Goal: Contribute content: Contribute content

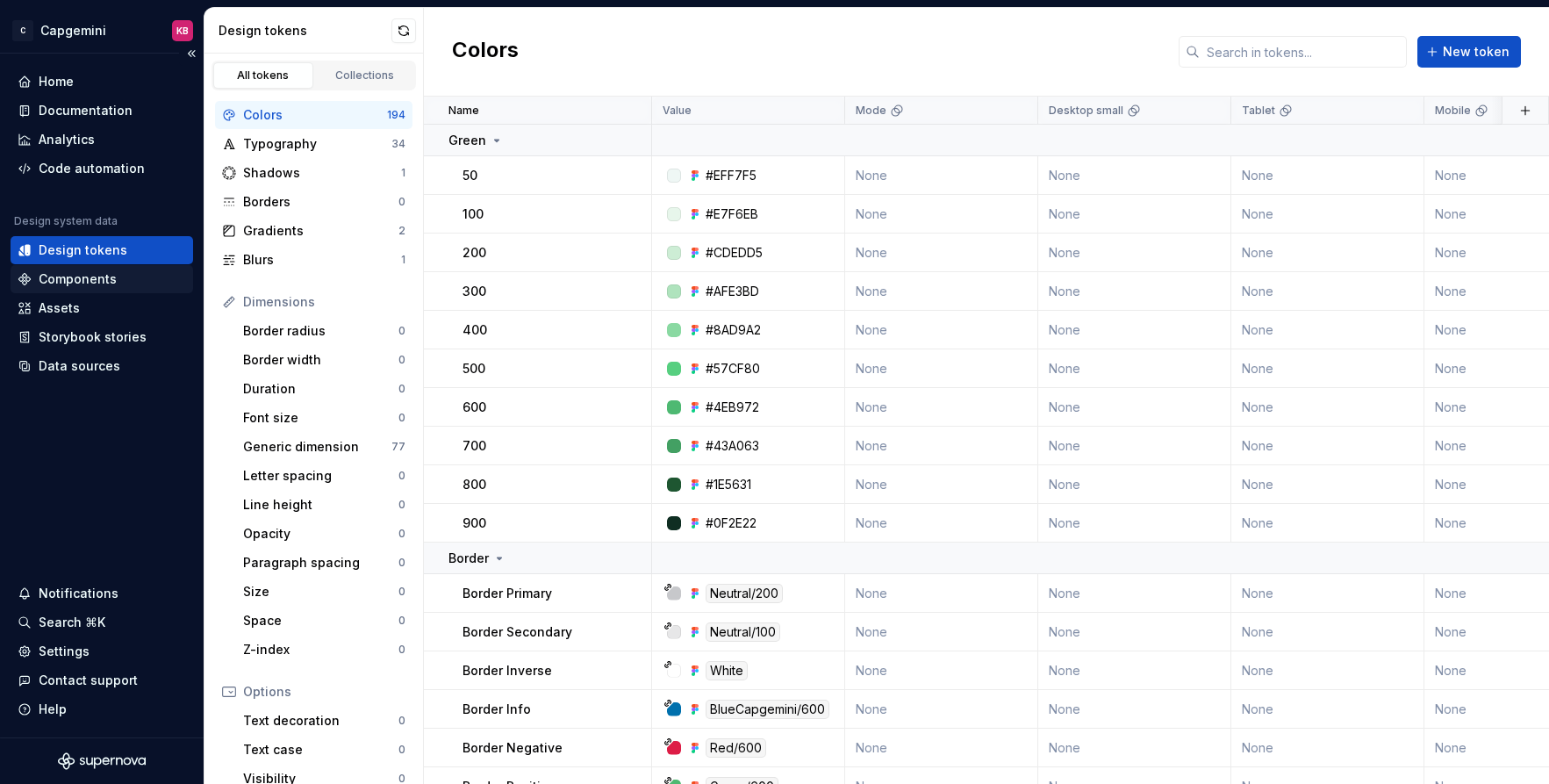
click at [69, 277] on div "Components" at bounding box center [78, 279] width 79 height 17
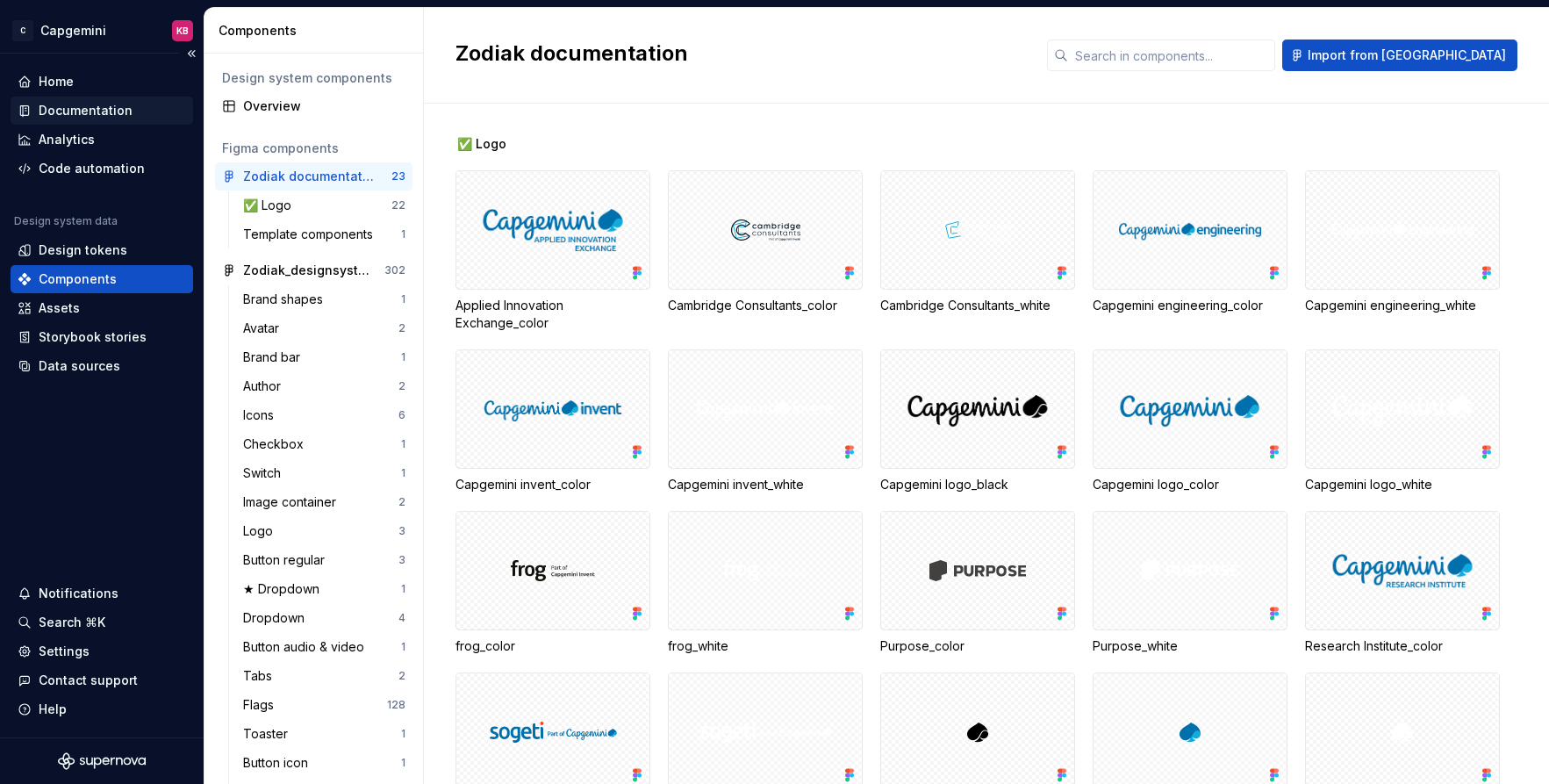
click at [96, 110] on div "Documentation" at bounding box center [85, 110] width 94 height 17
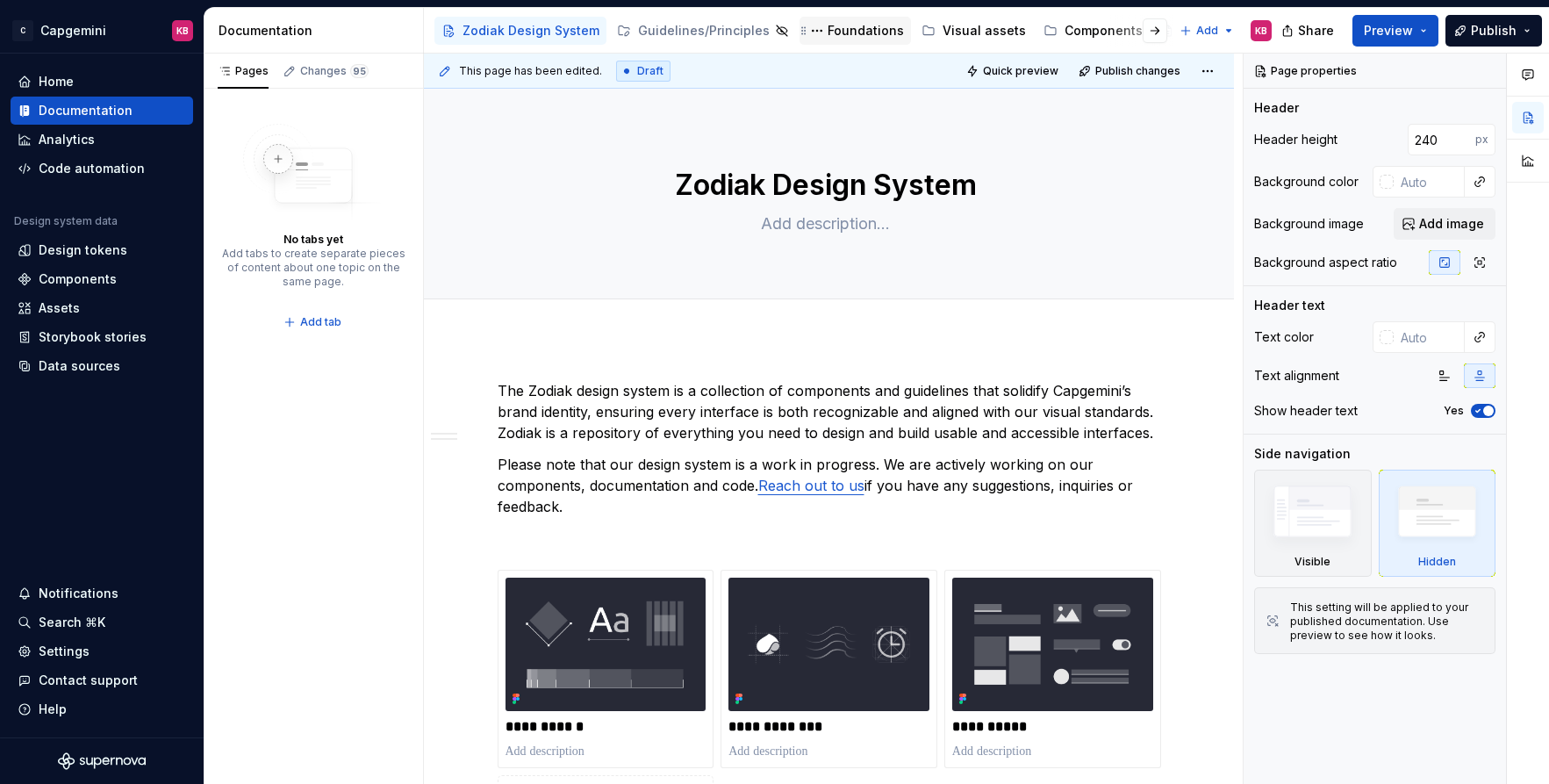
click at [858, 27] on div "Foundations" at bounding box center [866, 31] width 77 height 17
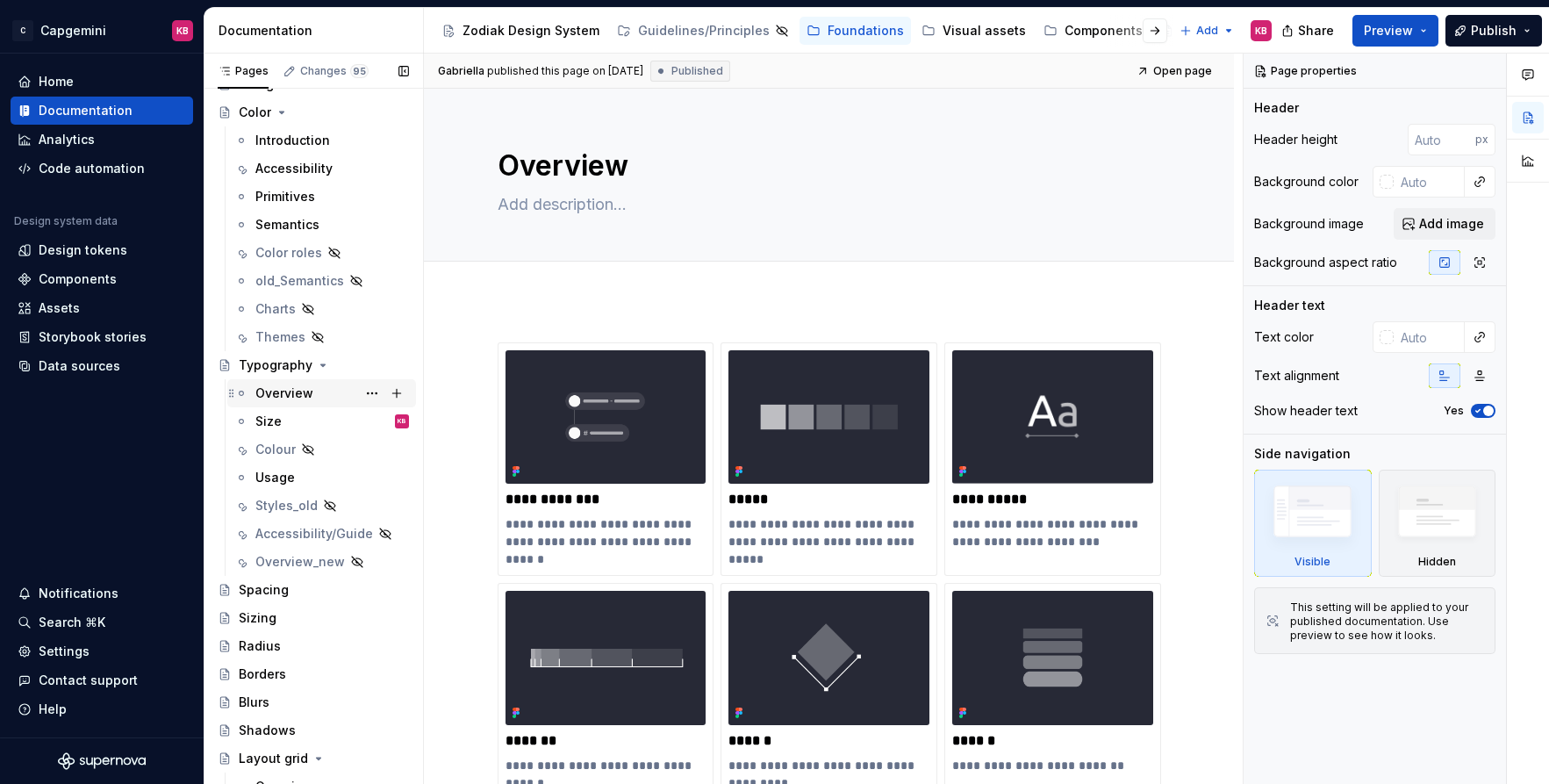
scroll to position [117, 0]
click at [289, 389] on div "Overview" at bounding box center [285, 389] width 58 height 17
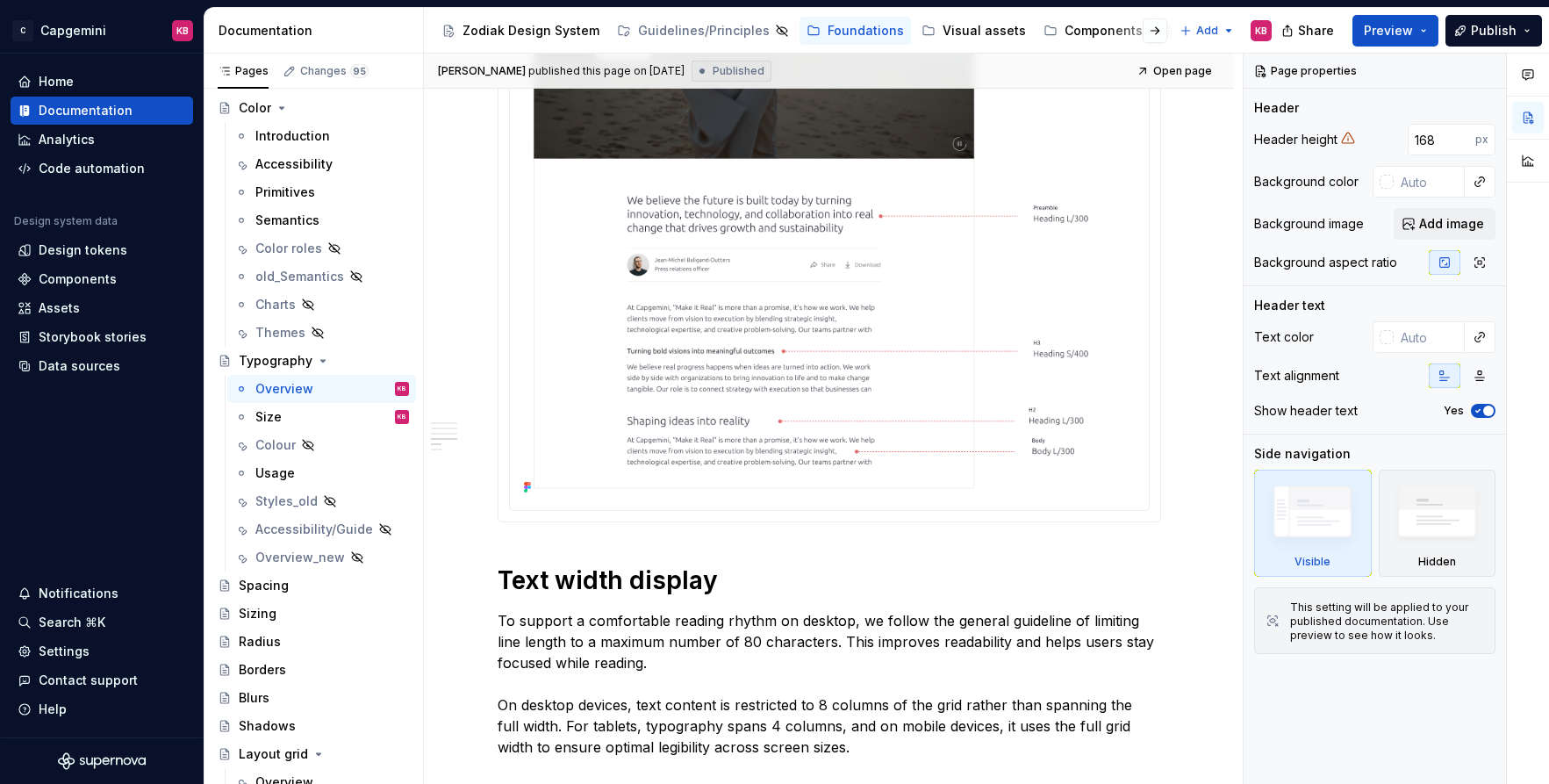
scroll to position [1813, 0]
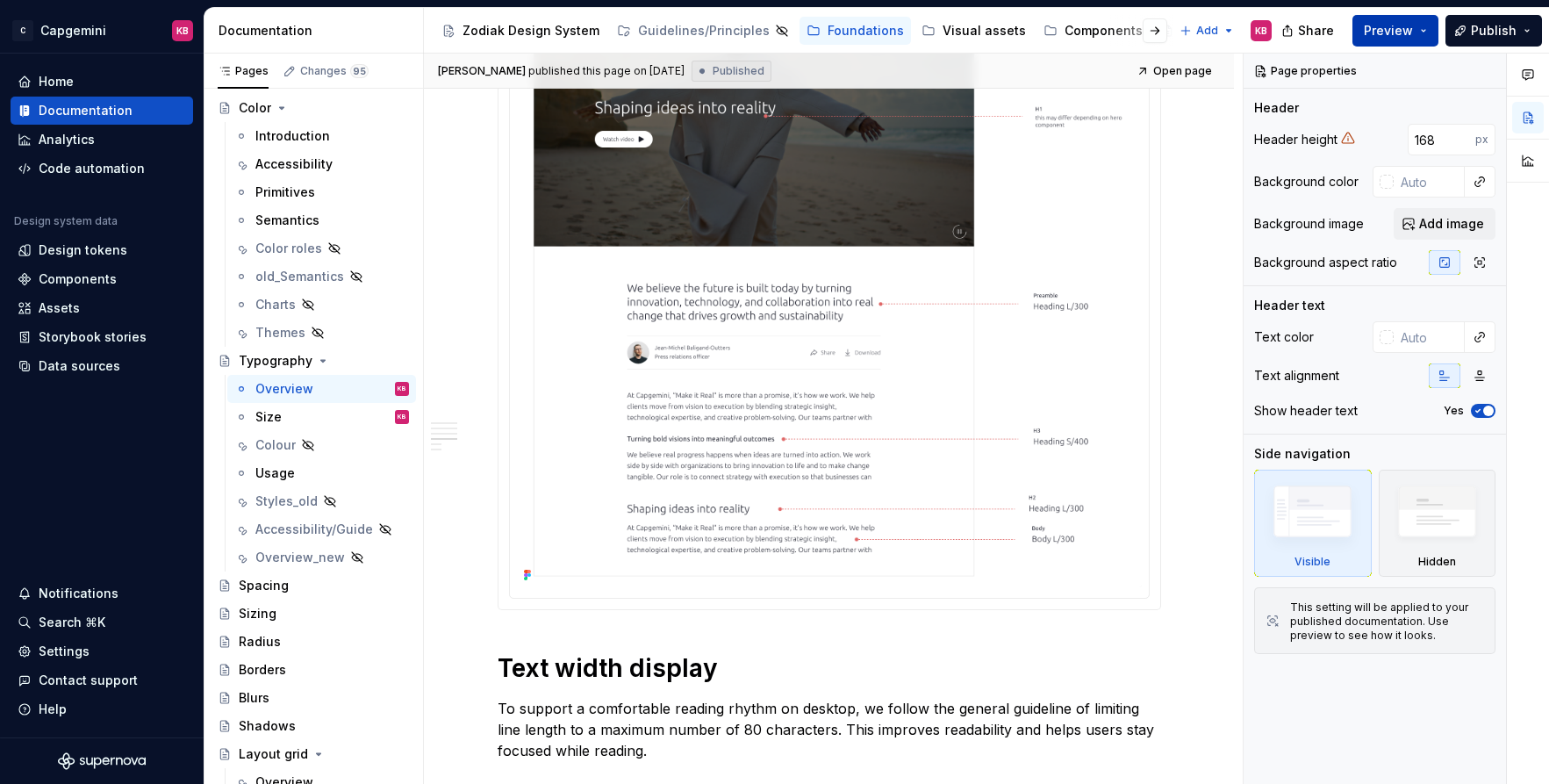
click at [1427, 29] on button "Preview" at bounding box center [1395, 30] width 86 height 32
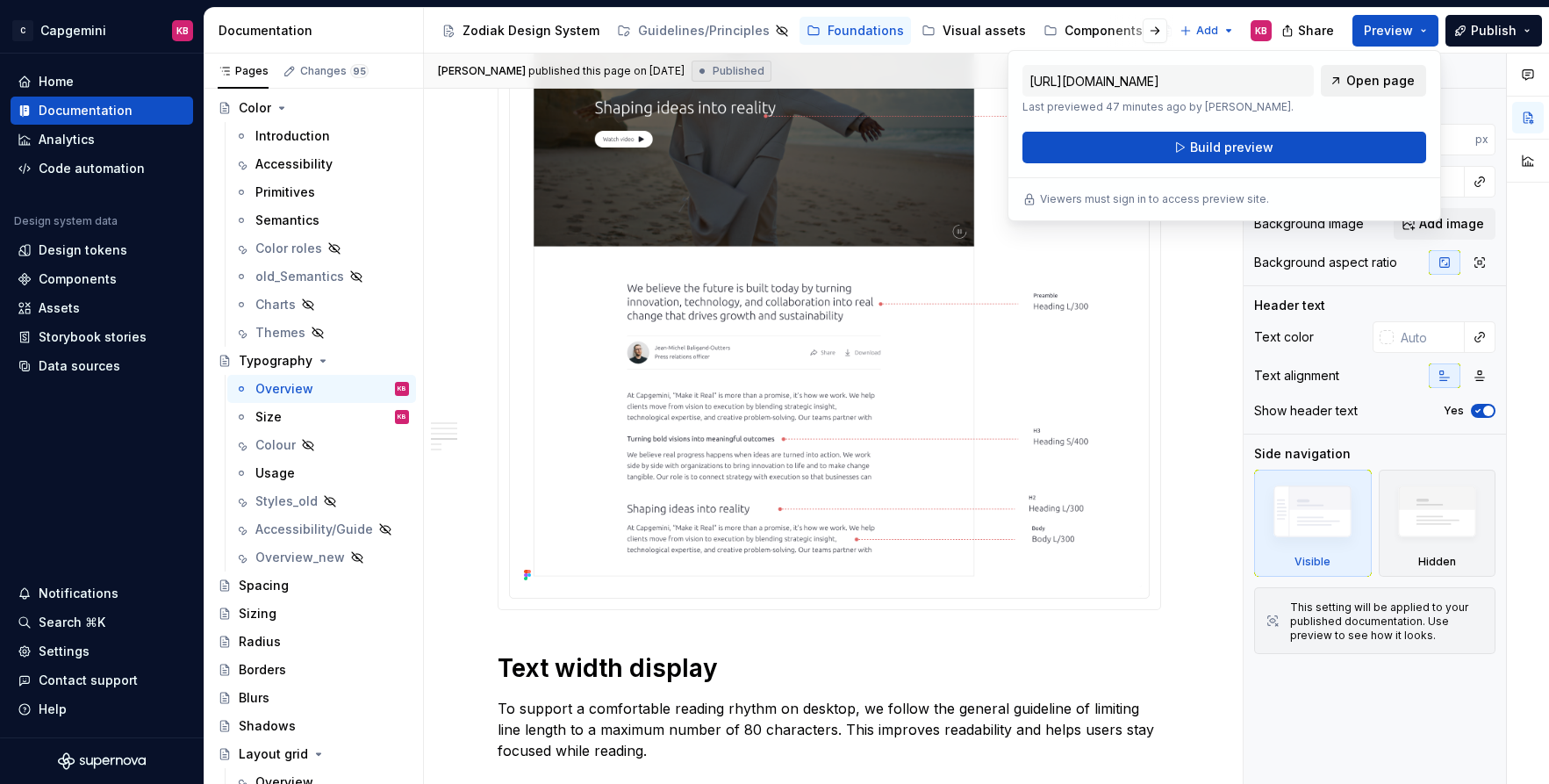
click at [1364, 79] on span "Open page" at bounding box center [1380, 80] width 69 height 17
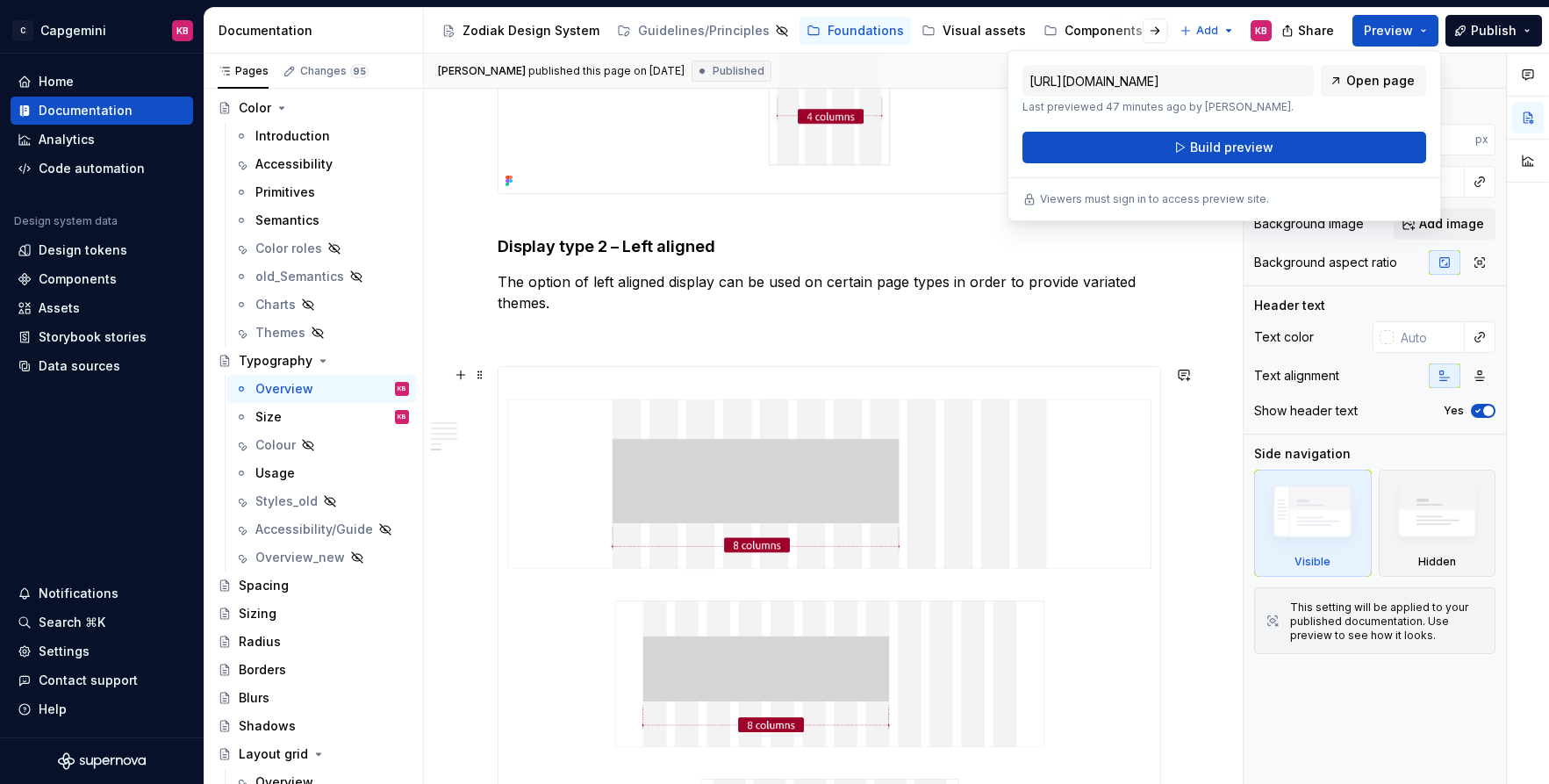
scroll to position [3622, 0]
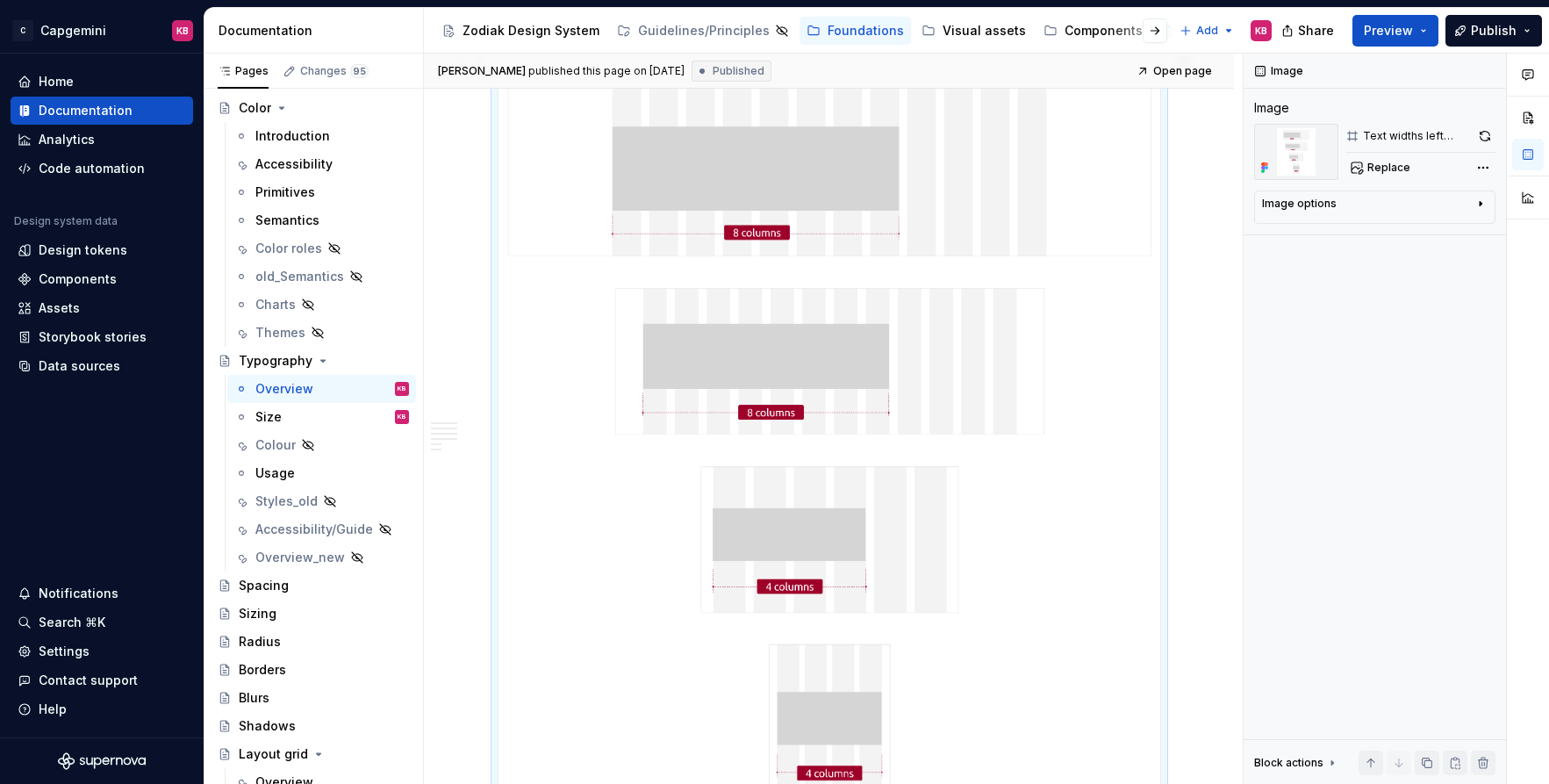
click at [872, 300] on img at bounding box center [829, 452] width 662 height 795
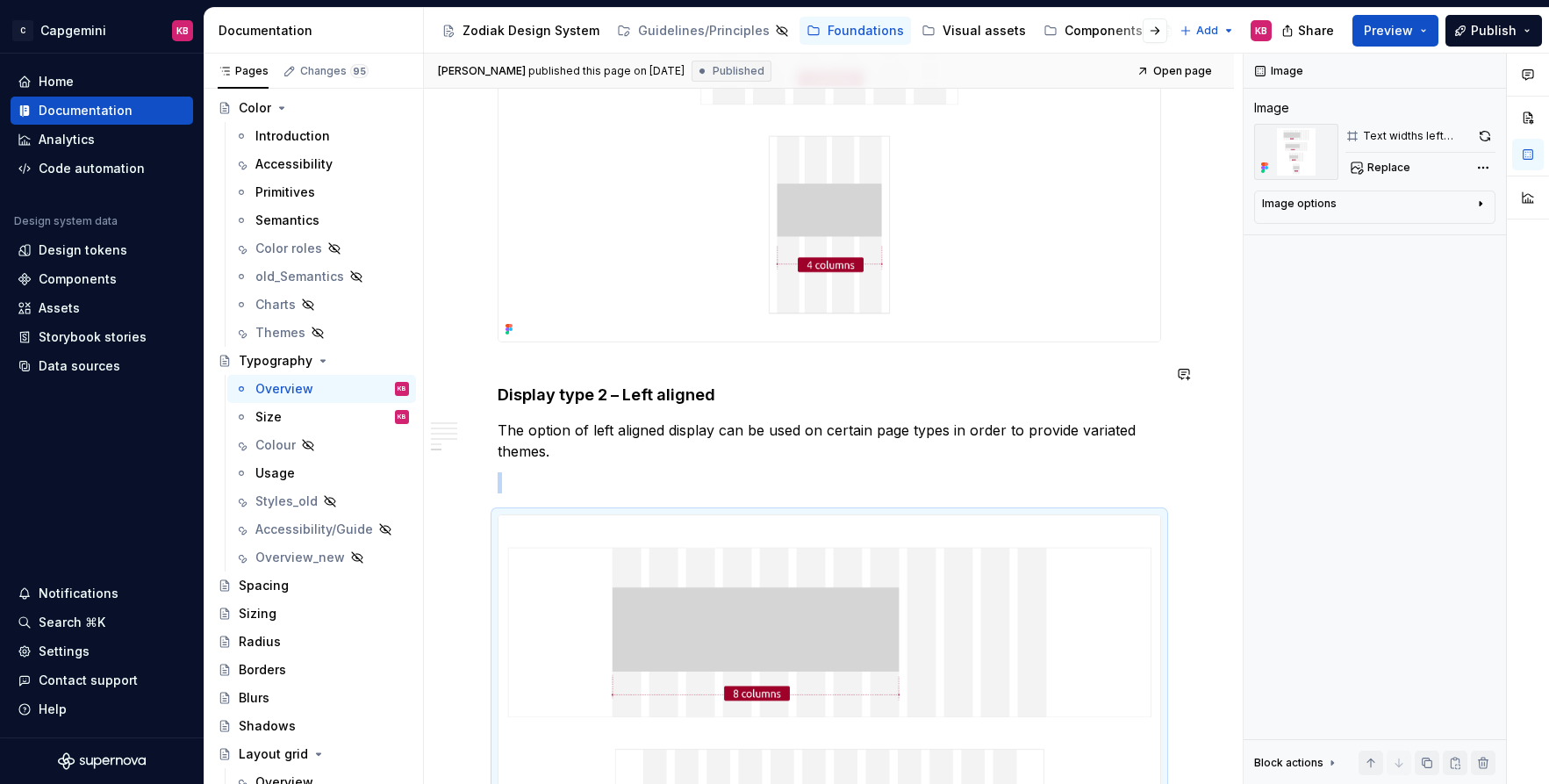
scroll to position [3181, 0]
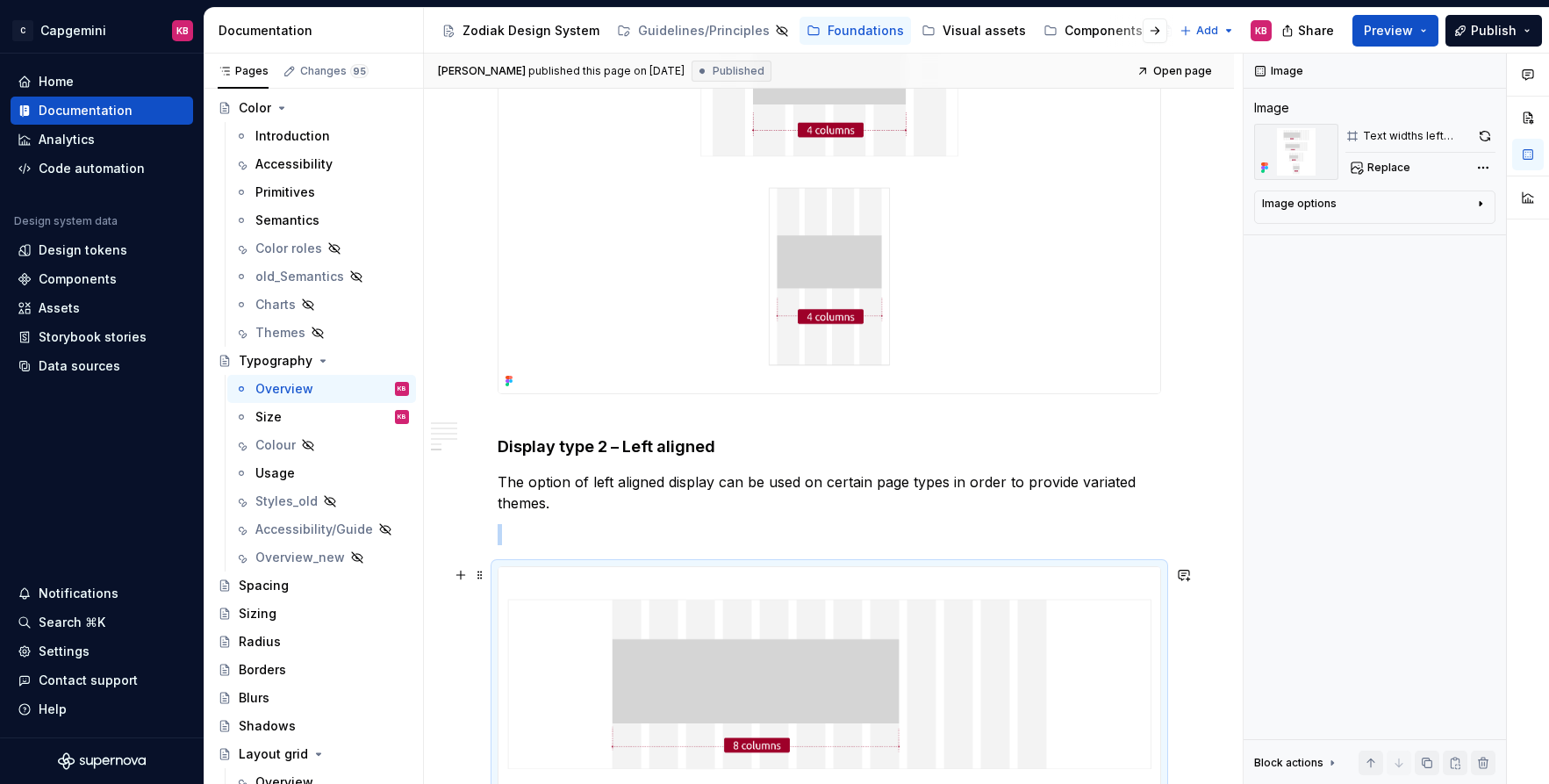
click at [1485, 134] on button "button" at bounding box center [1484, 136] width 22 height 24
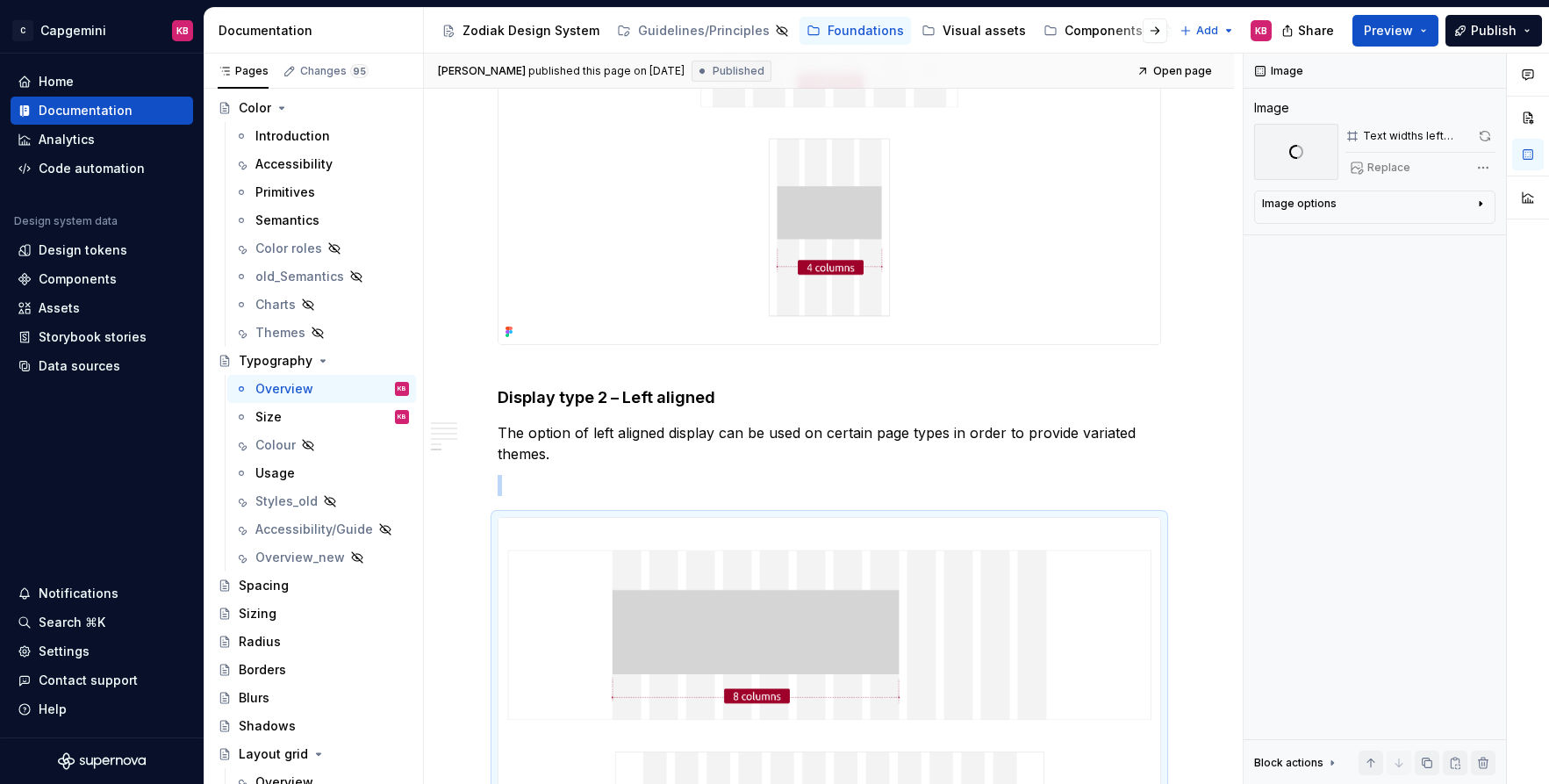
scroll to position [3252, 0]
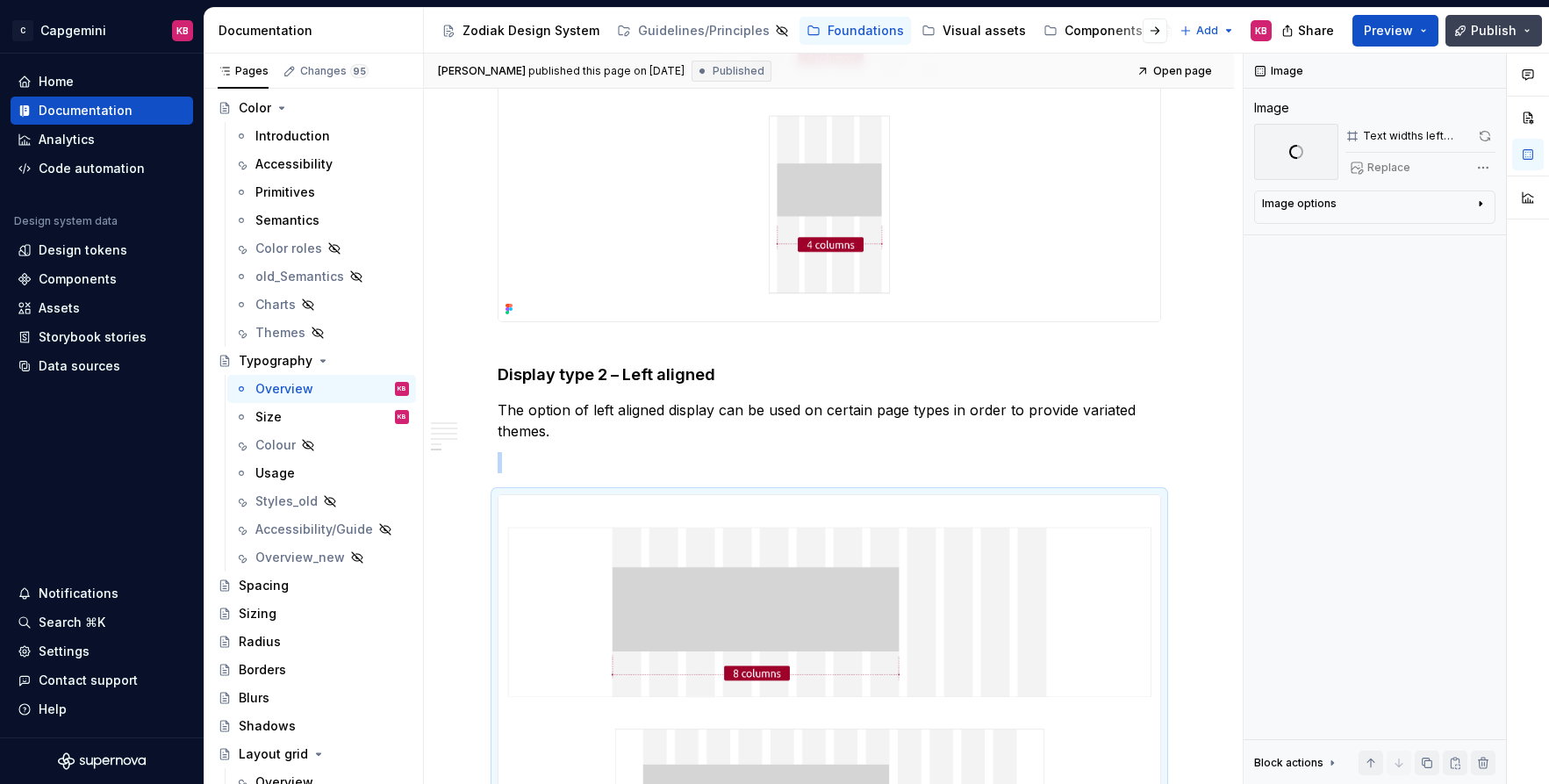
click at [1524, 24] on button "Publish" at bounding box center [1494, 30] width 97 height 32
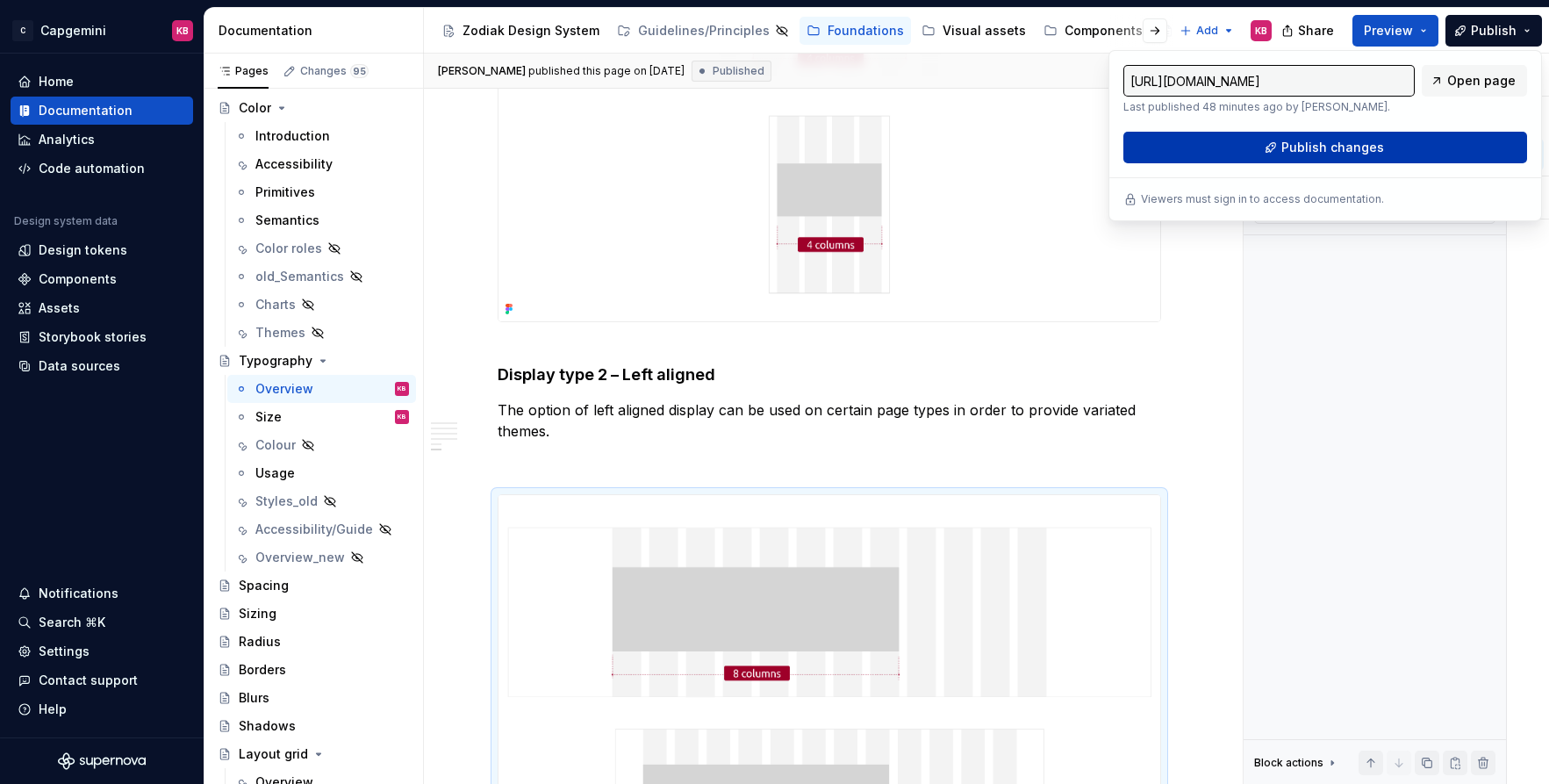
click at [1307, 152] on span "Publish changes" at bounding box center [1333, 147] width 103 height 17
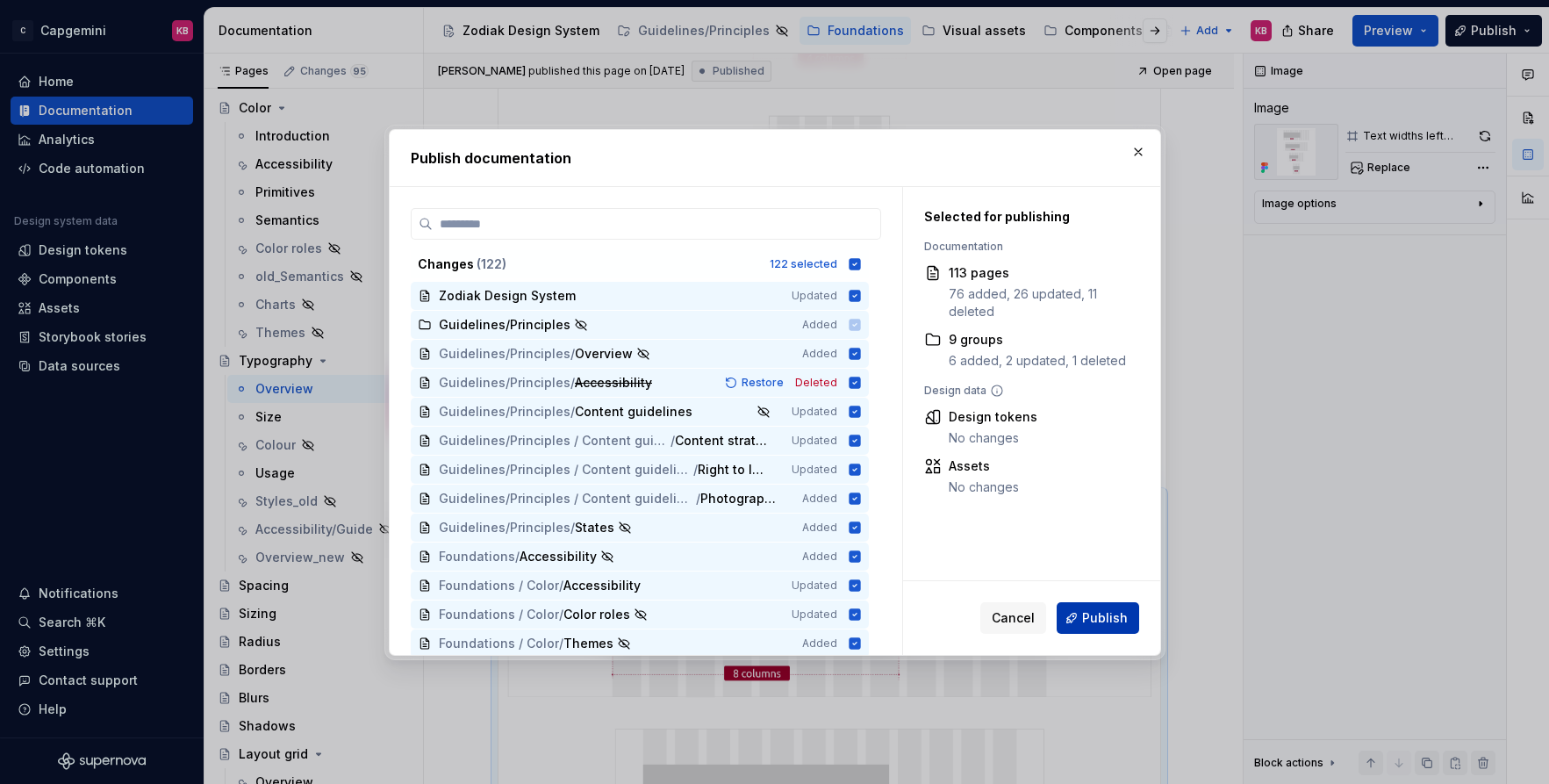
click at [1087, 605] on button "Publish" at bounding box center [1097, 617] width 82 height 32
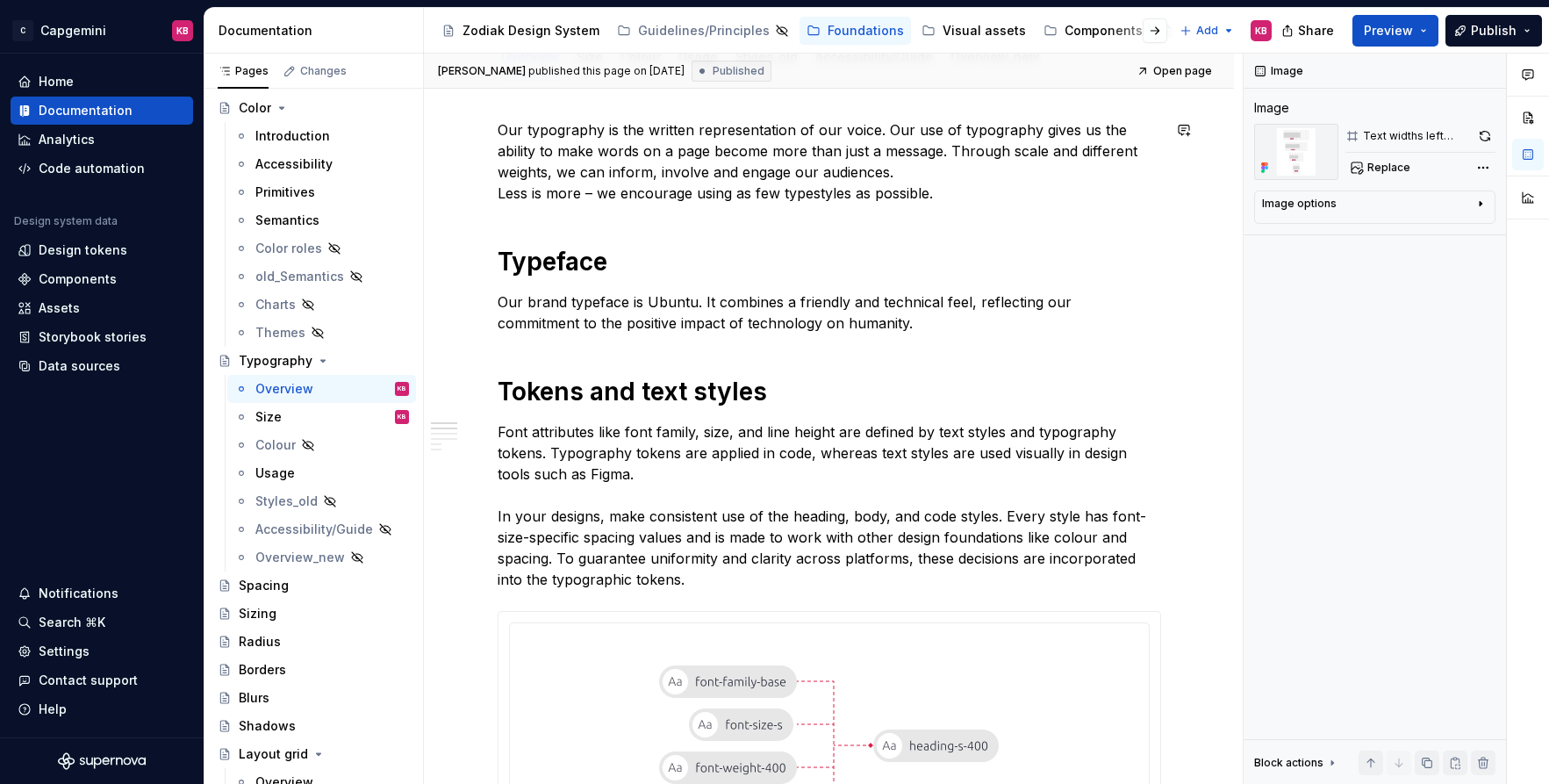
scroll to position [0, 0]
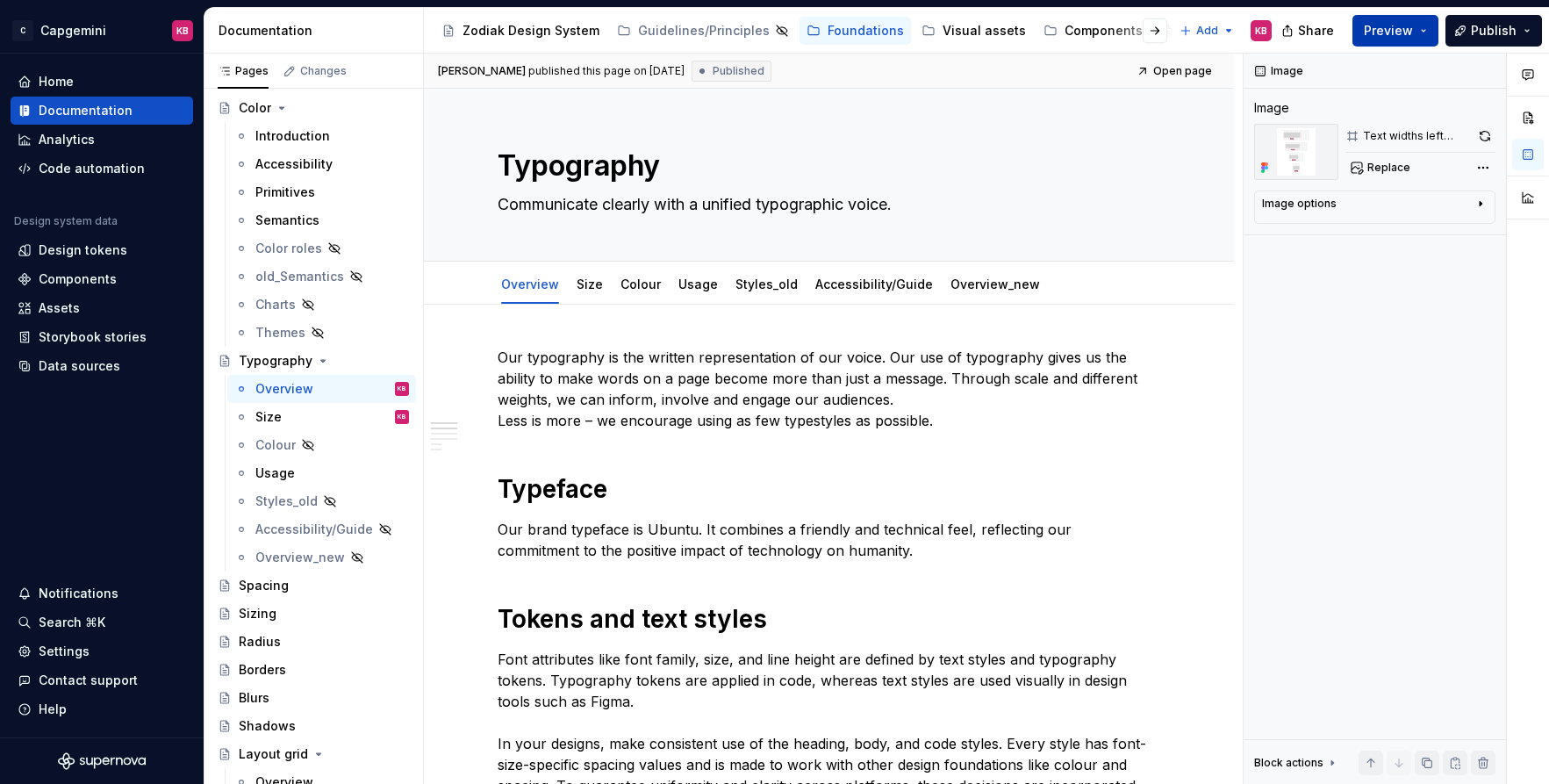
click at [1412, 23] on span "Preview" at bounding box center [1388, 31] width 49 height 17
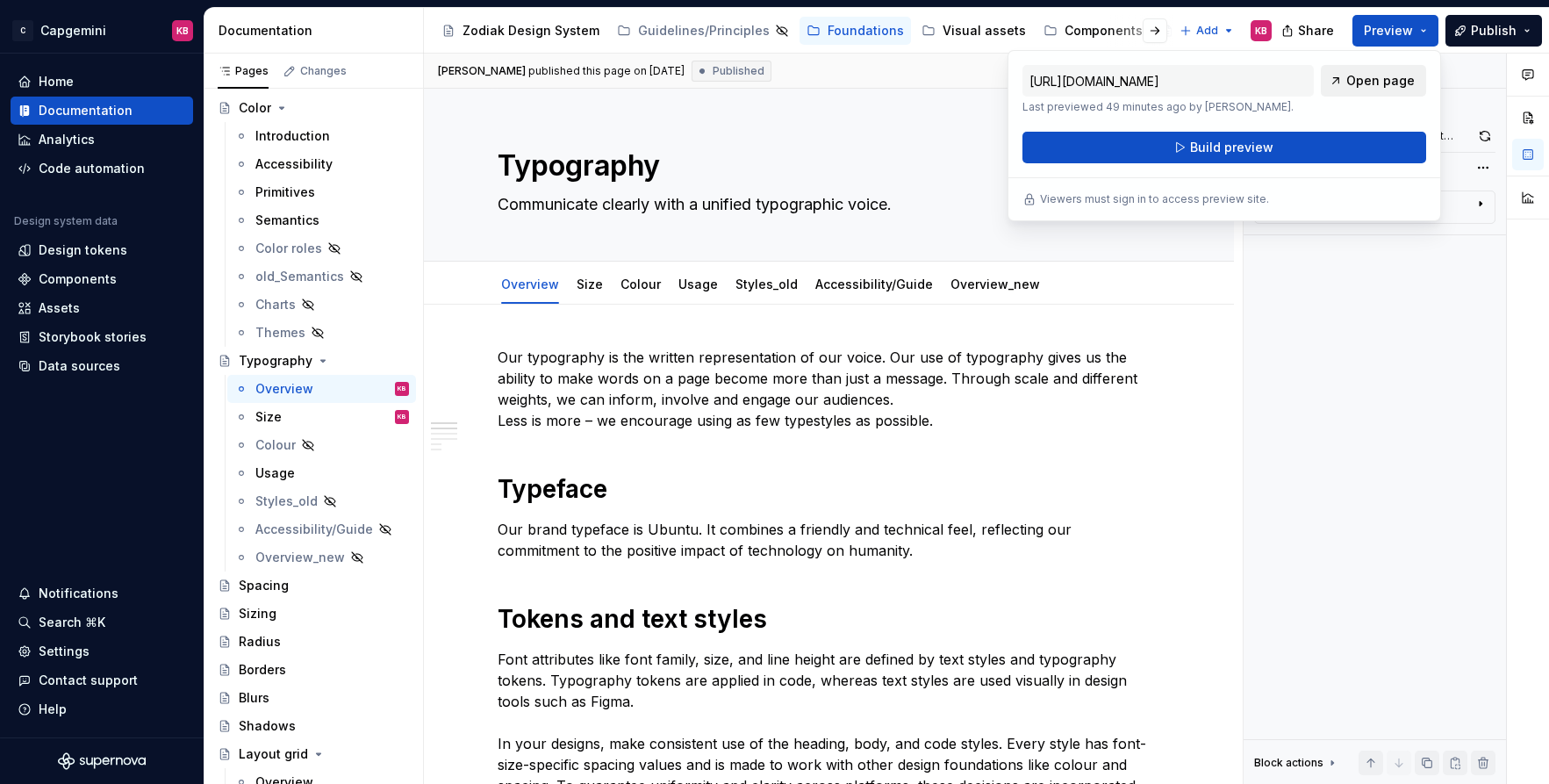
click at [1375, 88] on span "Open page" at bounding box center [1380, 80] width 69 height 17
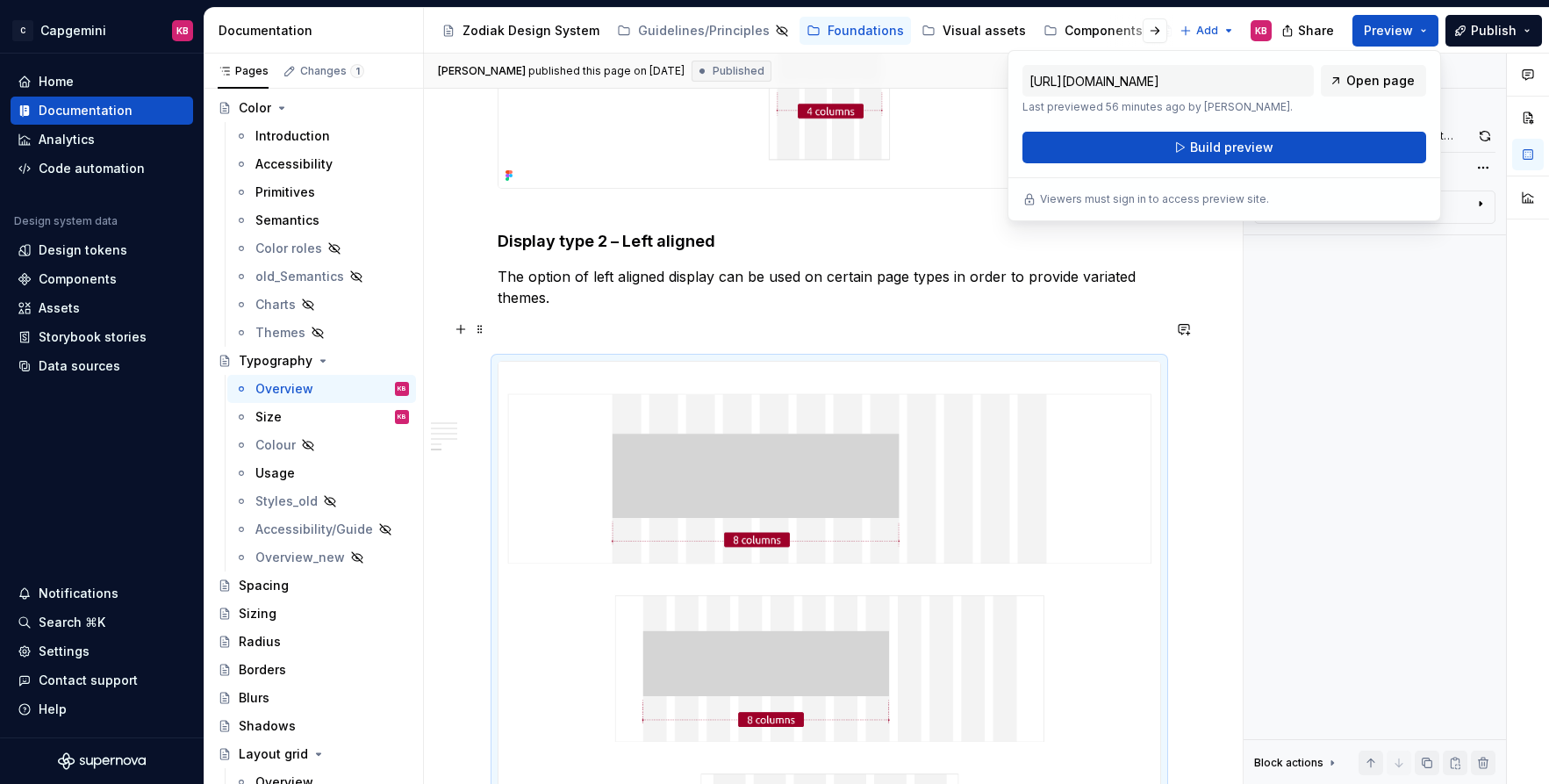
scroll to position [3530, 0]
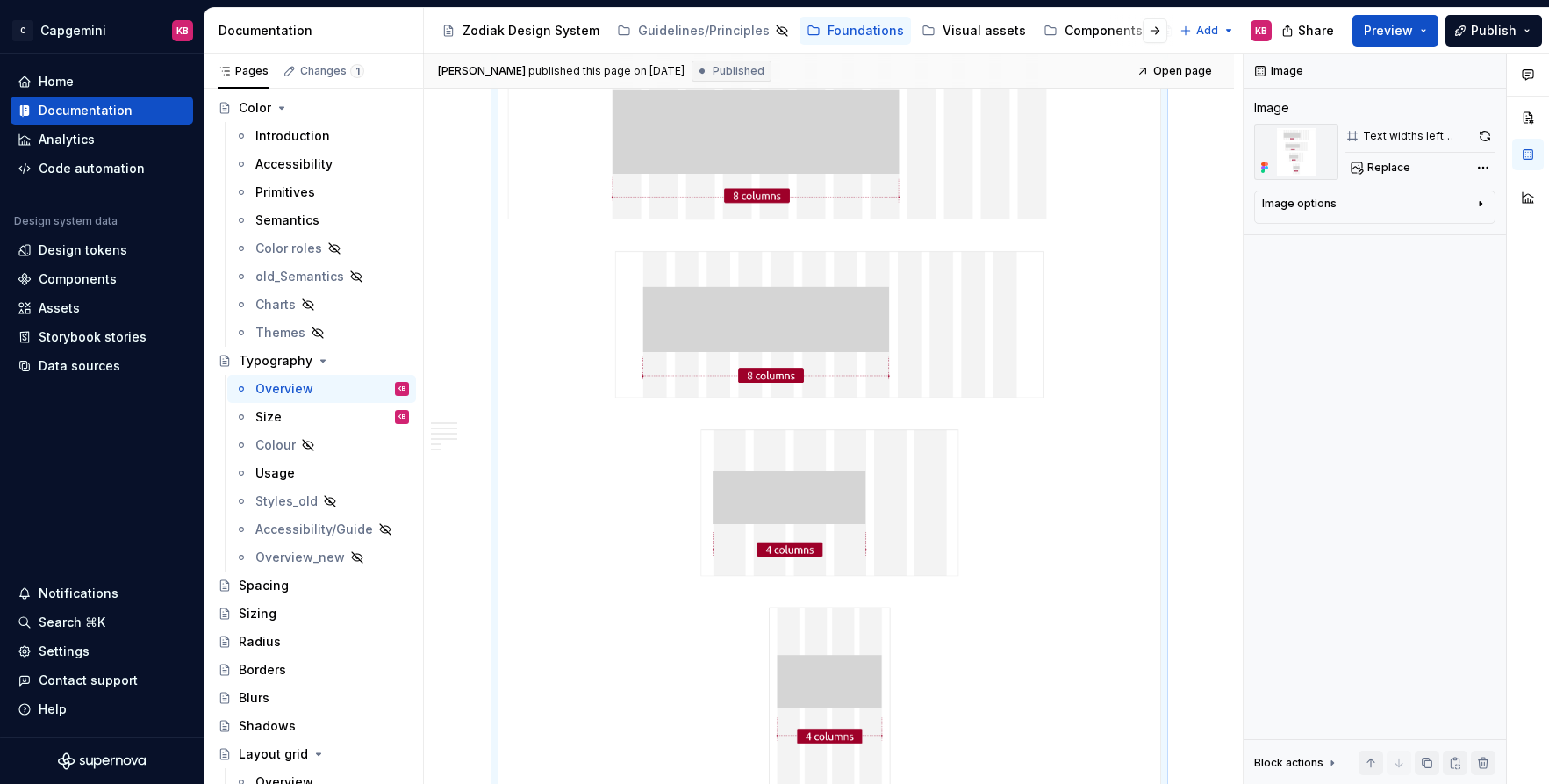
scroll to position [3732, 0]
click at [351, 423] on div "Size KB" at bounding box center [332, 416] width 153 height 24
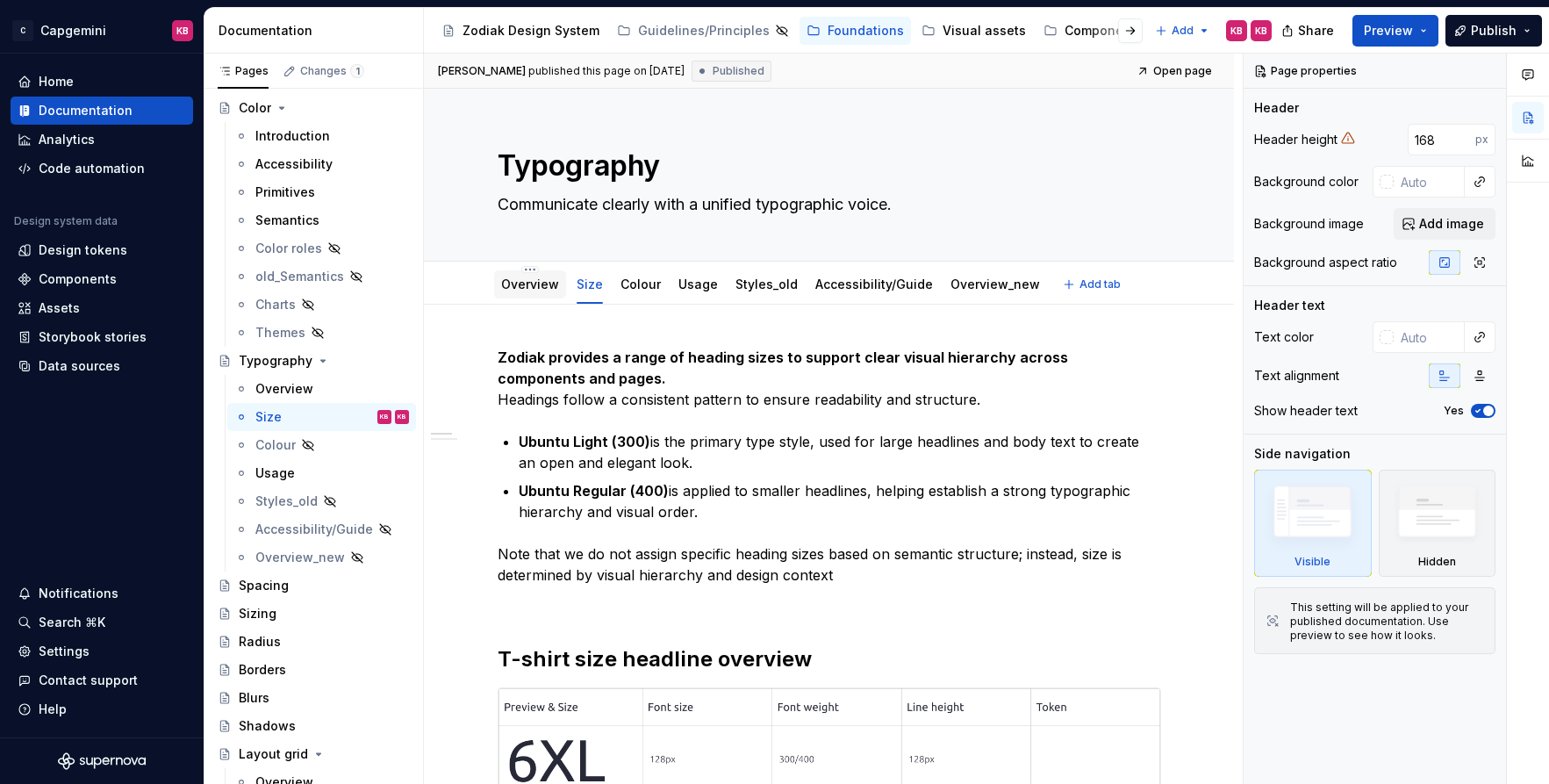
click at [553, 291] on link "Overview" at bounding box center [530, 283] width 58 height 15
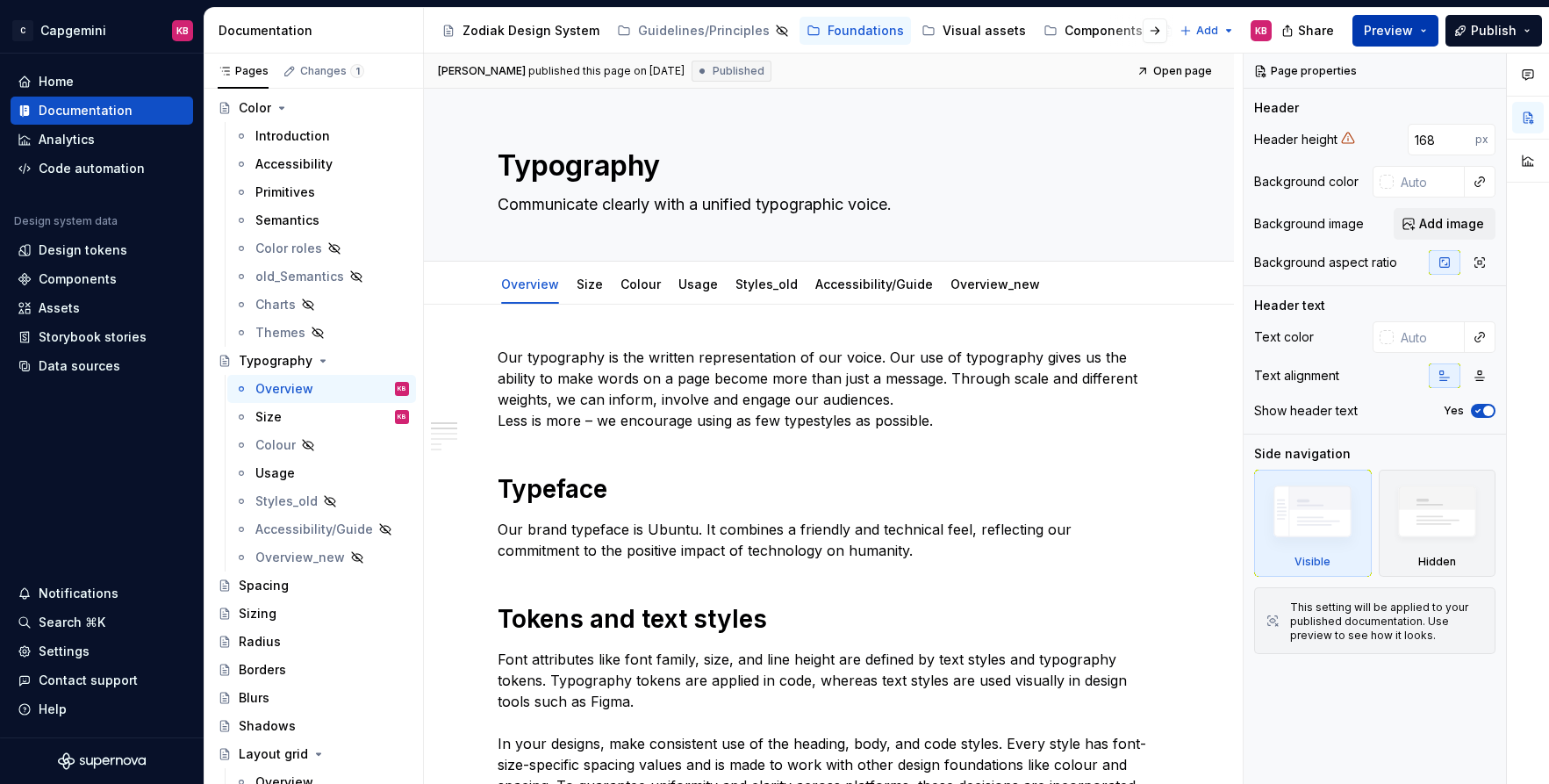
click at [1424, 28] on button "Preview" at bounding box center [1395, 30] width 86 height 32
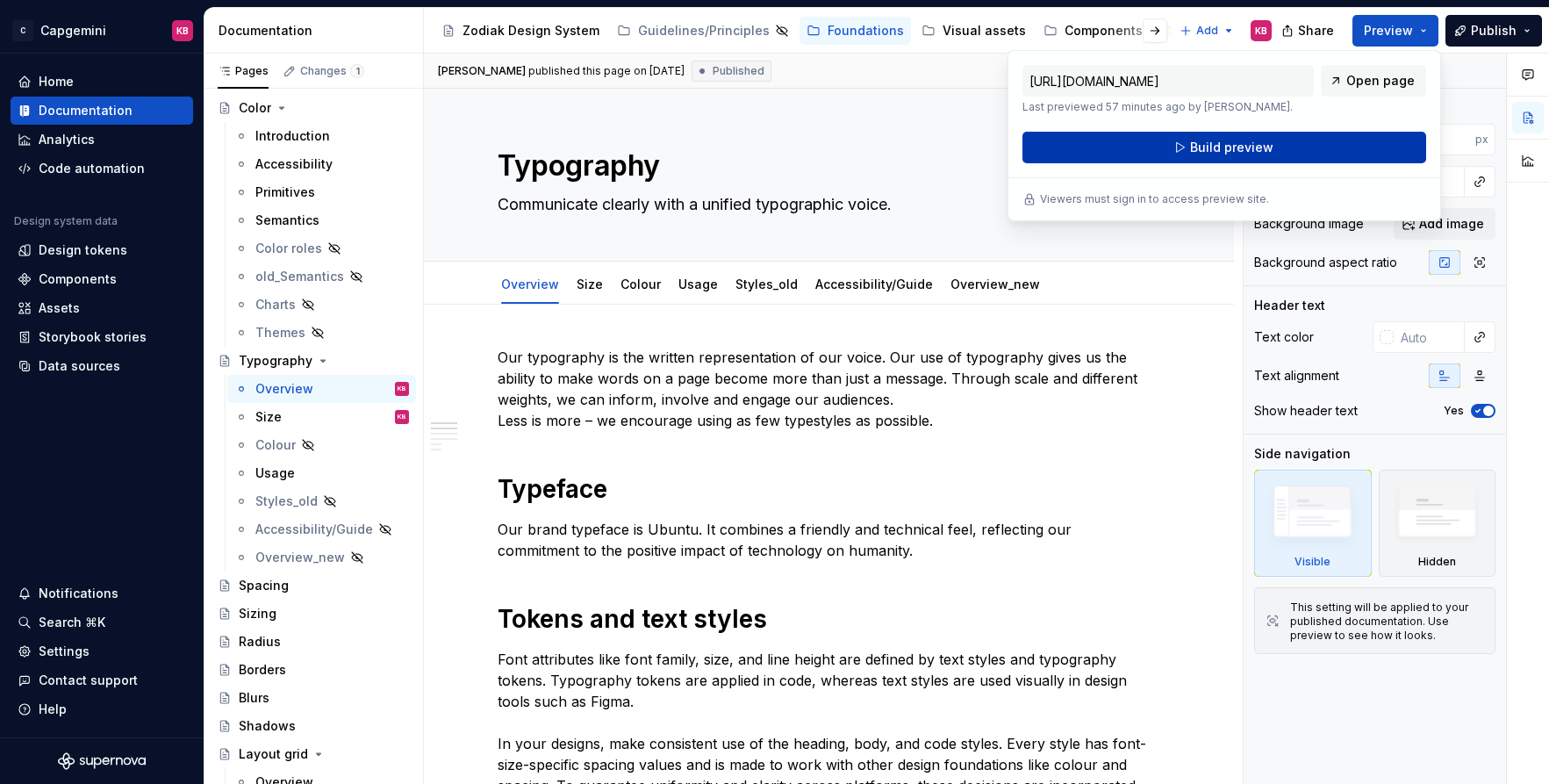
click at [1277, 145] on button "Build preview" at bounding box center [1224, 147] width 404 height 32
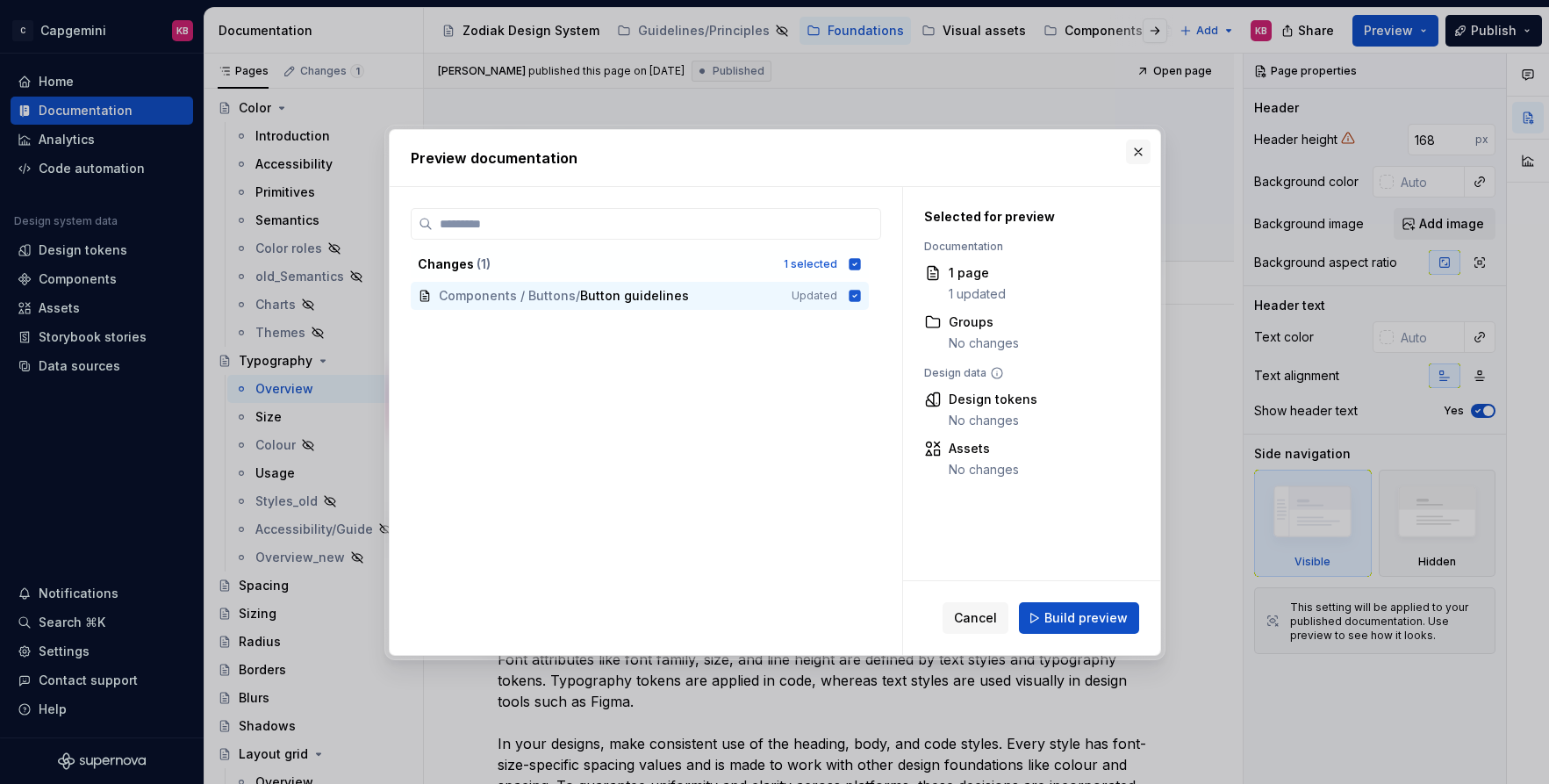
click at [1139, 144] on button "button" at bounding box center [1138, 151] width 24 height 24
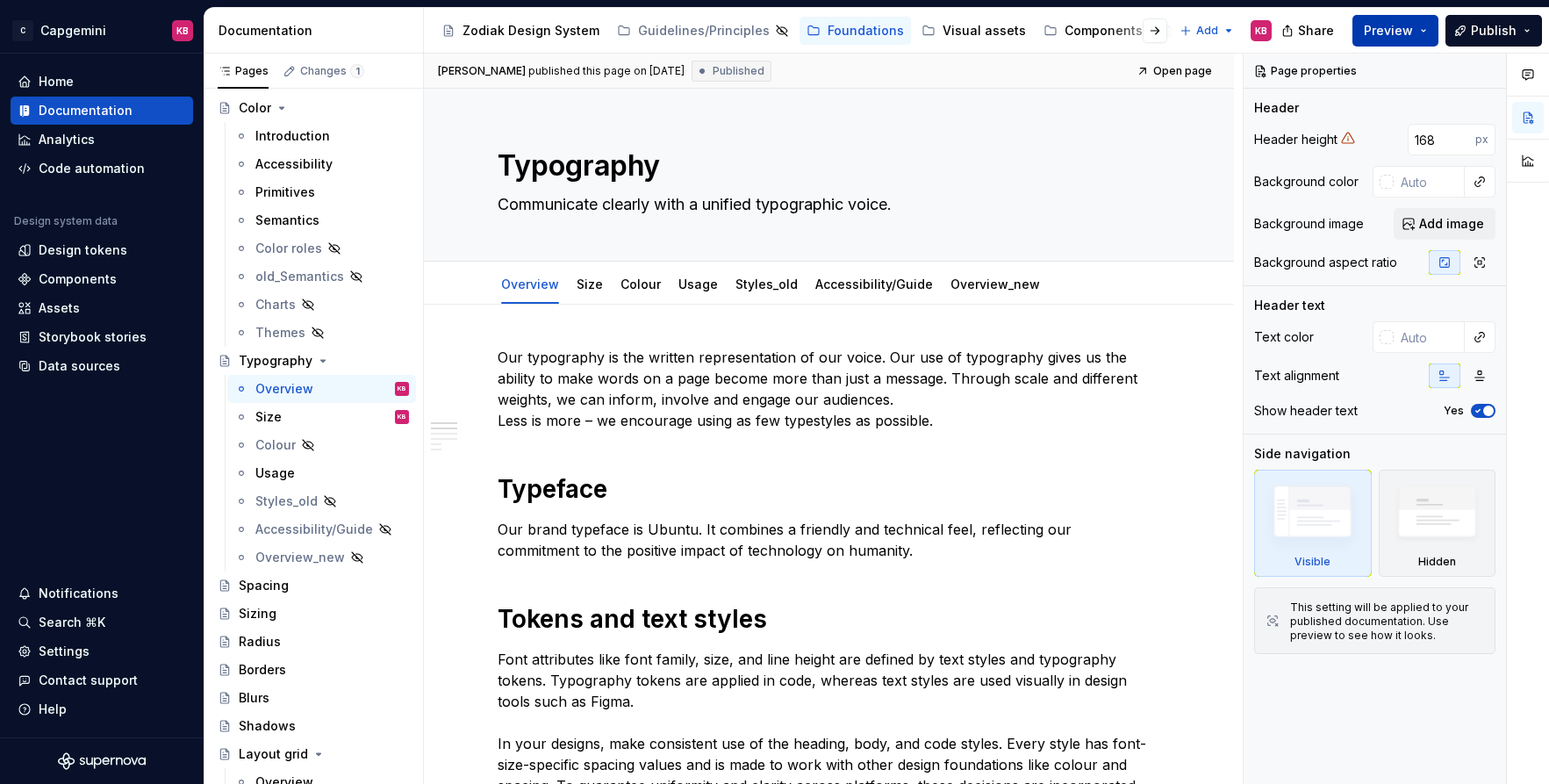
click at [1427, 31] on button "Preview" at bounding box center [1395, 30] width 86 height 32
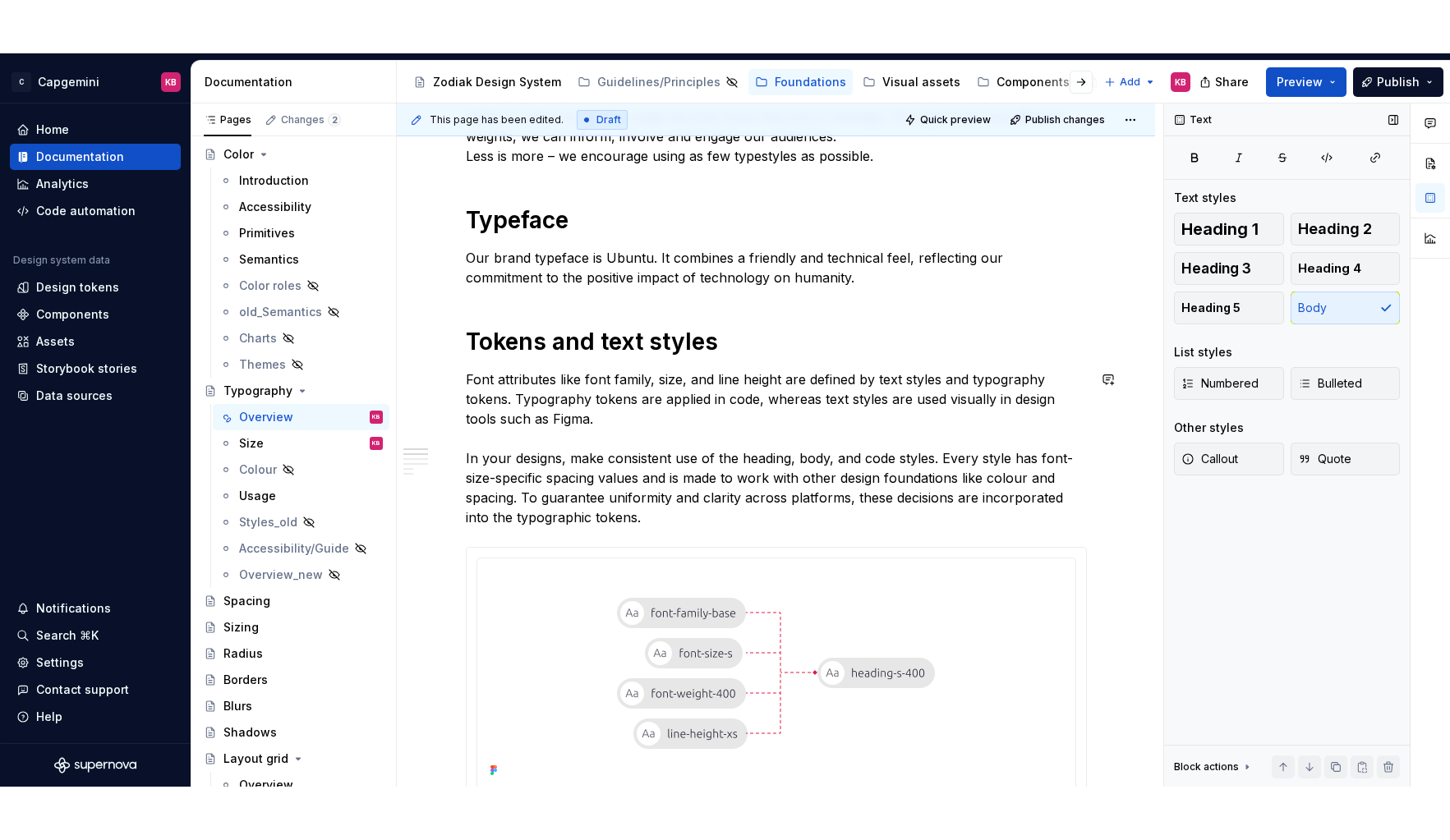
scroll to position [288, 0]
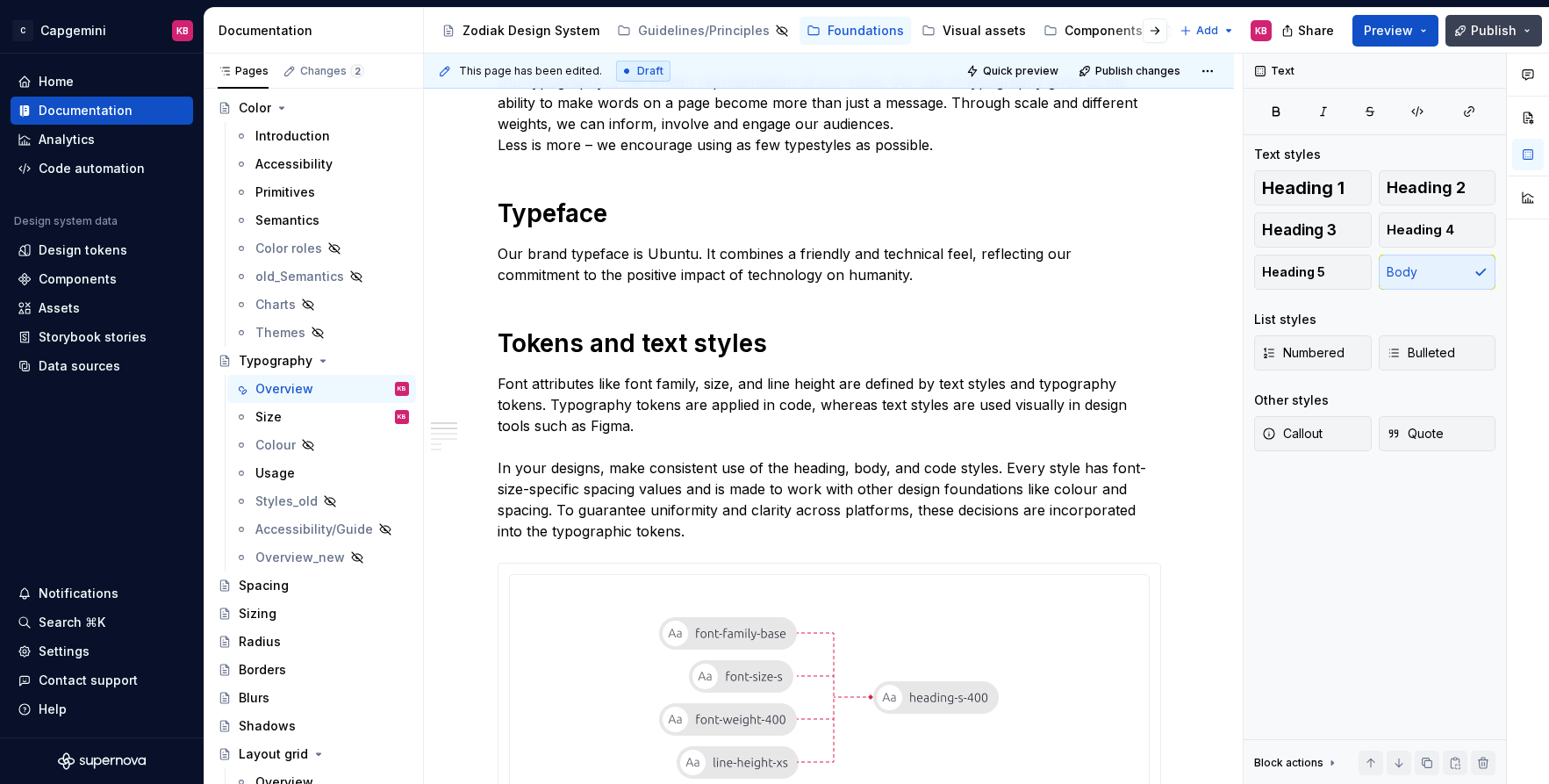
click at [1528, 35] on button "Publish" at bounding box center [1494, 30] width 97 height 32
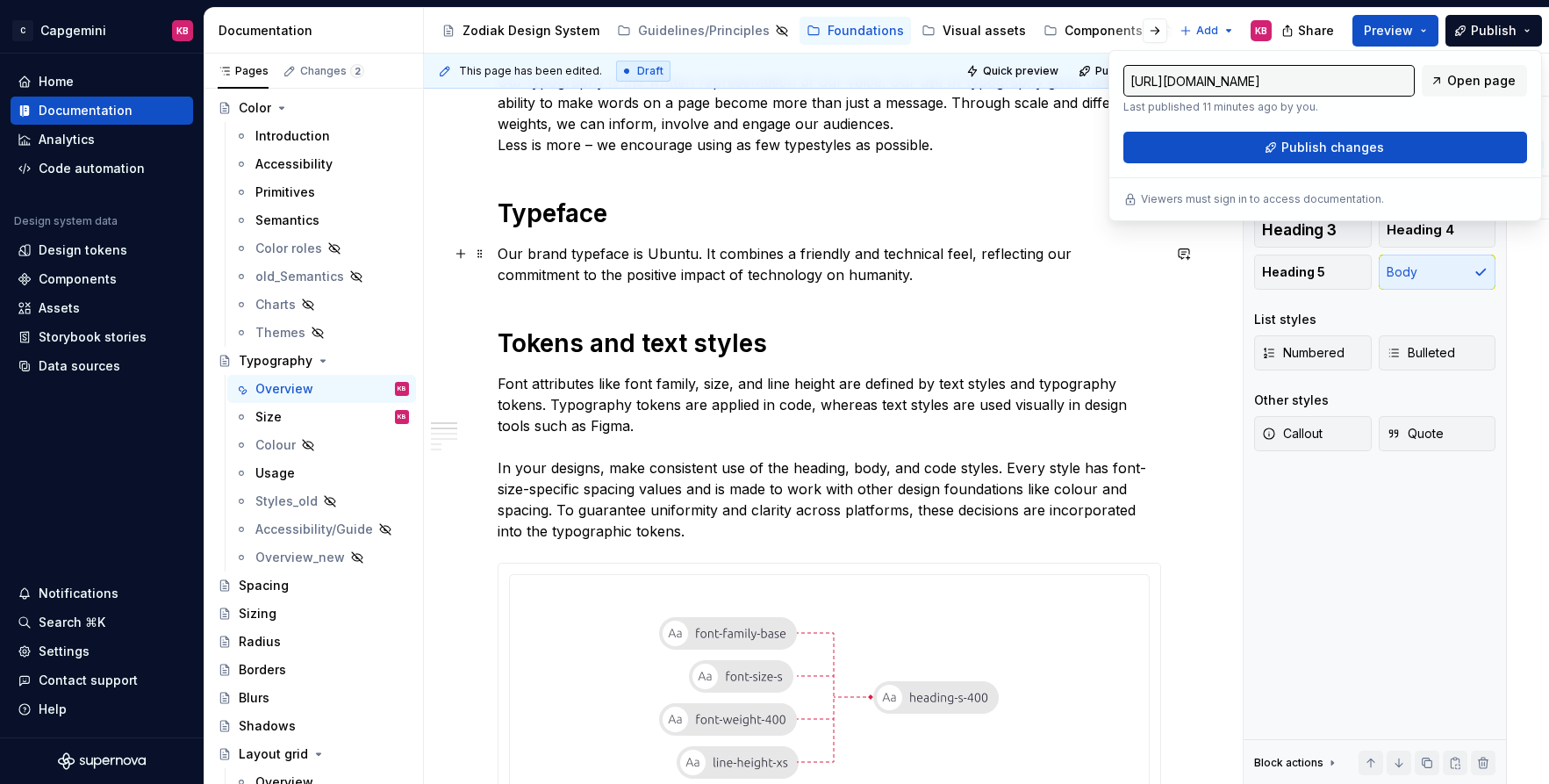
click at [1131, 243] on p "Our brand typeface is Ubuntu. It combines a friendly and technical feel, reflec…" at bounding box center [829, 264] width 664 height 42
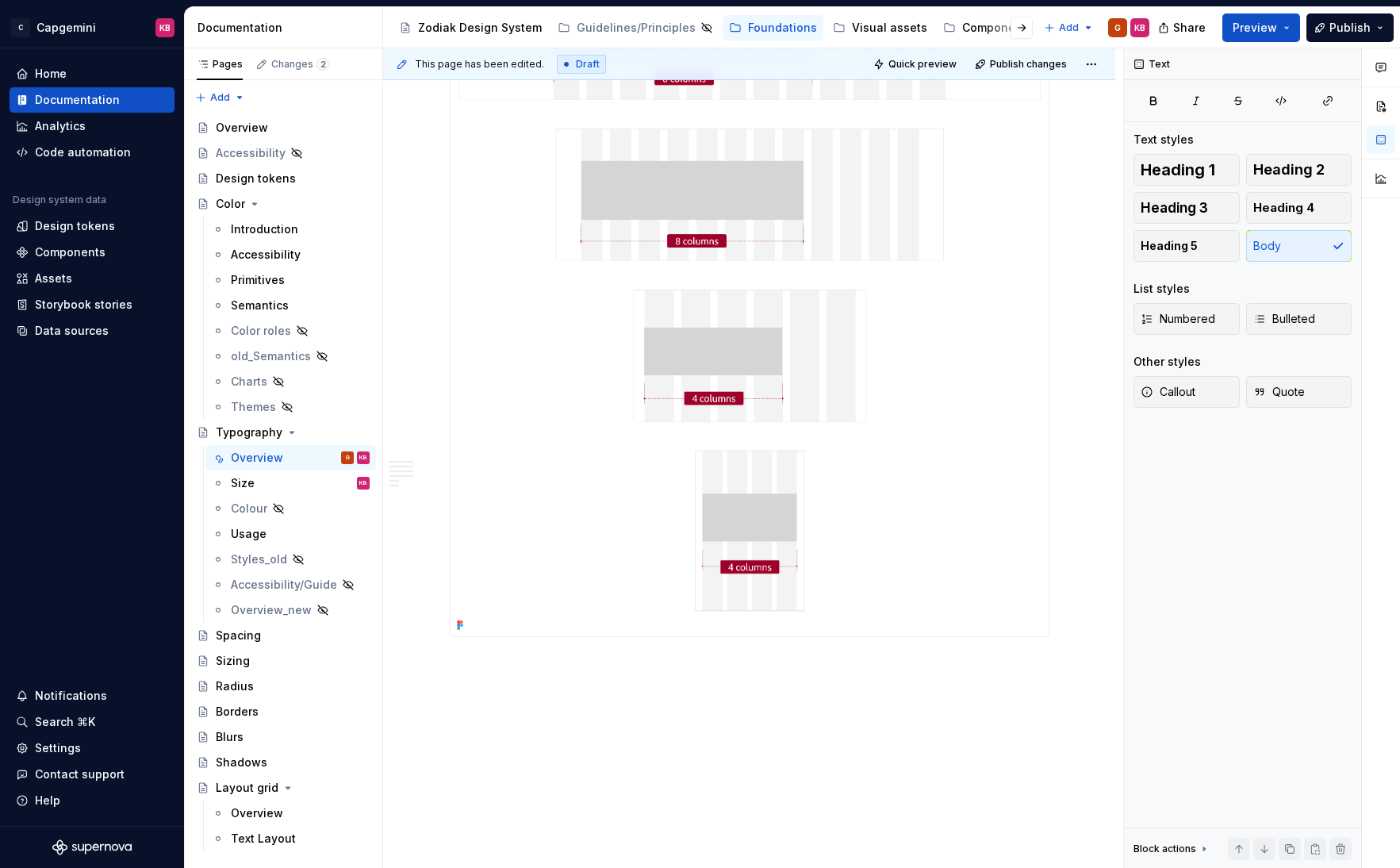
scroll to position [3504, 0]
click at [559, 303] on img at bounding box center [749, 271] width 598 height 718
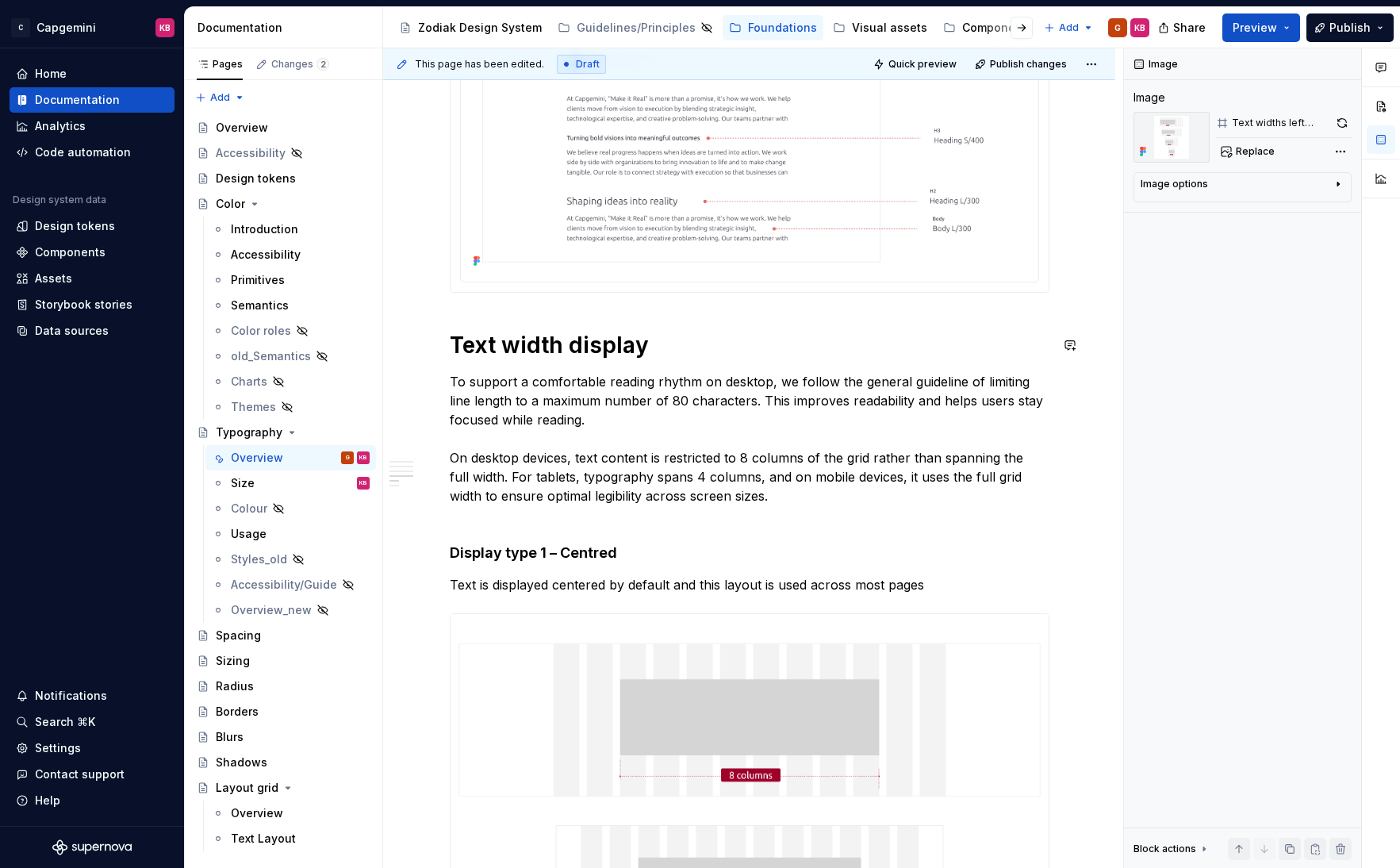
scroll to position [1833, 0]
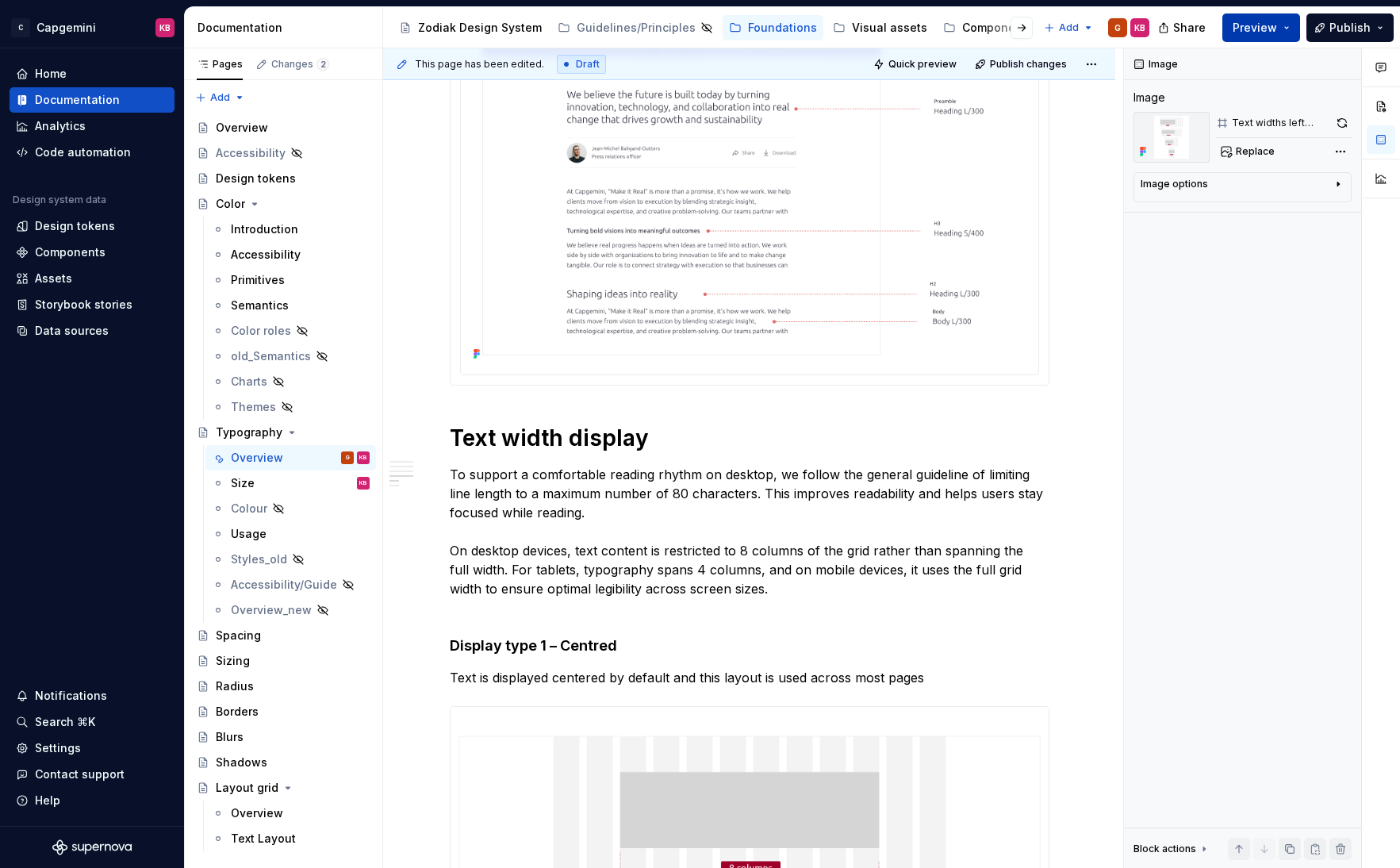
click at [1283, 24] on button "Preview" at bounding box center [1261, 27] width 78 height 29
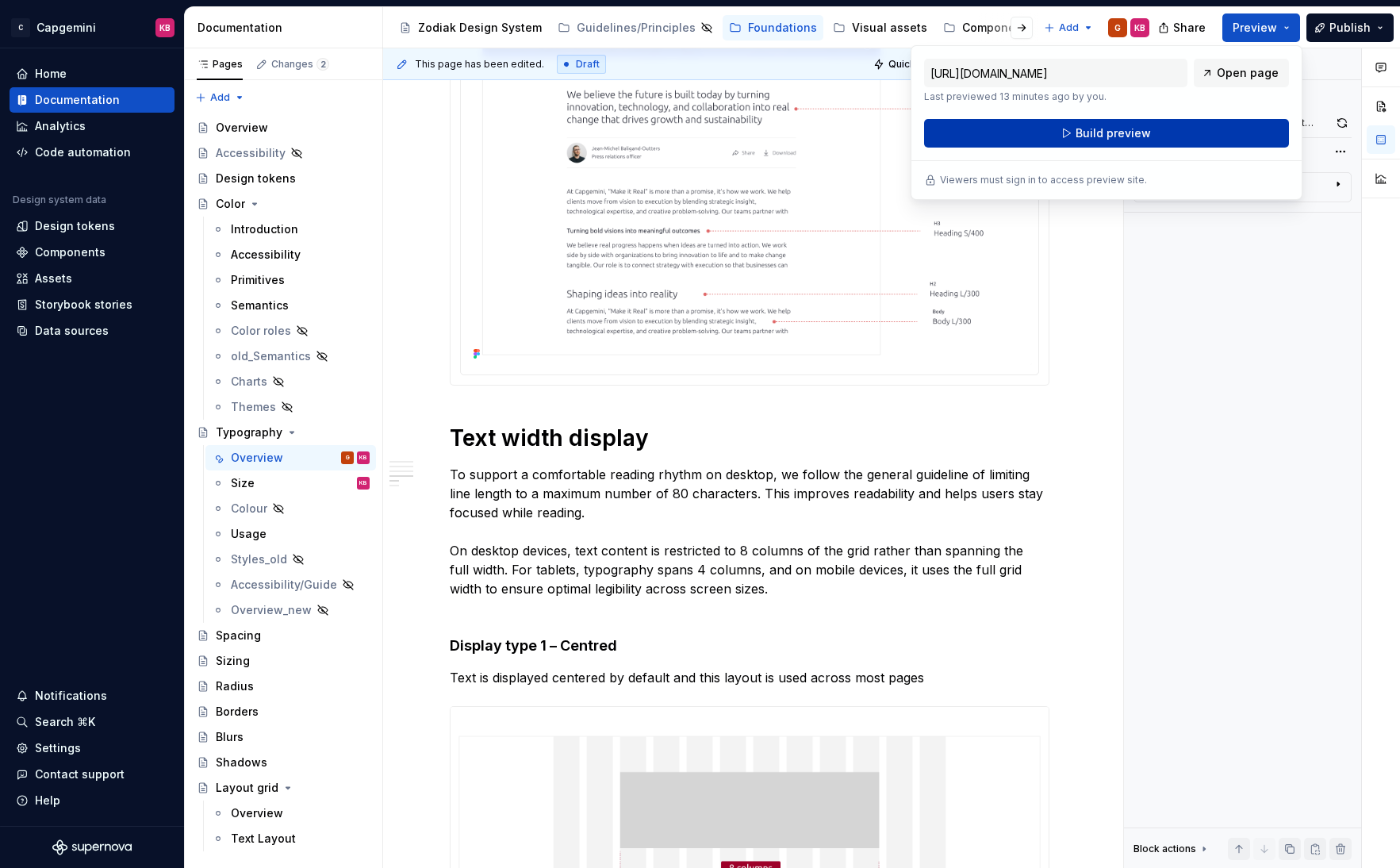
click at [1158, 132] on button "Build preview" at bounding box center [1107, 133] width 365 height 29
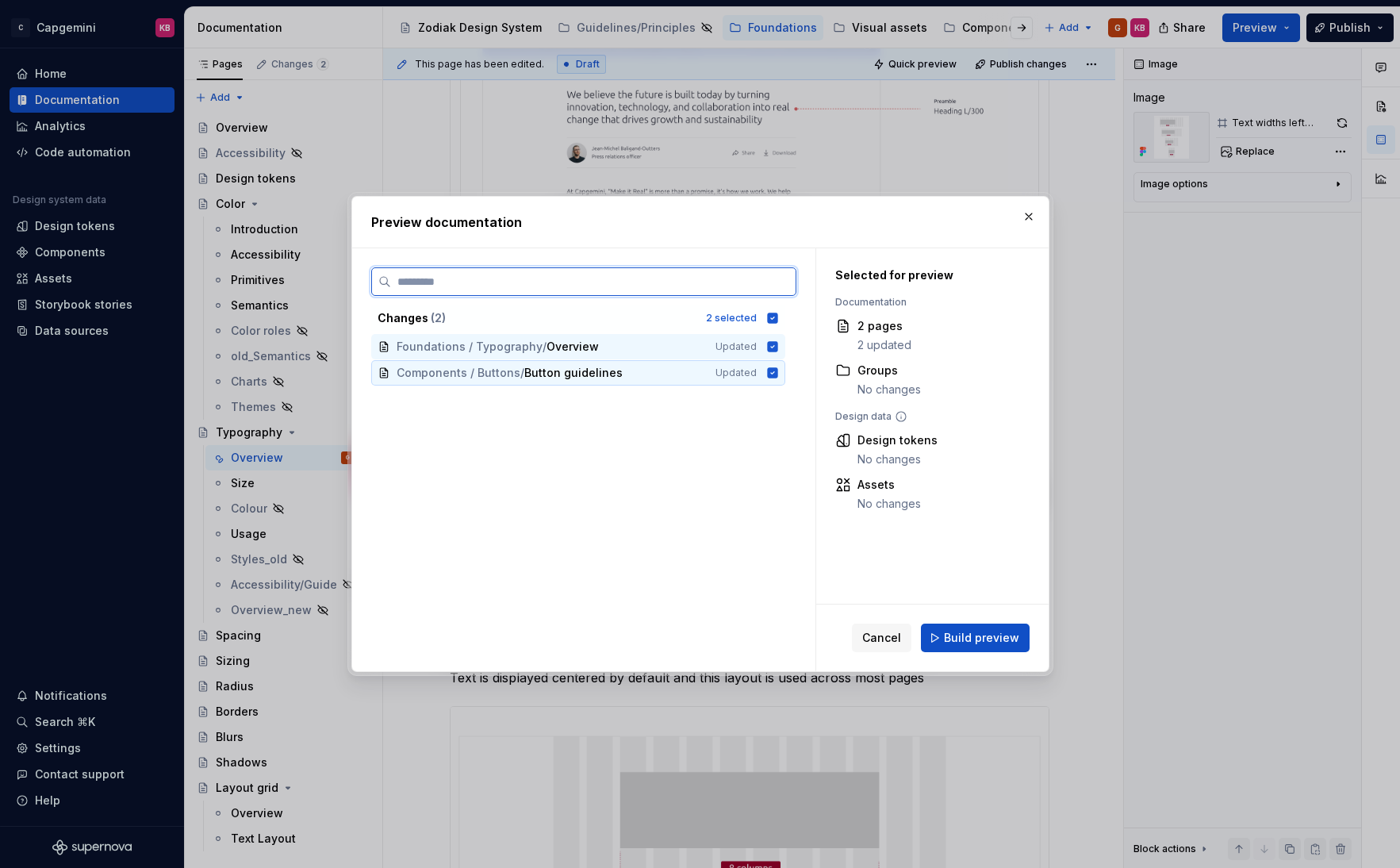
click at [777, 374] on icon at bounding box center [773, 372] width 11 height 11
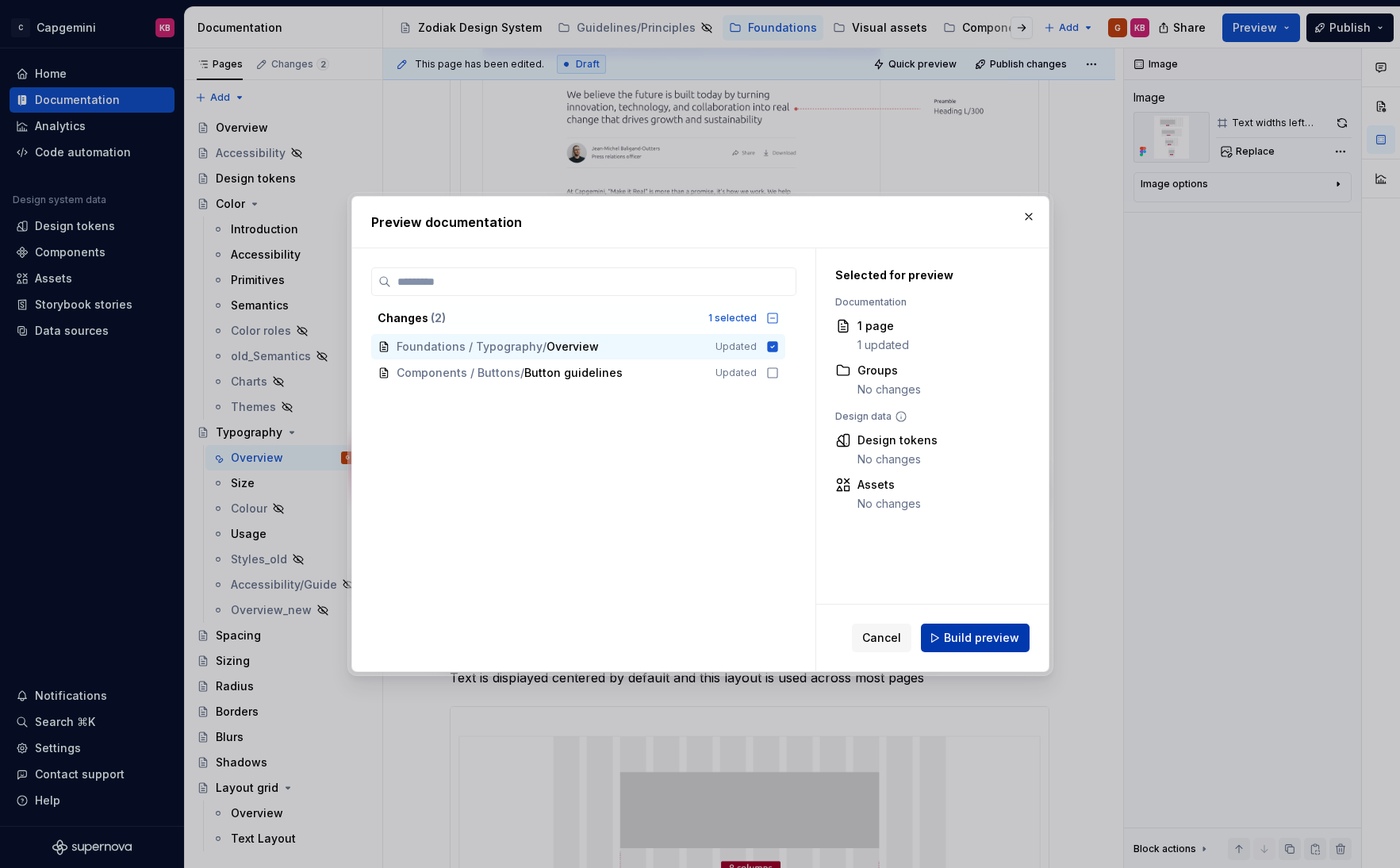
click at [974, 641] on span "Build preview" at bounding box center [982, 638] width 75 height 16
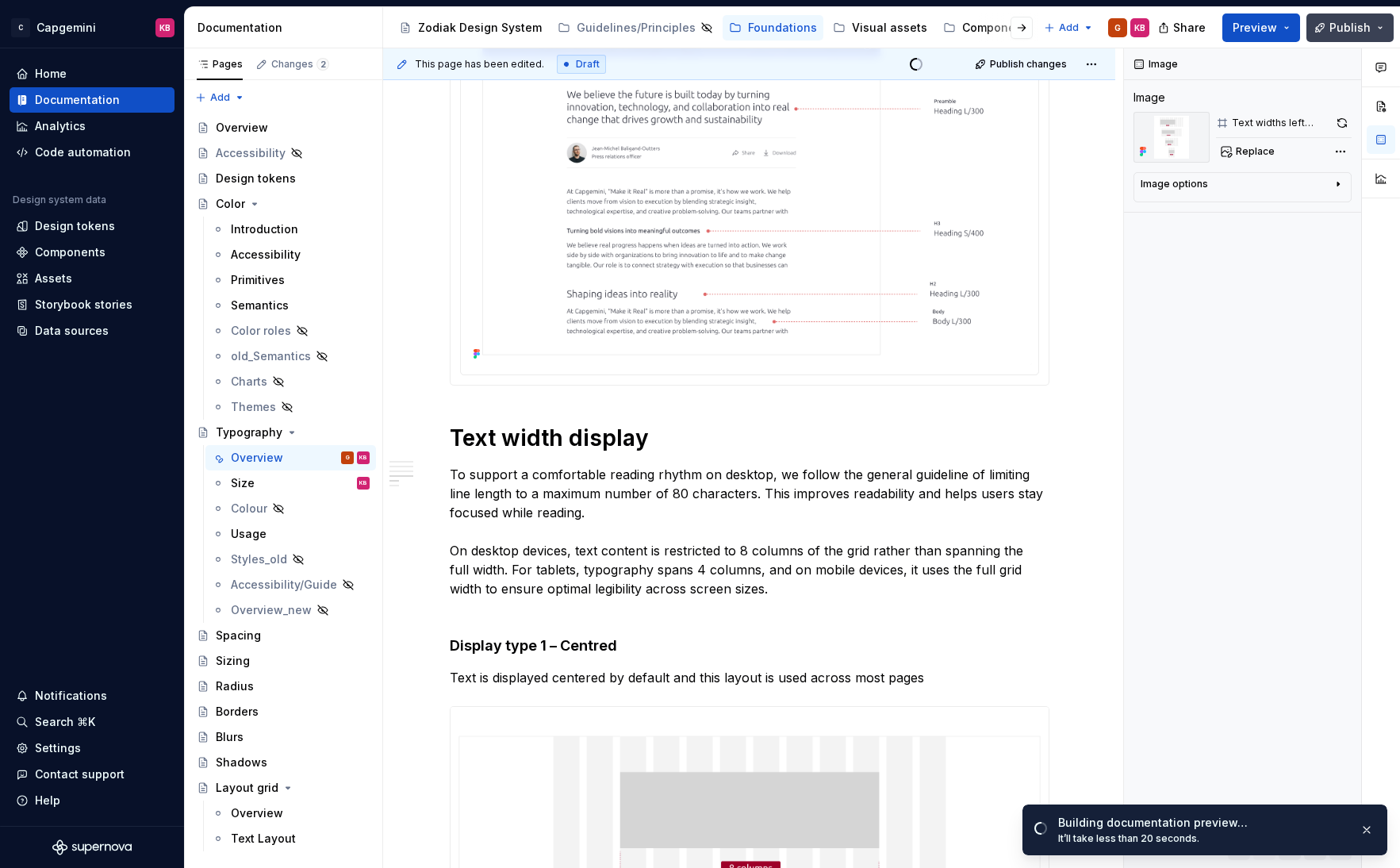
click at [1378, 36] on button "Publish" at bounding box center [1350, 27] width 88 height 29
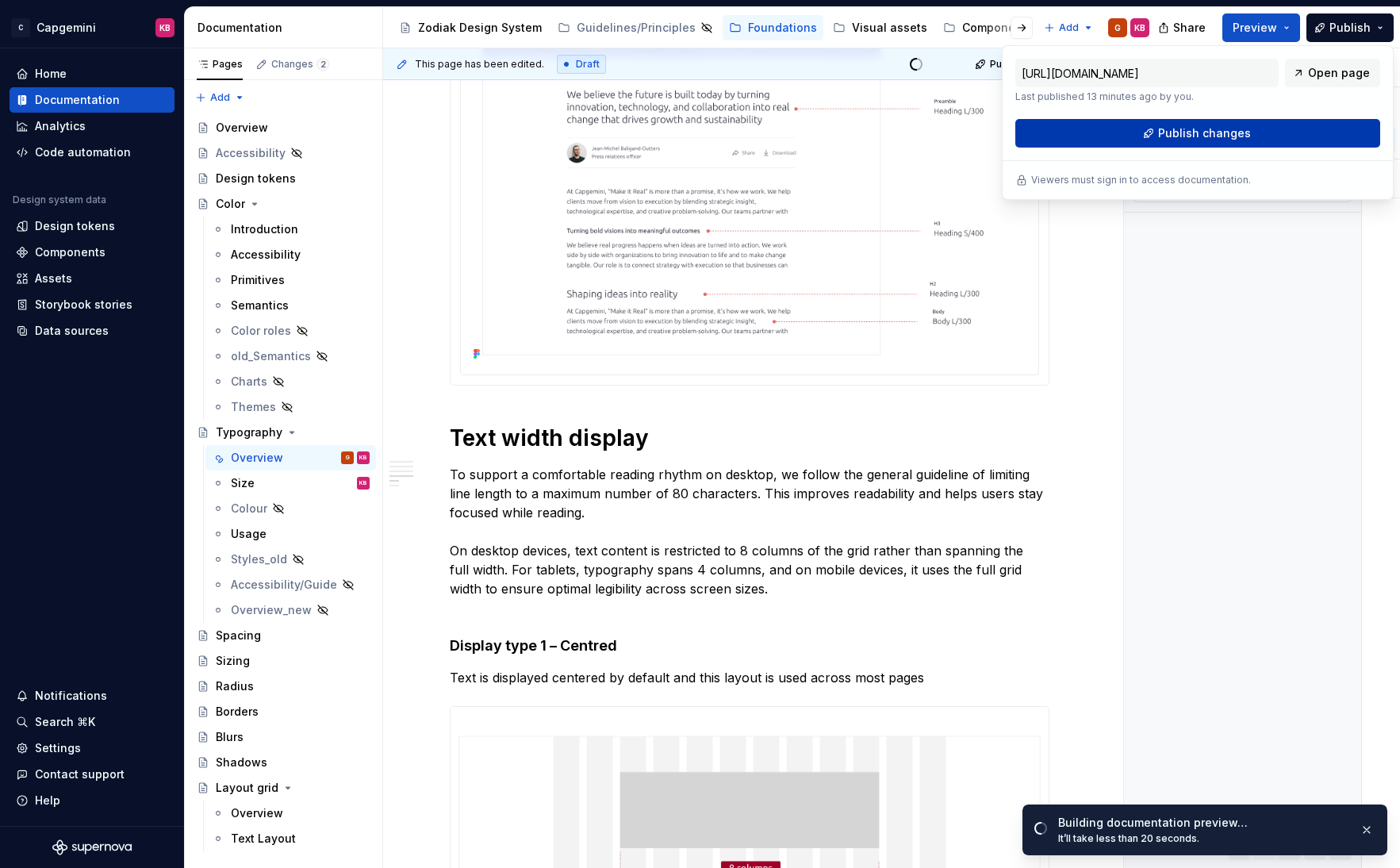
click at [1262, 138] on button "Publish changes" at bounding box center [1198, 133] width 365 height 29
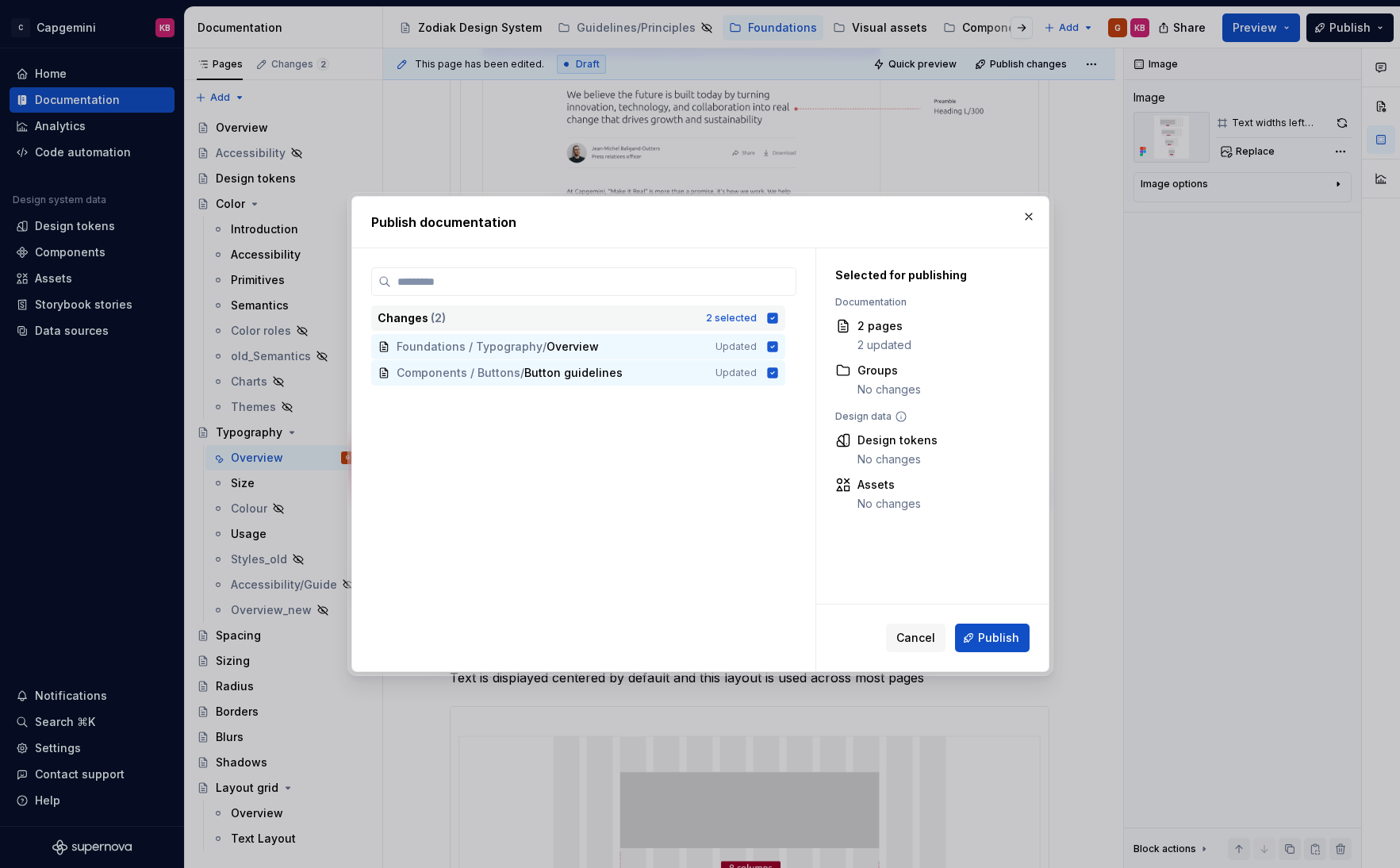
click at [777, 321] on icon at bounding box center [773, 318] width 11 height 11
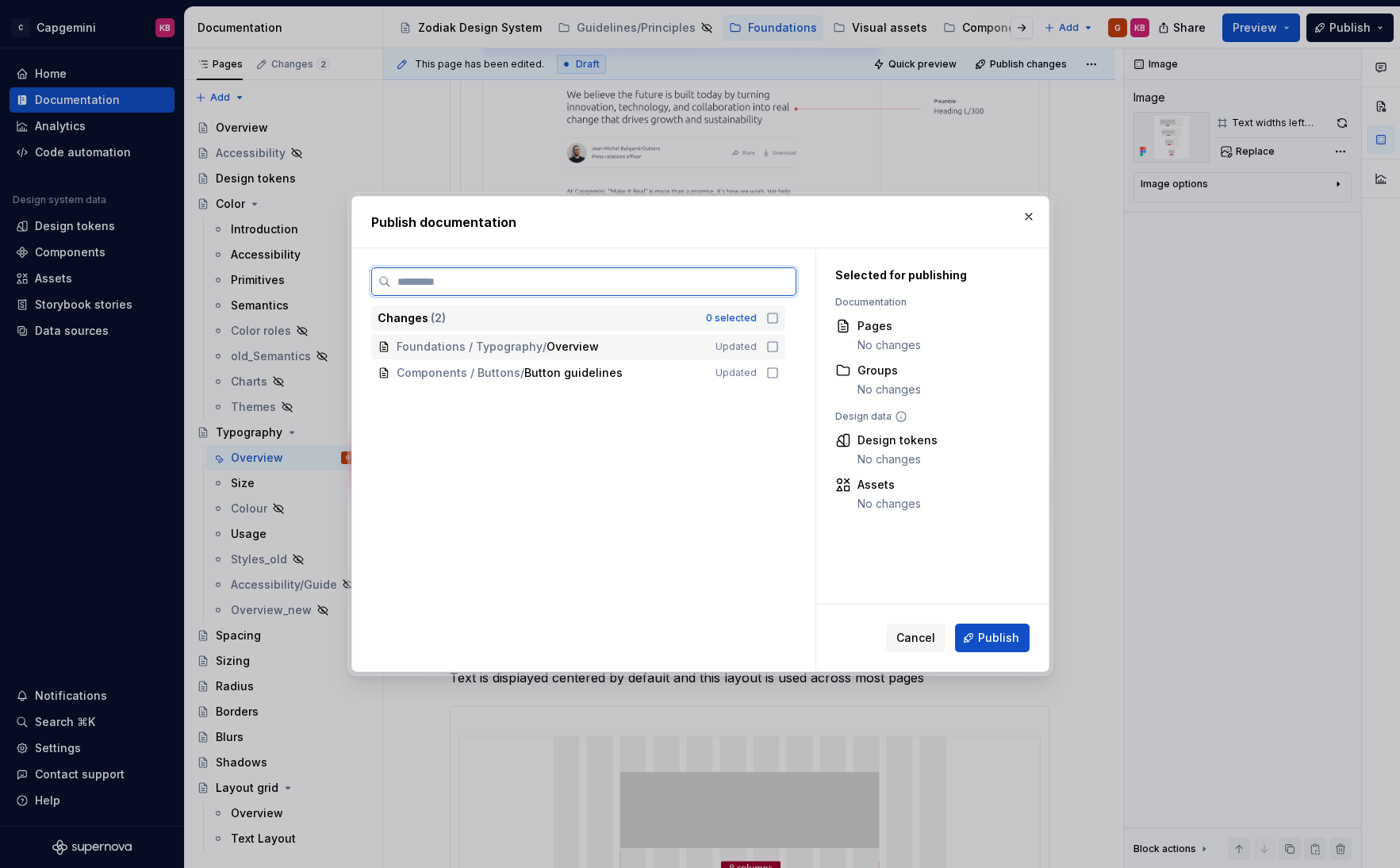
click at [779, 345] on icon at bounding box center [773, 346] width 12 height 12
click at [1034, 222] on button "button" at bounding box center [1029, 216] width 22 height 22
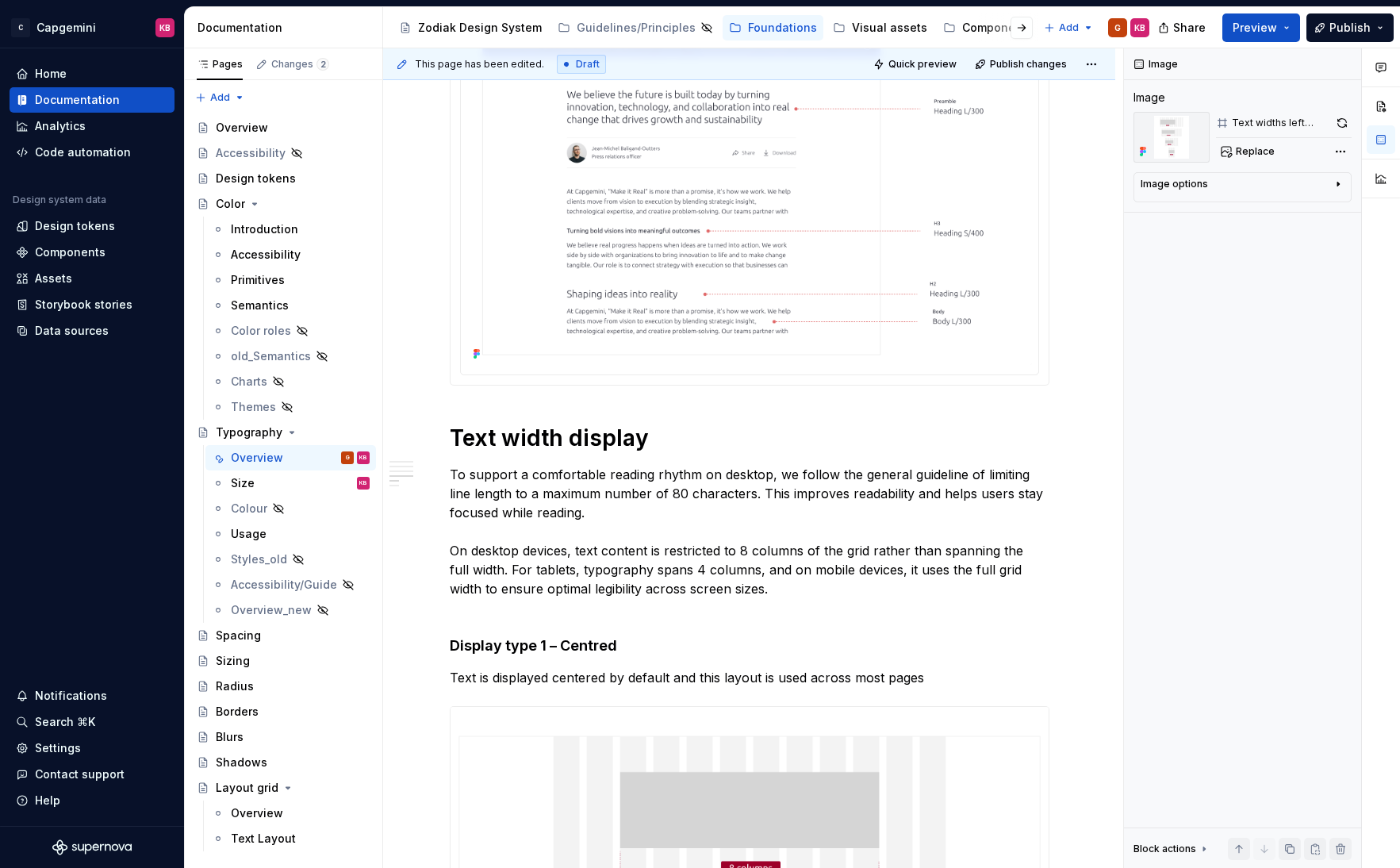
click at [1088, 259] on div "Our typography is the written representation of our voice. Our use of typograph…" at bounding box center [749, 511] width 732 height 4139
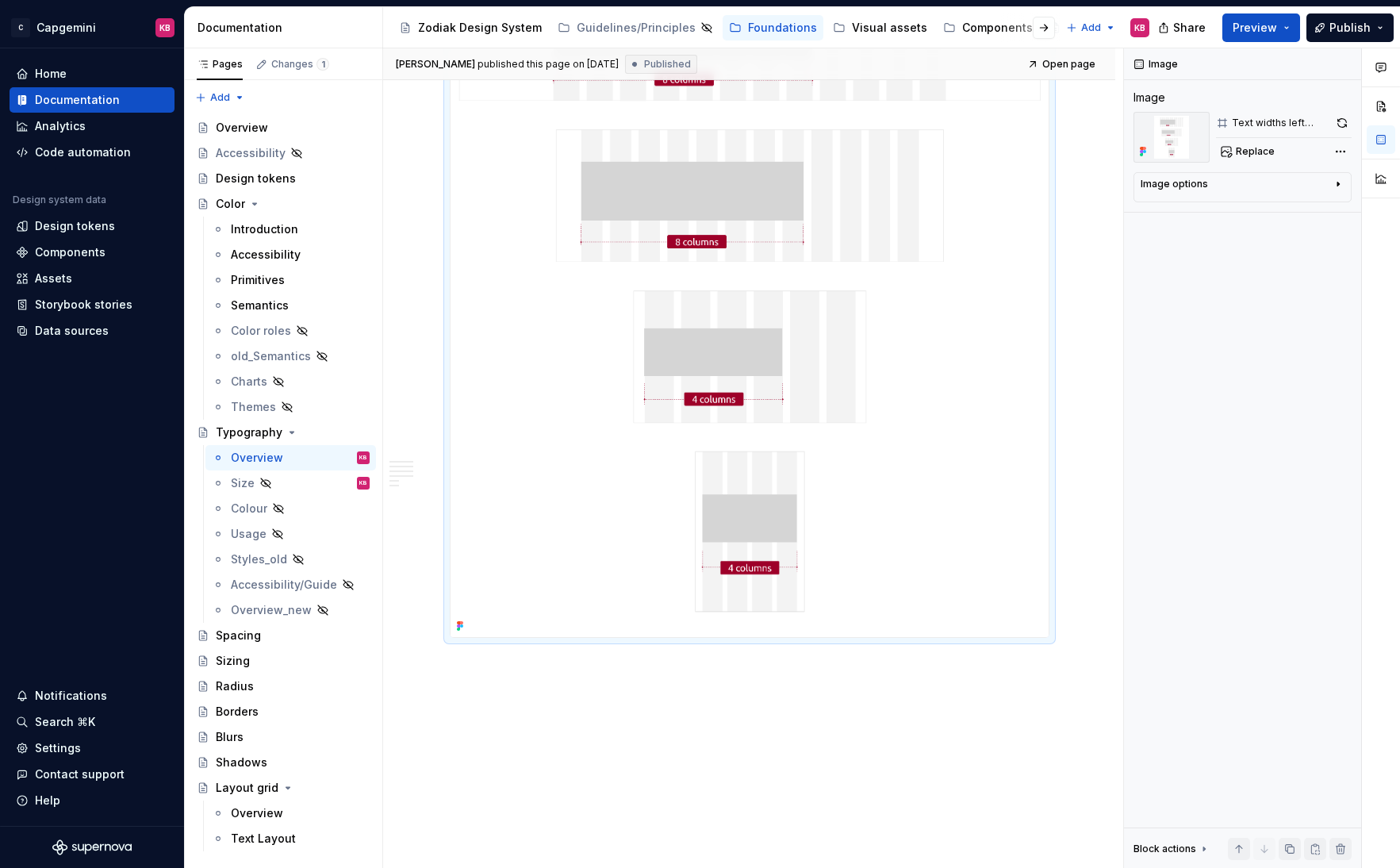
scroll to position [3517, 0]
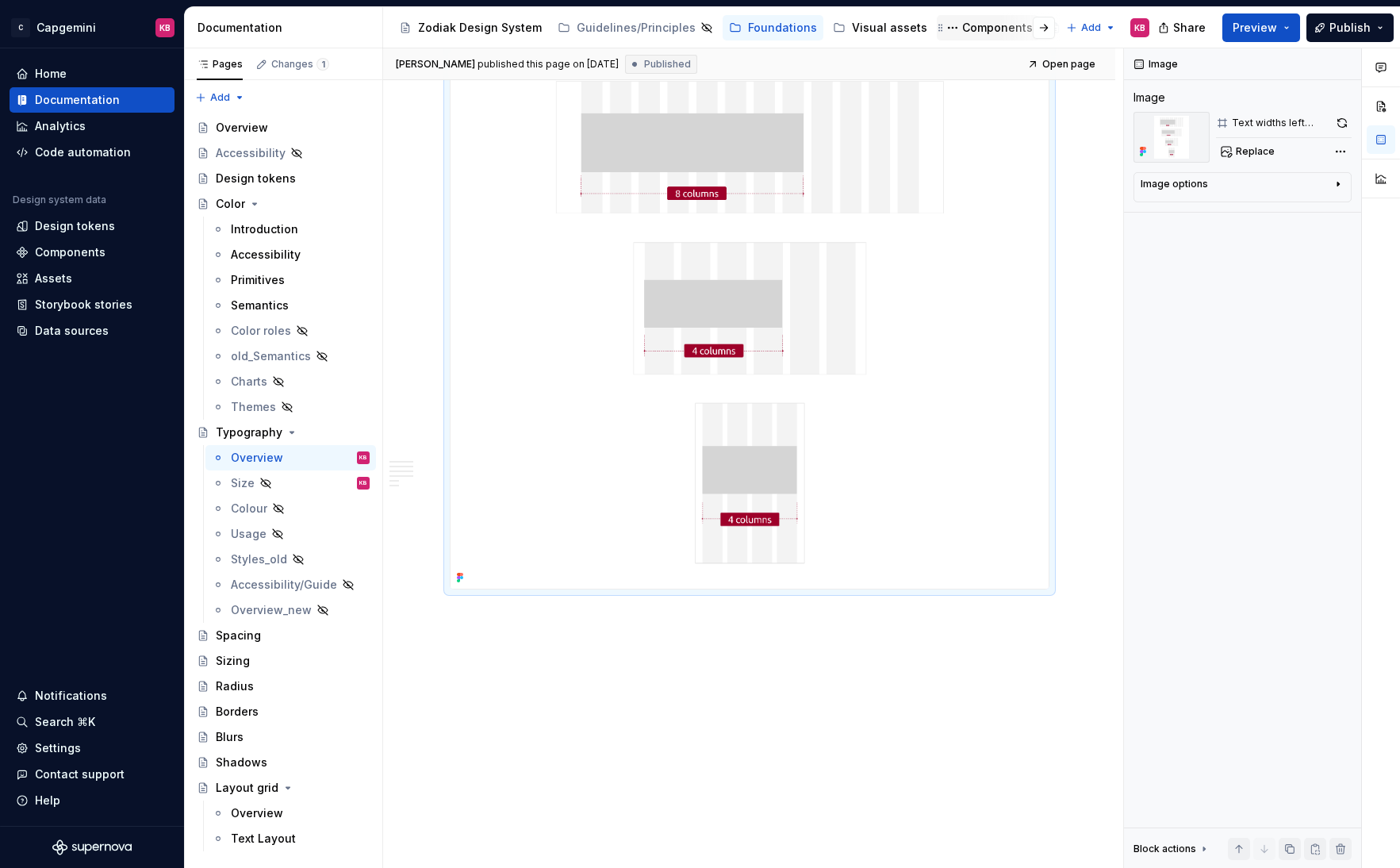
click at [963, 20] on div "Components" at bounding box center [997, 28] width 71 height 16
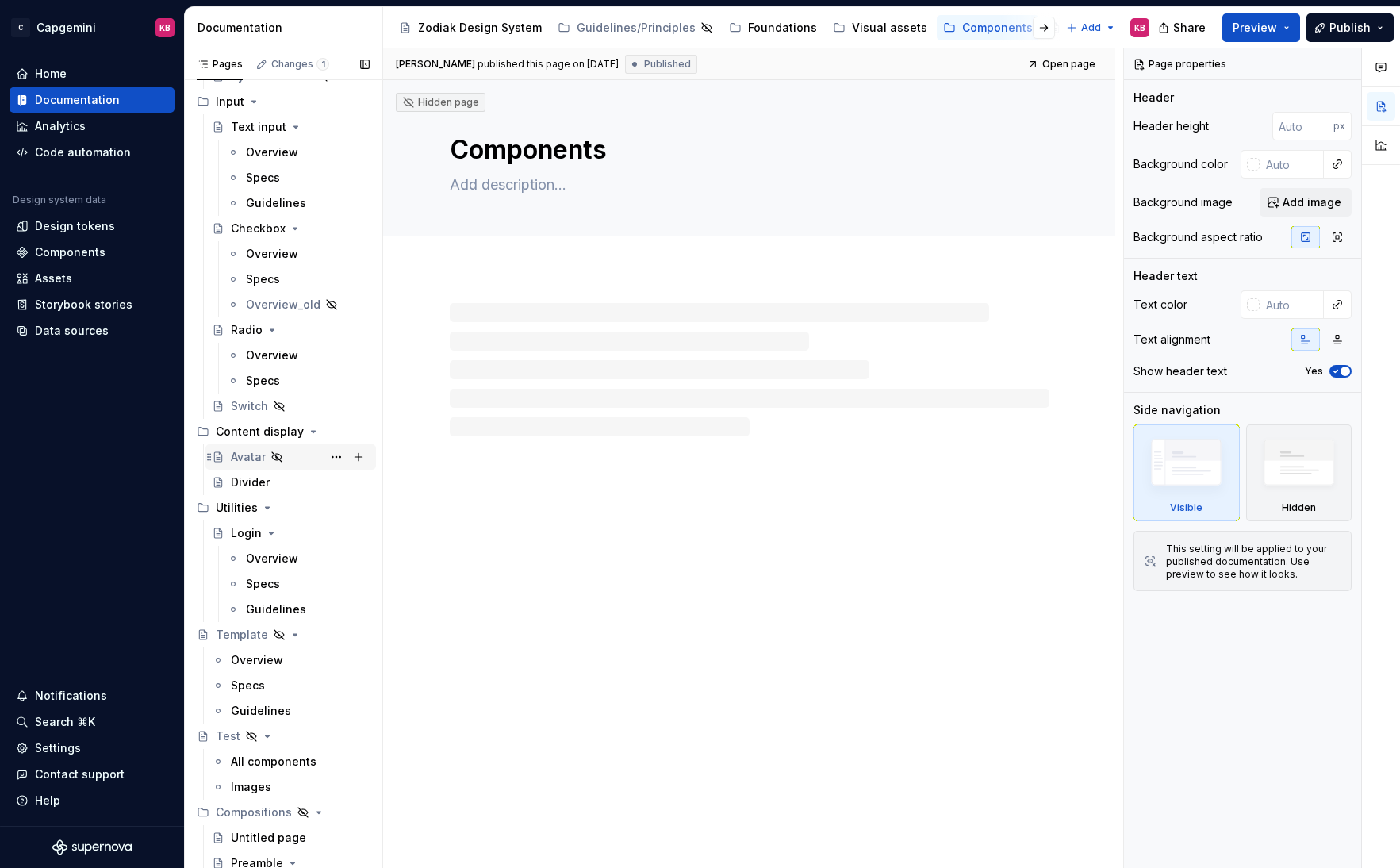
scroll to position [614, 0]
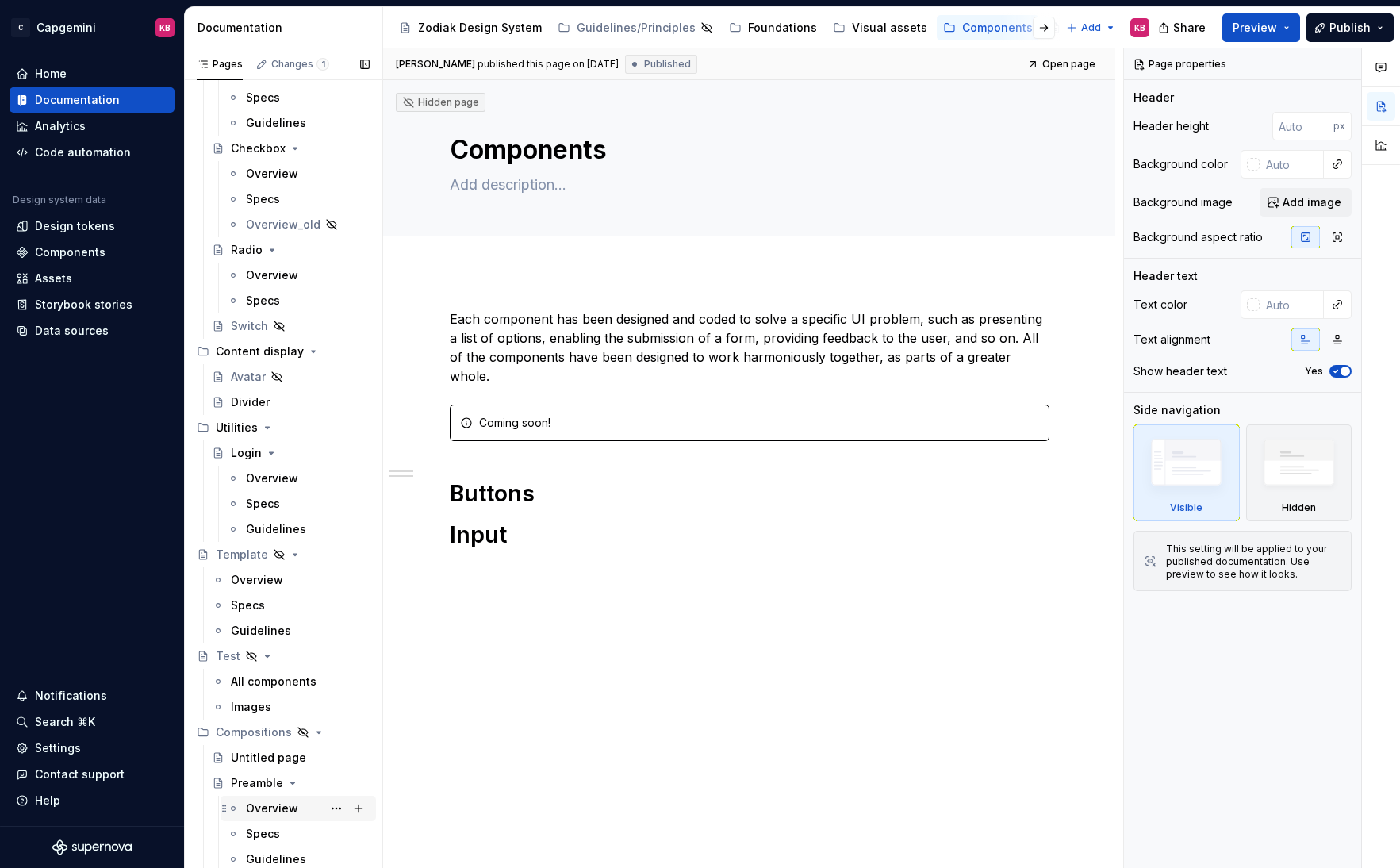
click at [299, 708] on div "Overview" at bounding box center [308, 808] width 124 height 22
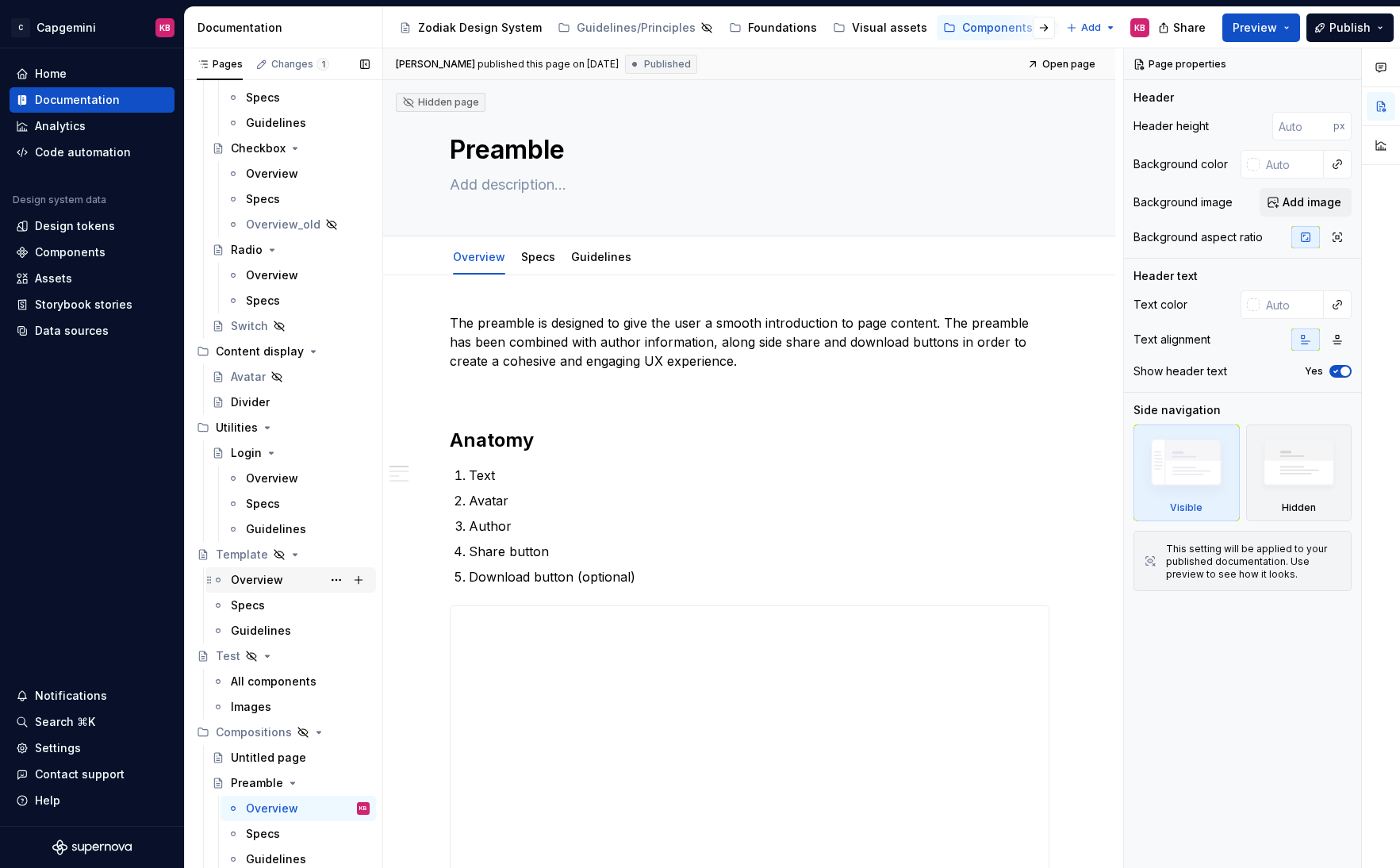
click at [241, 582] on div "Overview" at bounding box center [258, 580] width 53 height 16
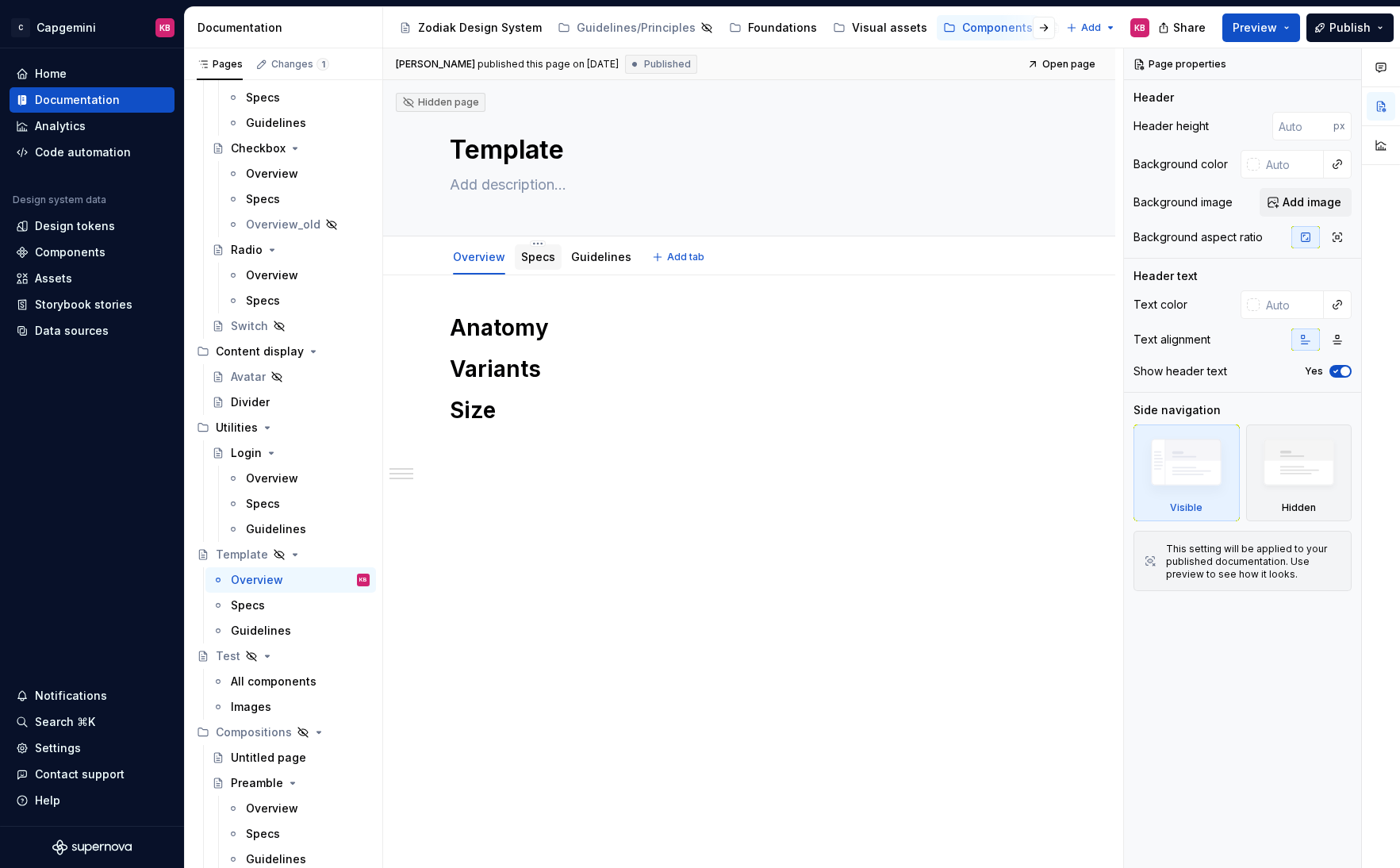
click at [551, 252] on link "Specs" at bounding box center [538, 256] width 34 height 13
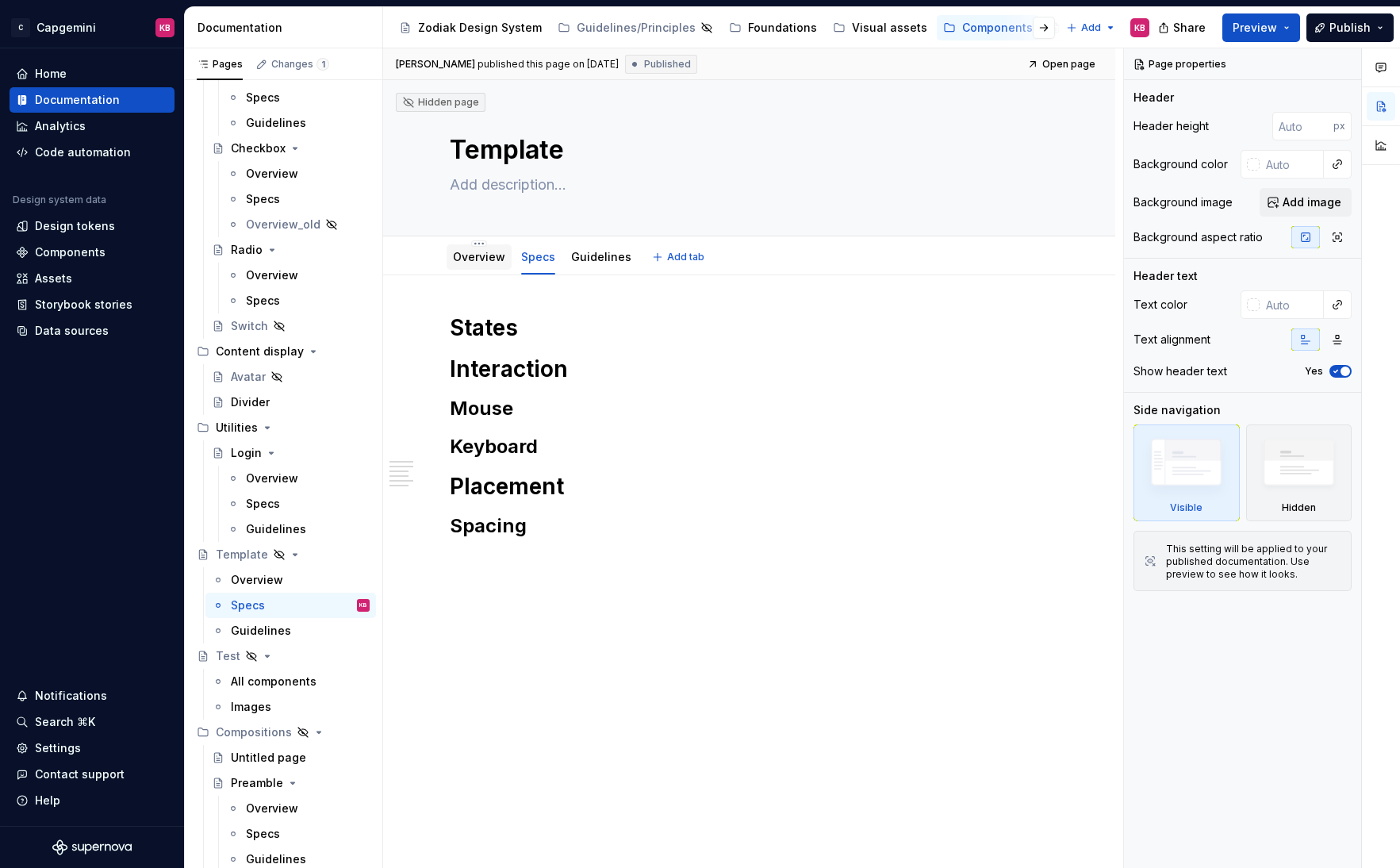
click at [478, 261] on link "Overview" at bounding box center [479, 256] width 53 height 13
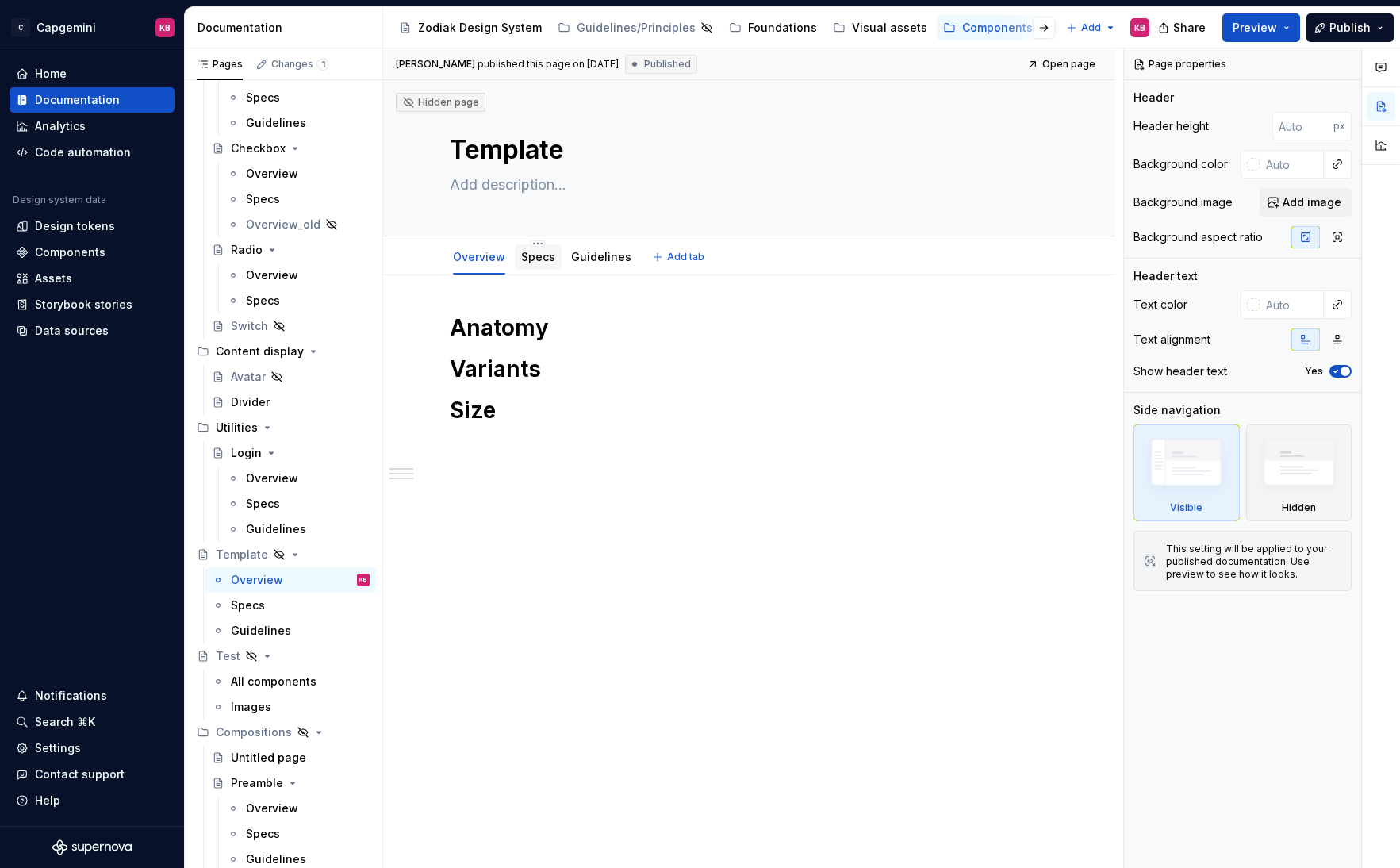
click at [532, 258] on link "Specs" at bounding box center [538, 256] width 34 height 13
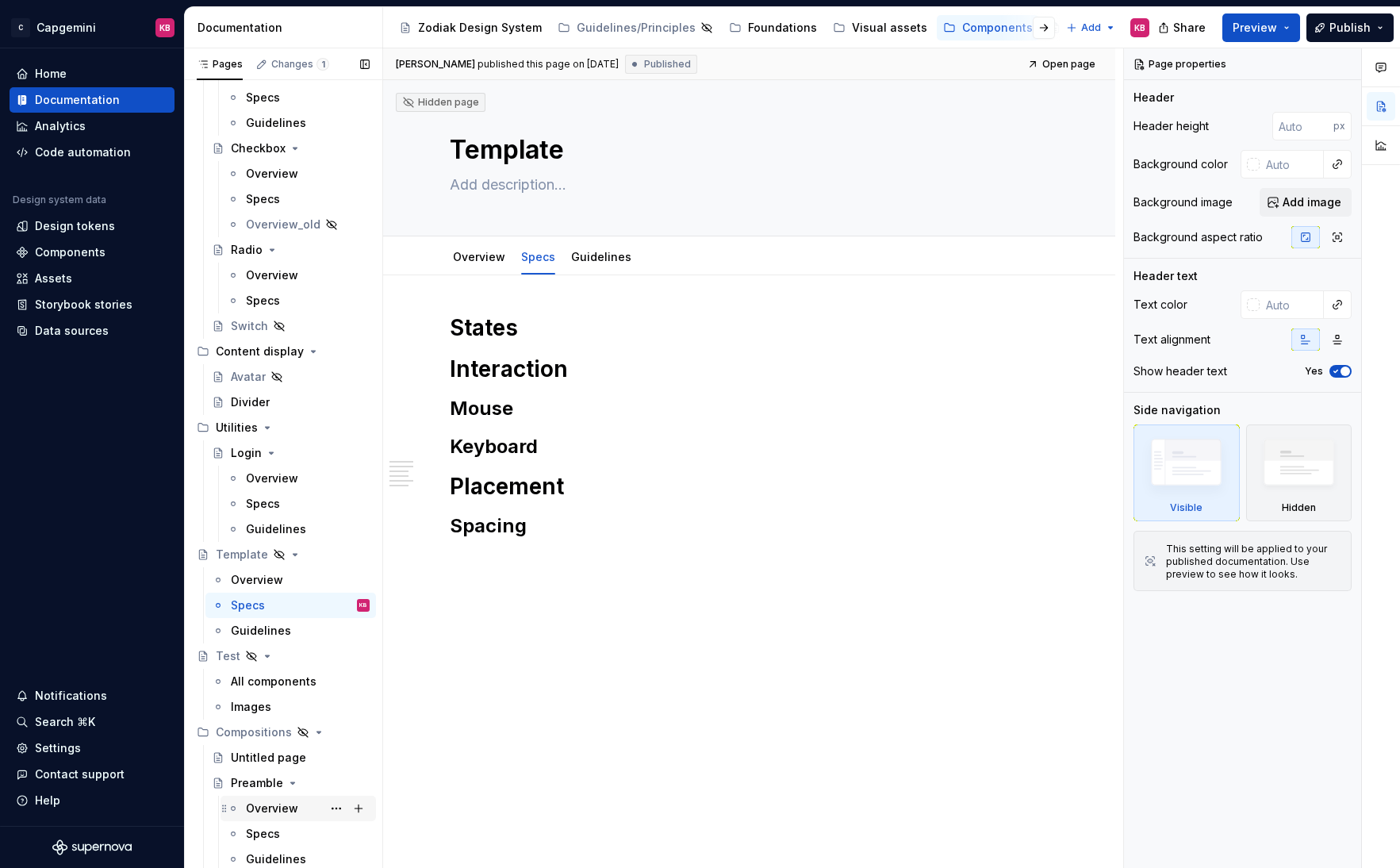
click at [258, 708] on div "Overview" at bounding box center [272, 808] width 53 height 16
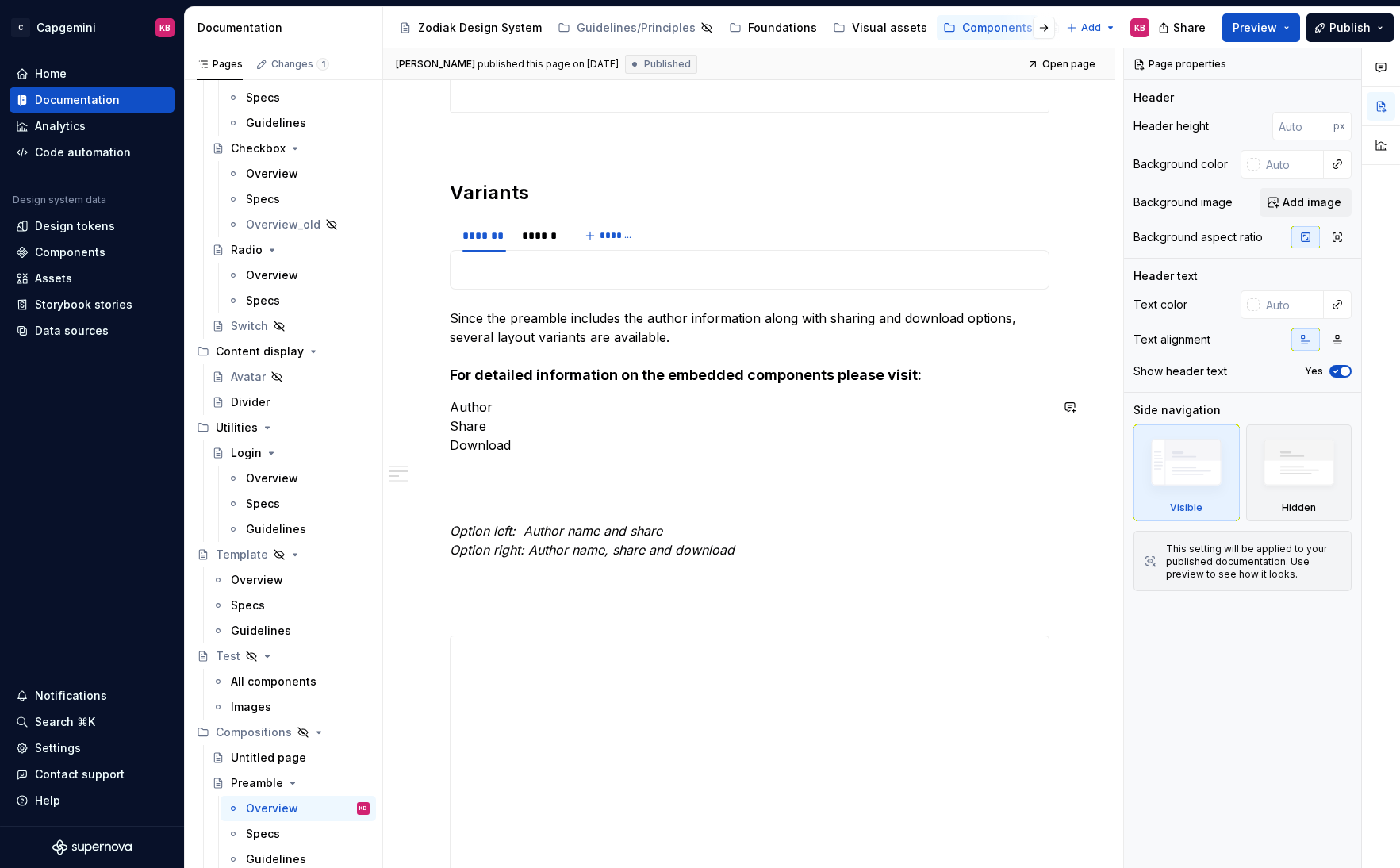
scroll to position [803, 0]
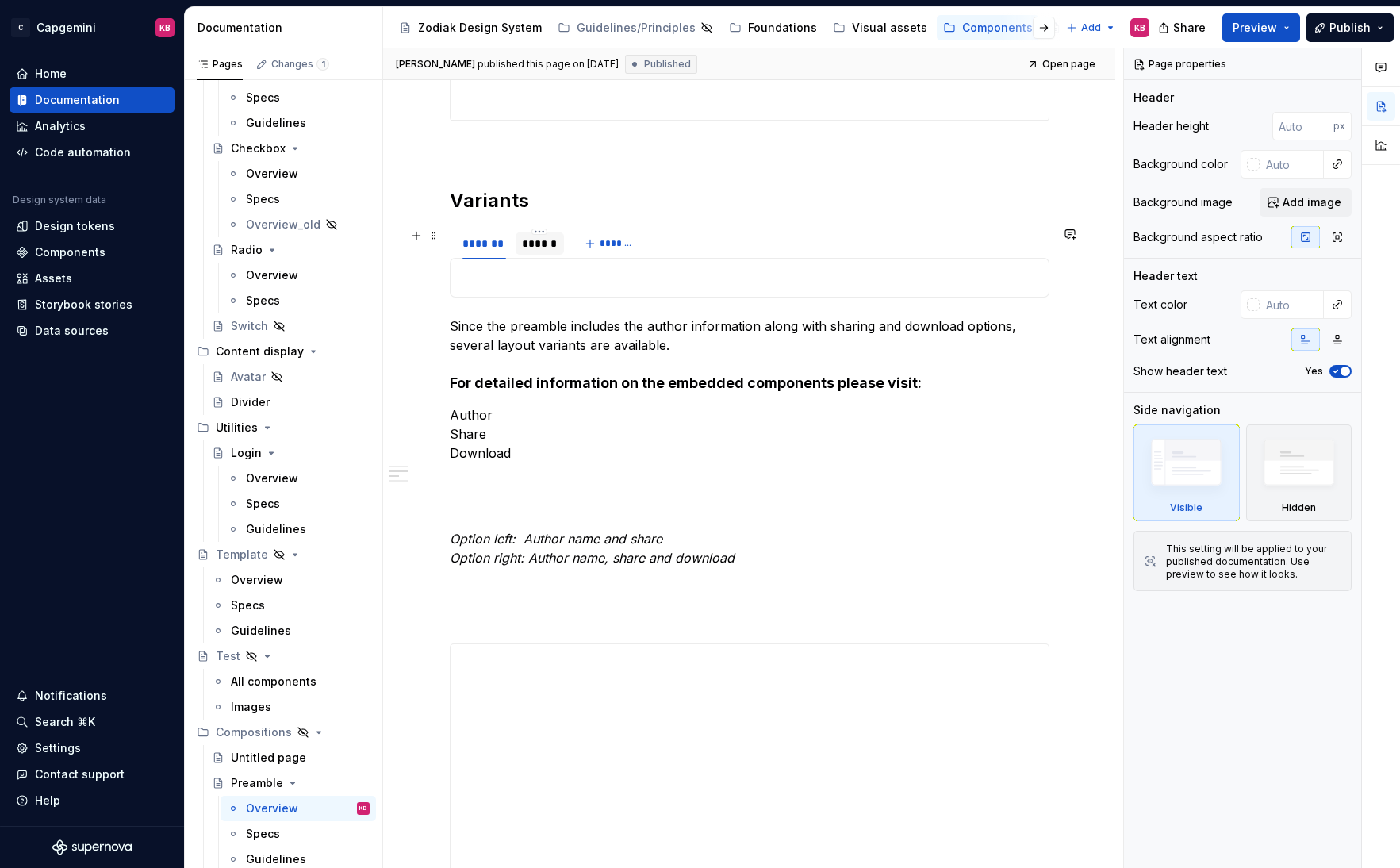
click at [539, 245] on div "******" at bounding box center [540, 243] width 36 height 16
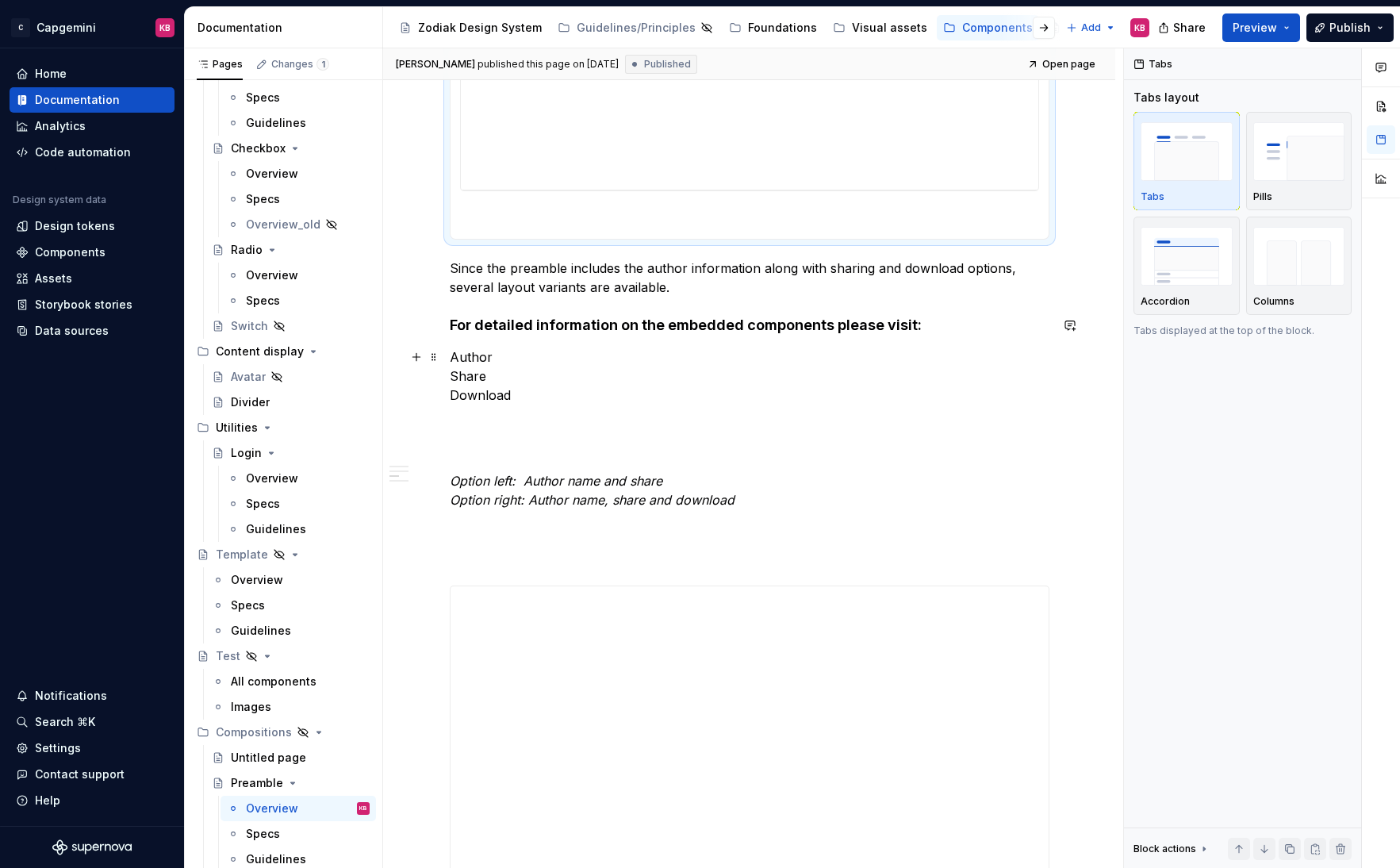
scroll to position [1205, 0]
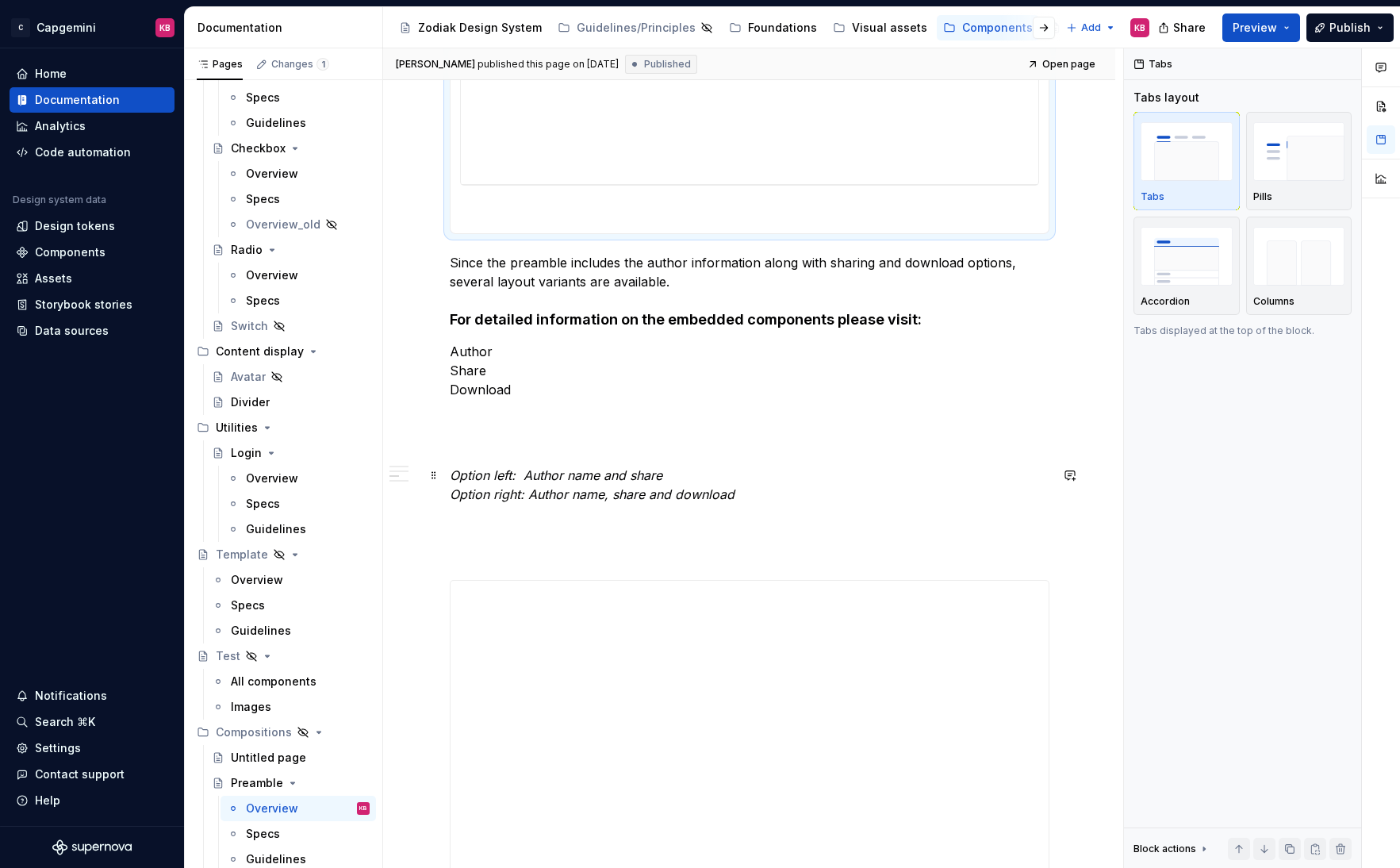
click at [512, 480] on em "Option left: Author name and share" at bounding box center [555, 475] width 213 height 16
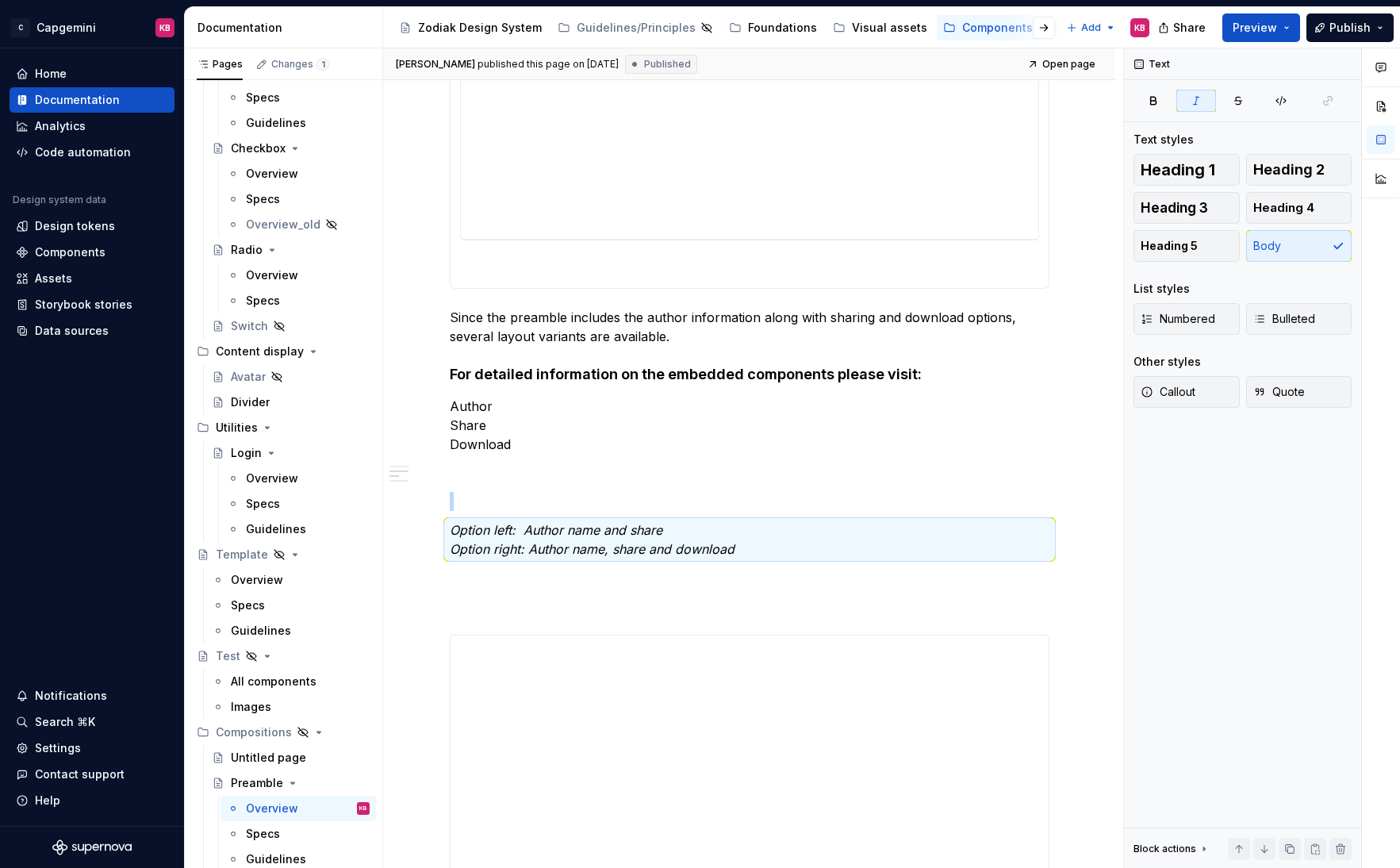
scroll to position [886, 0]
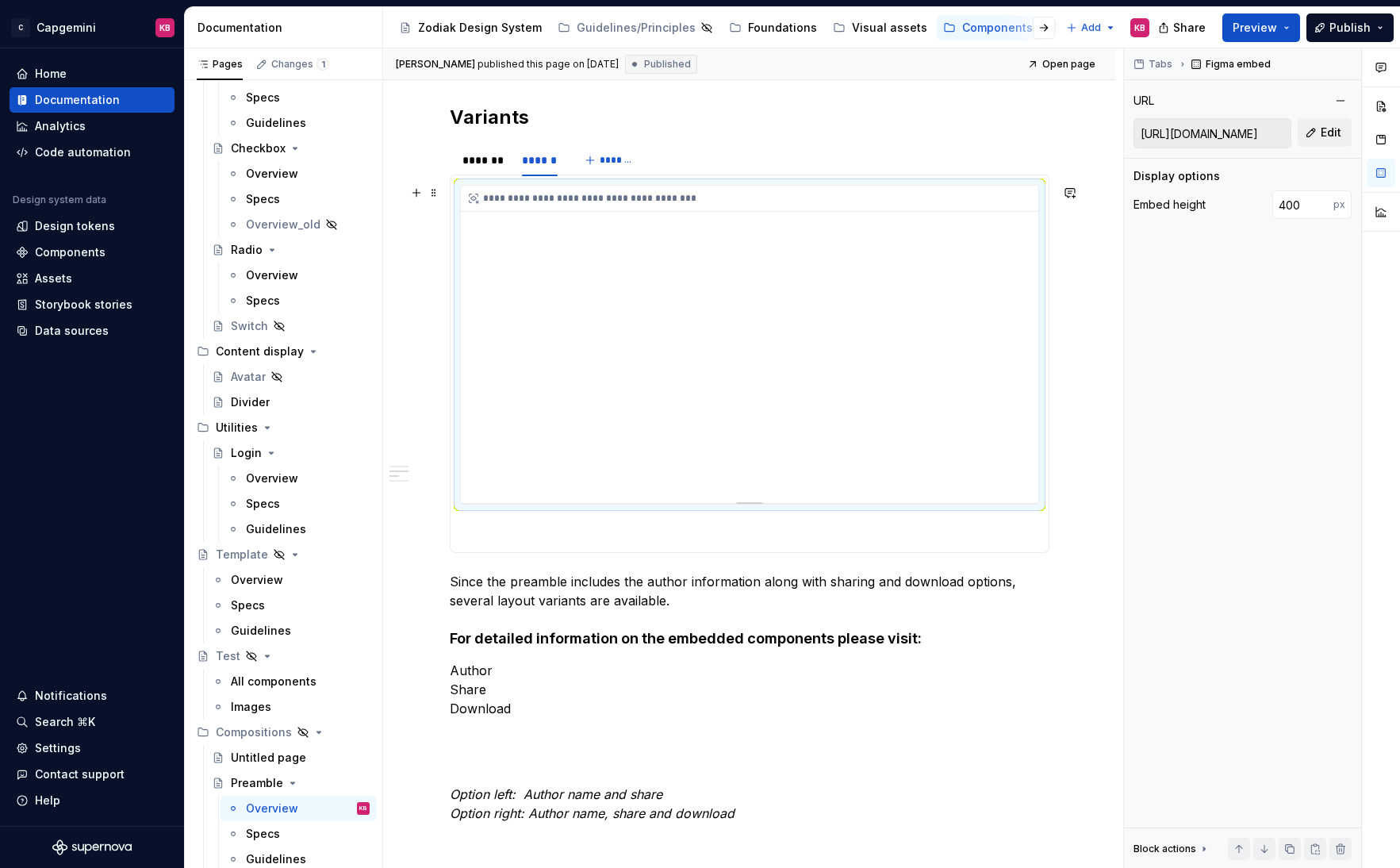
click at [500, 243] on div "**********" at bounding box center [749, 344] width 577 height 317
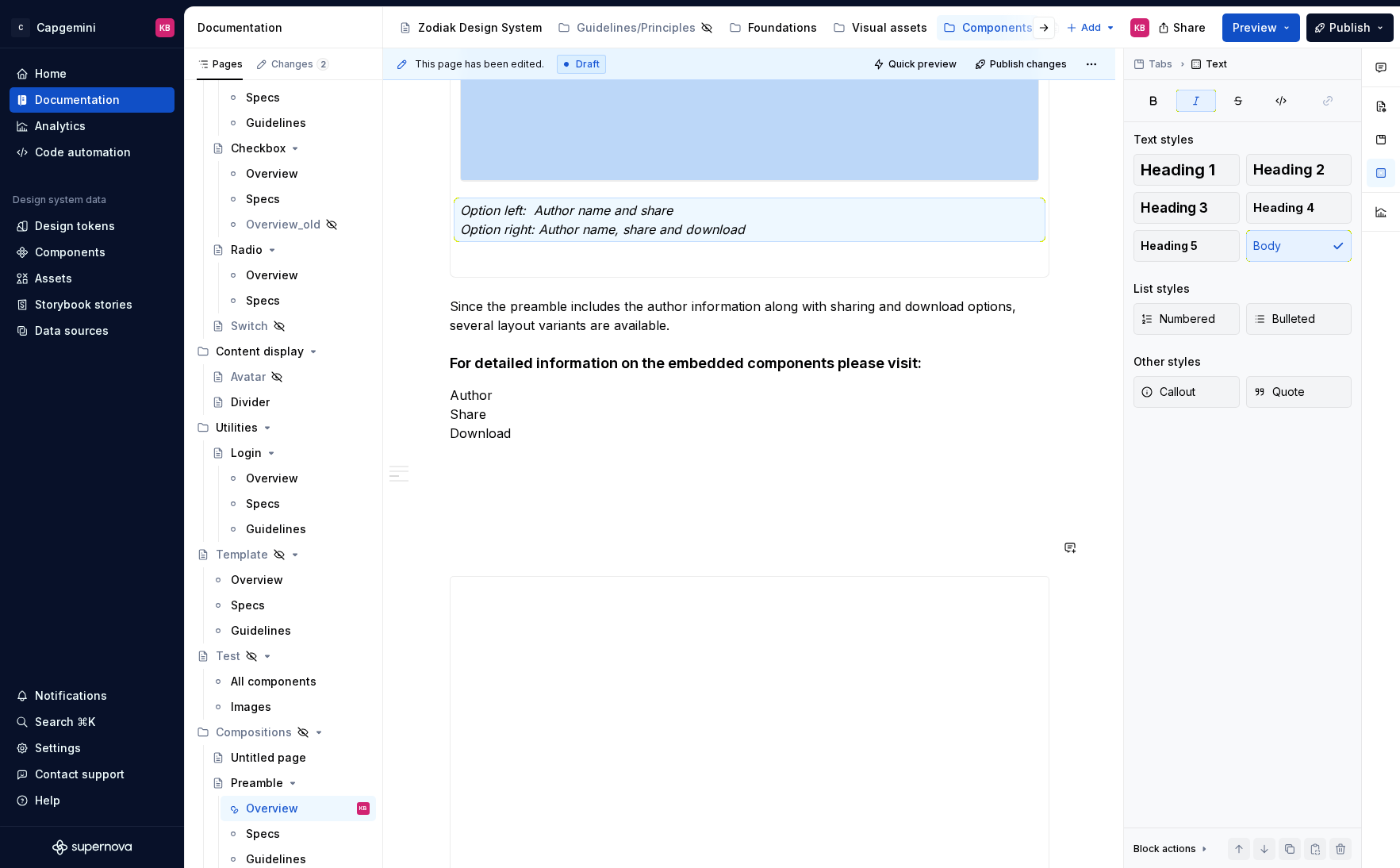
scroll to position [1224, 0]
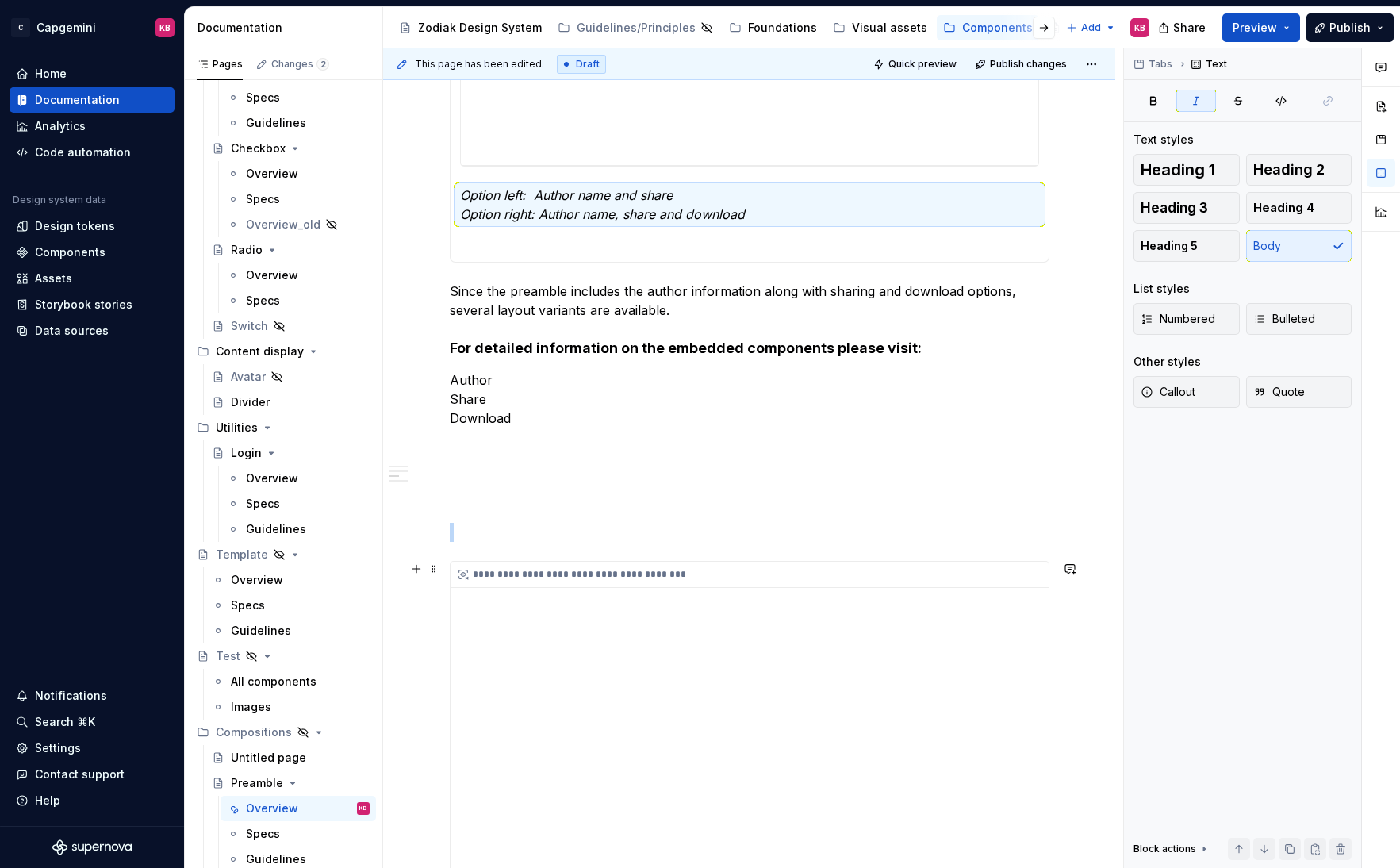
click at [464, 606] on div "**********" at bounding box center [749, 720] width 598 height 317
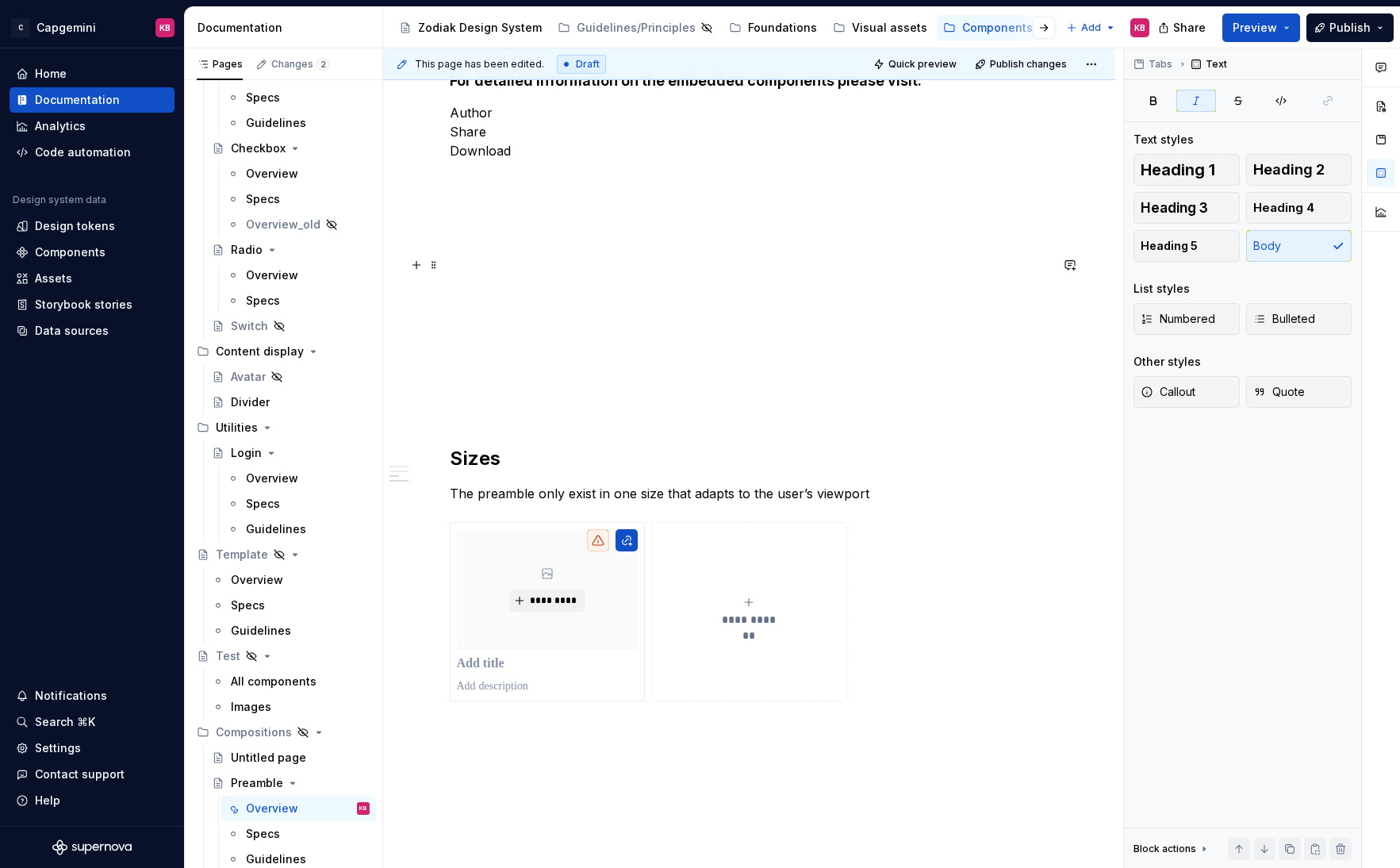
scroll to position [2792, 0]
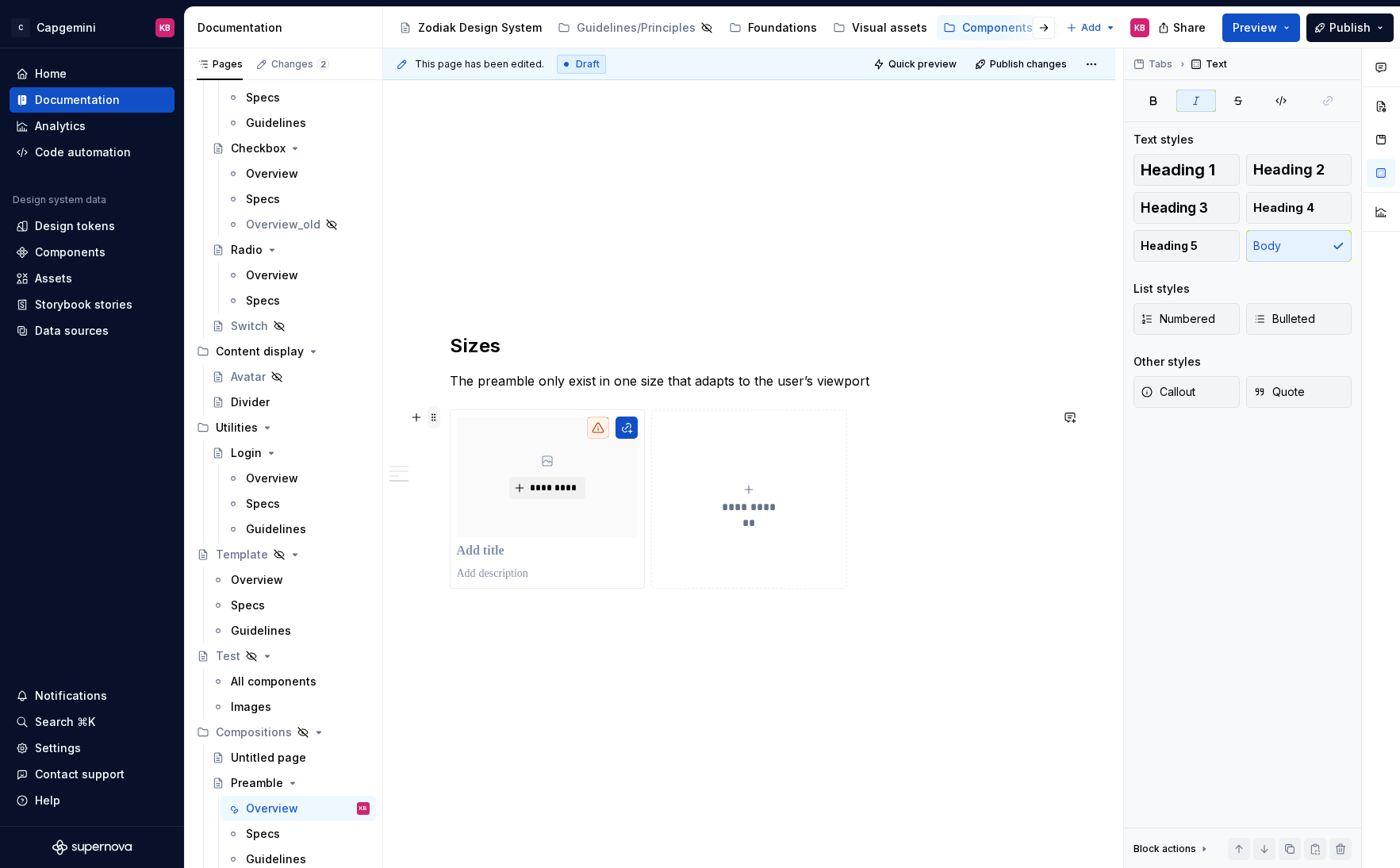
click at [433, 419] on span at bounding box center [434, 417] width 12 height 22
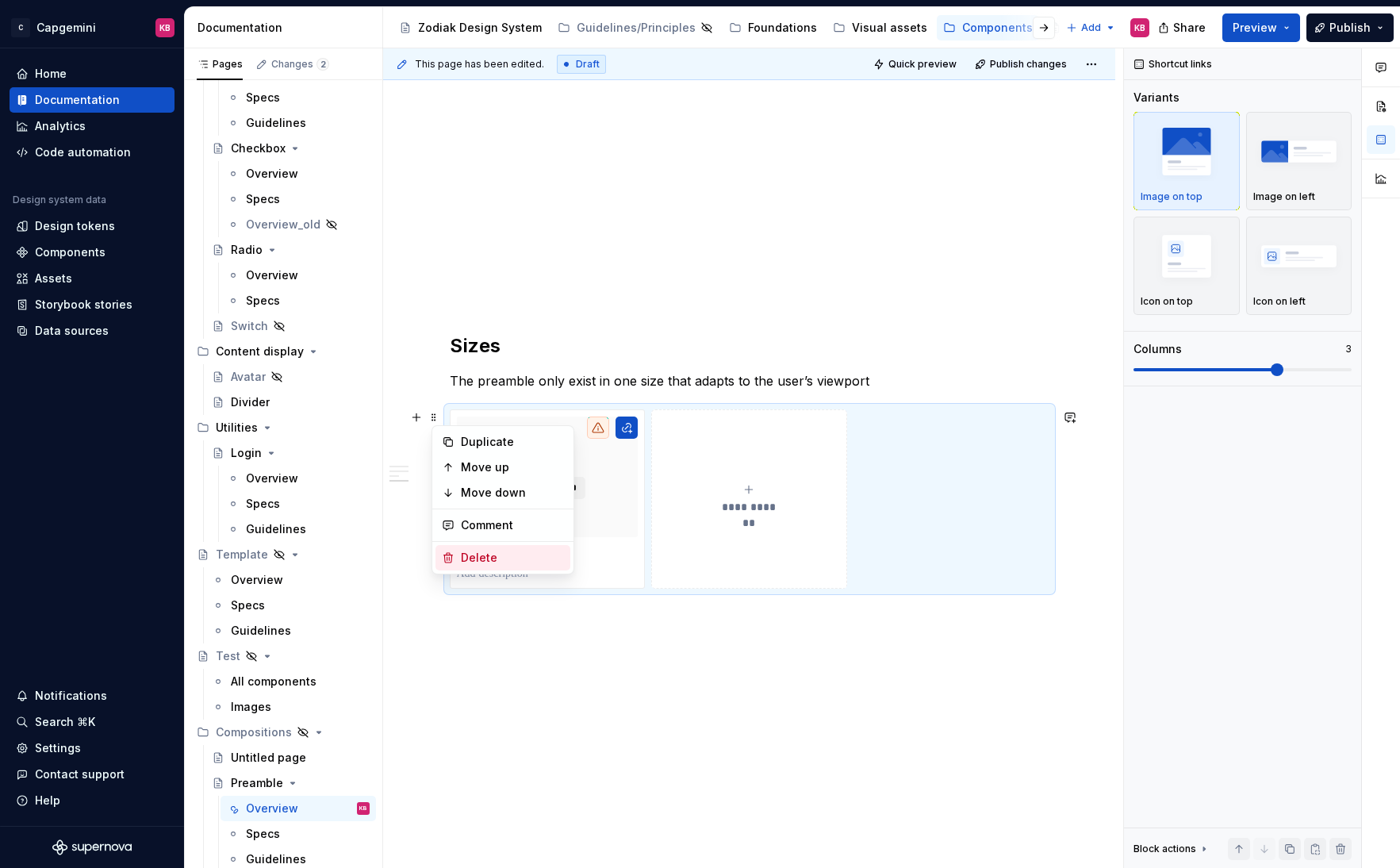
click at [478, 551] on div "Delete" at bounding box center [513, 558] width 103 height 16
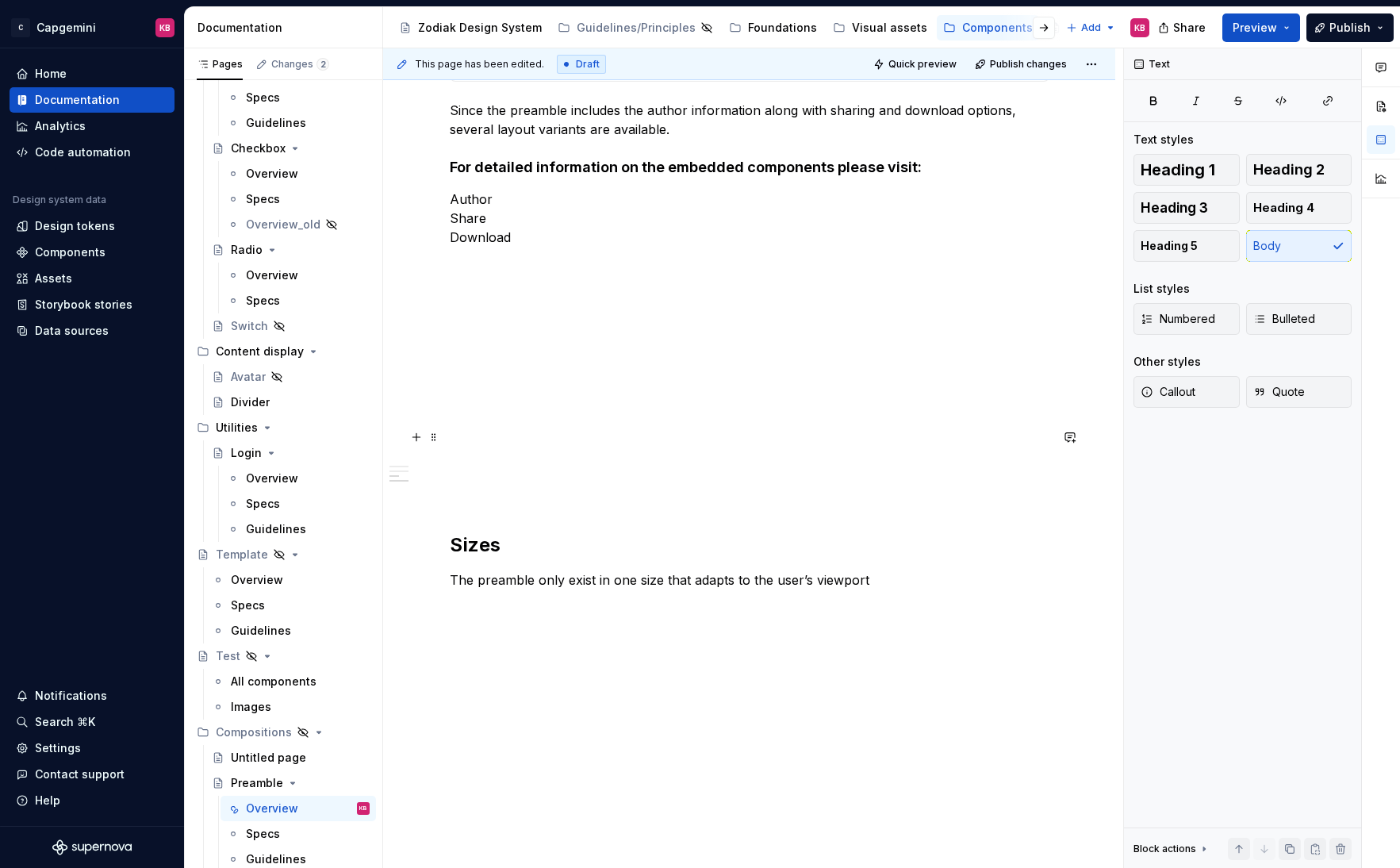
click at [503, 441] on p at bounding box center [749, 437] width 600 height 19
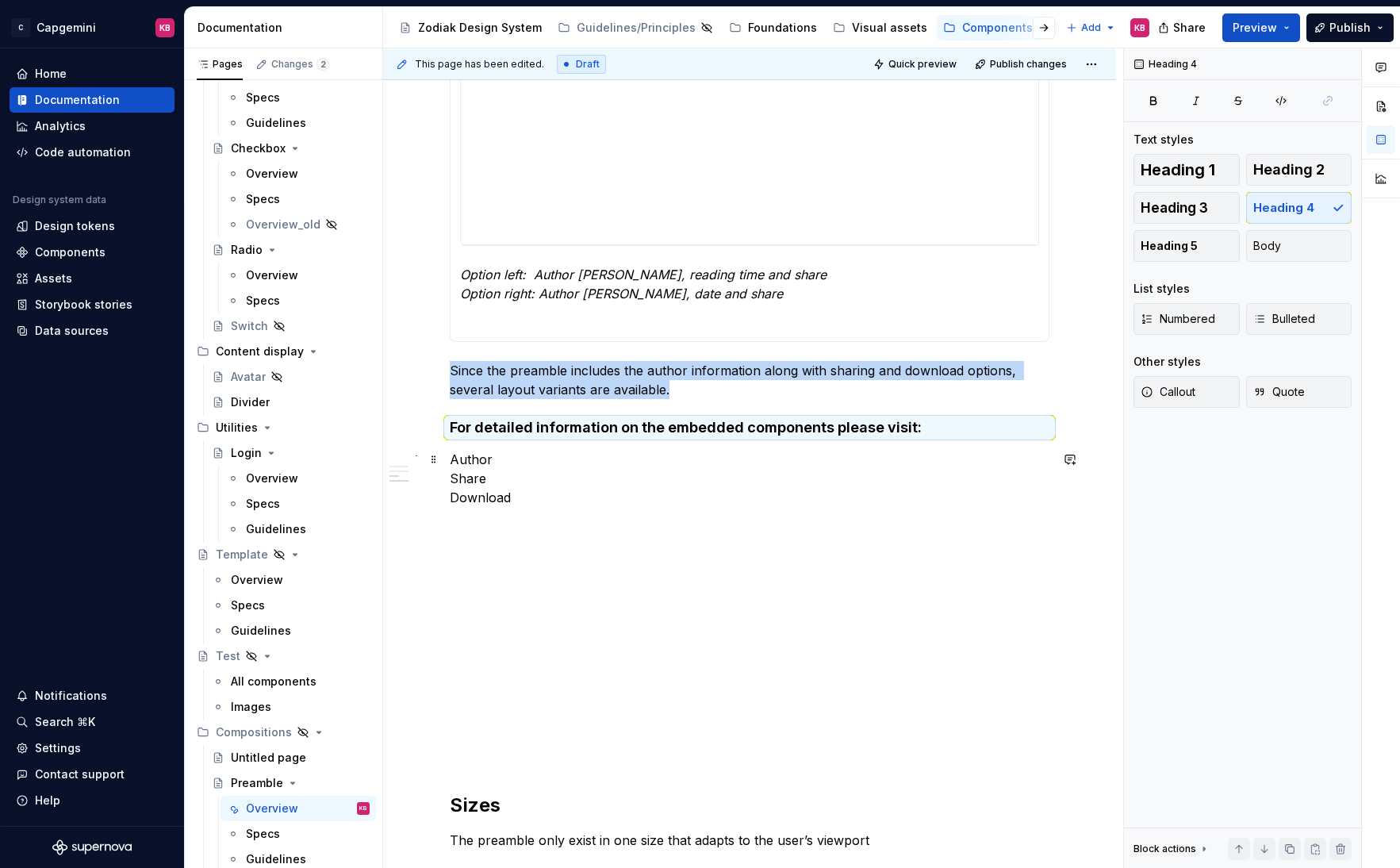
scroll to position [2338, 0]
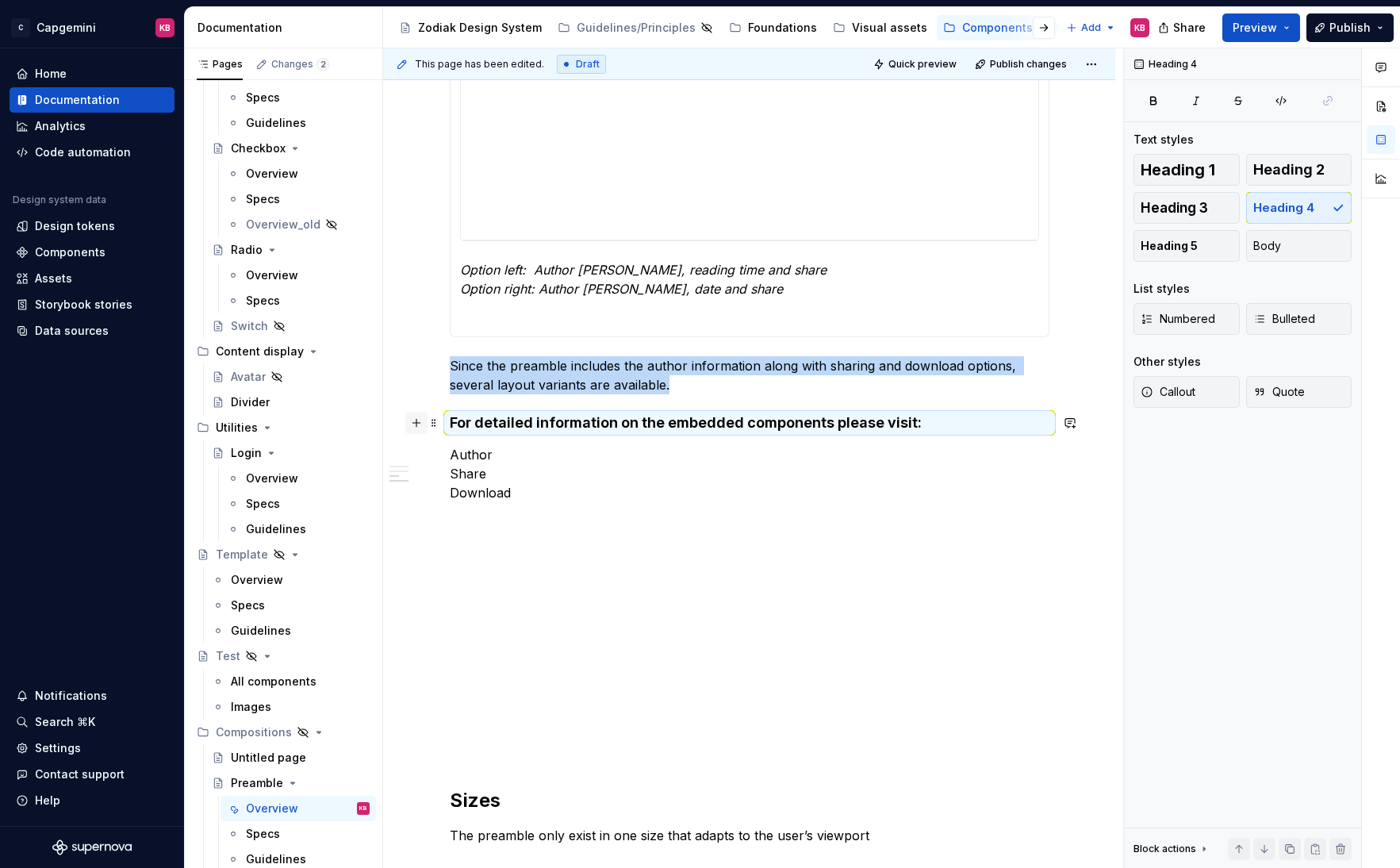
click at [421, 413] on button "button" at bounding box center [416, 422] width 22 height 22
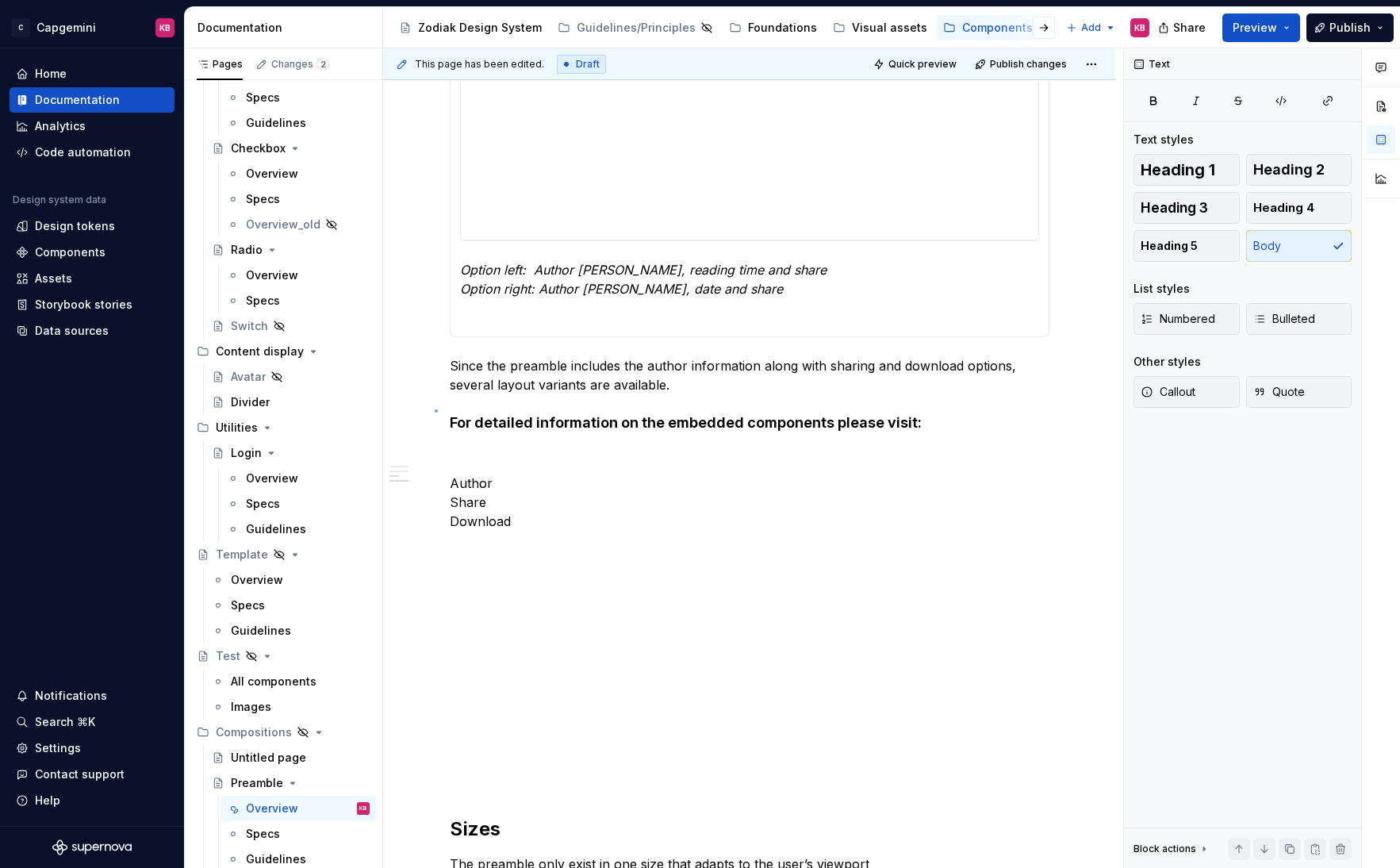
click at [435, 409] on div "**********" at bounding box center [753, 458] width 740 height 820
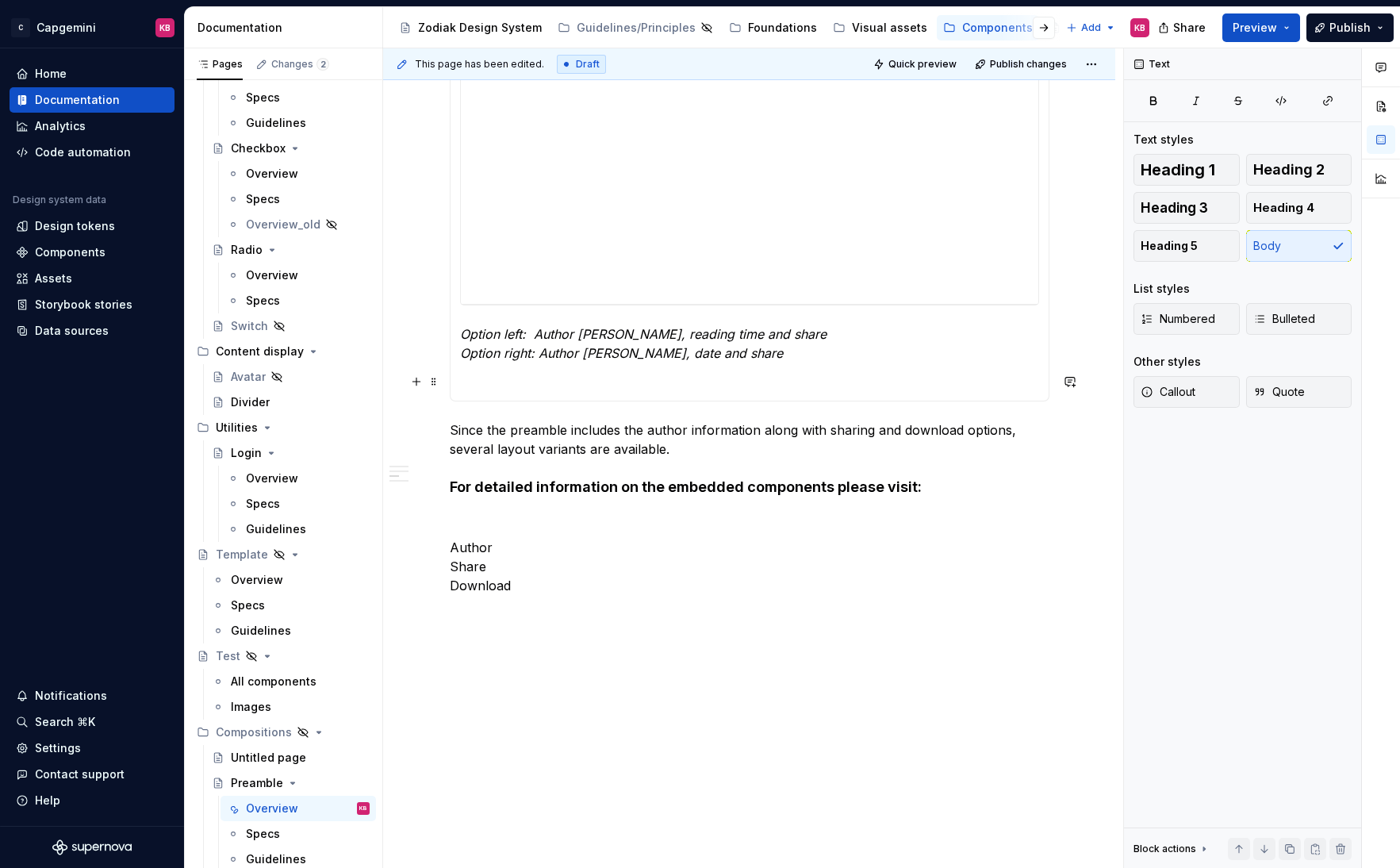
scroll to position [2224, 0]
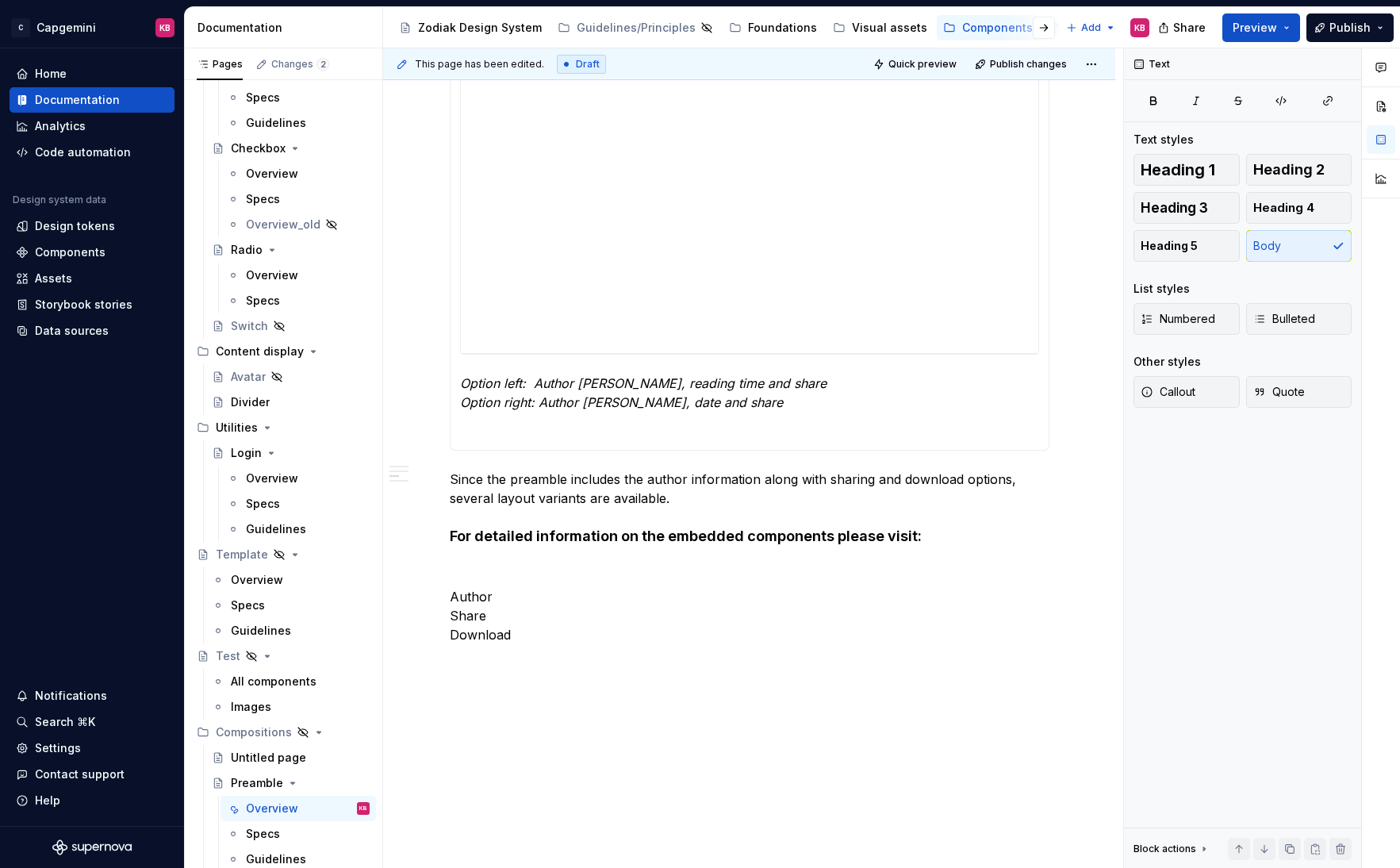
drag, startPoint x: 437, startPoint y: 534, endPoint x: 453, endPoint y: 241, distance: 293.4
click at [463, 536] on h4 "For detailed information on the embedded components please visit:" at bounding box center [749, 536] width 600 height 19
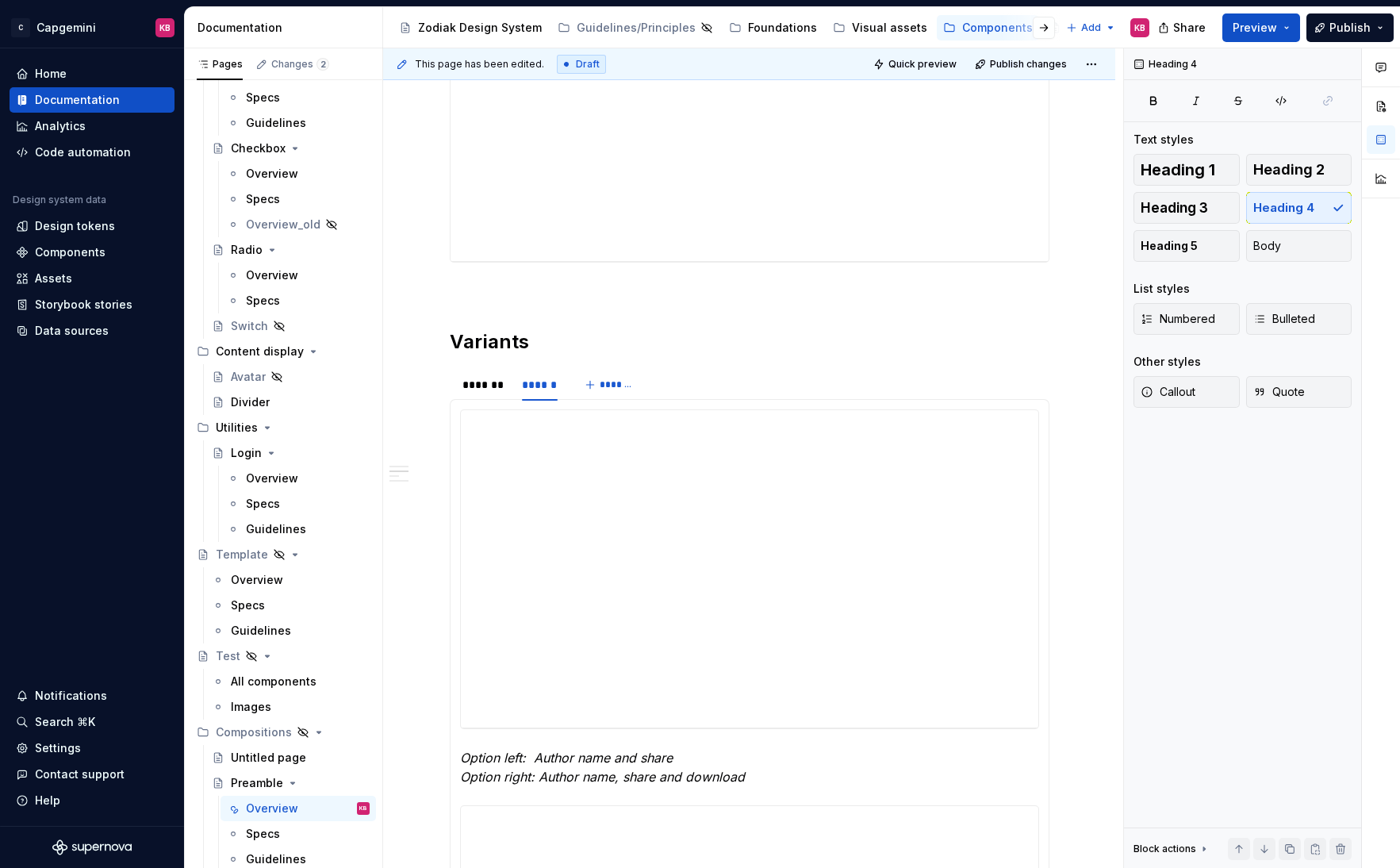
scroll to position [621, 0]
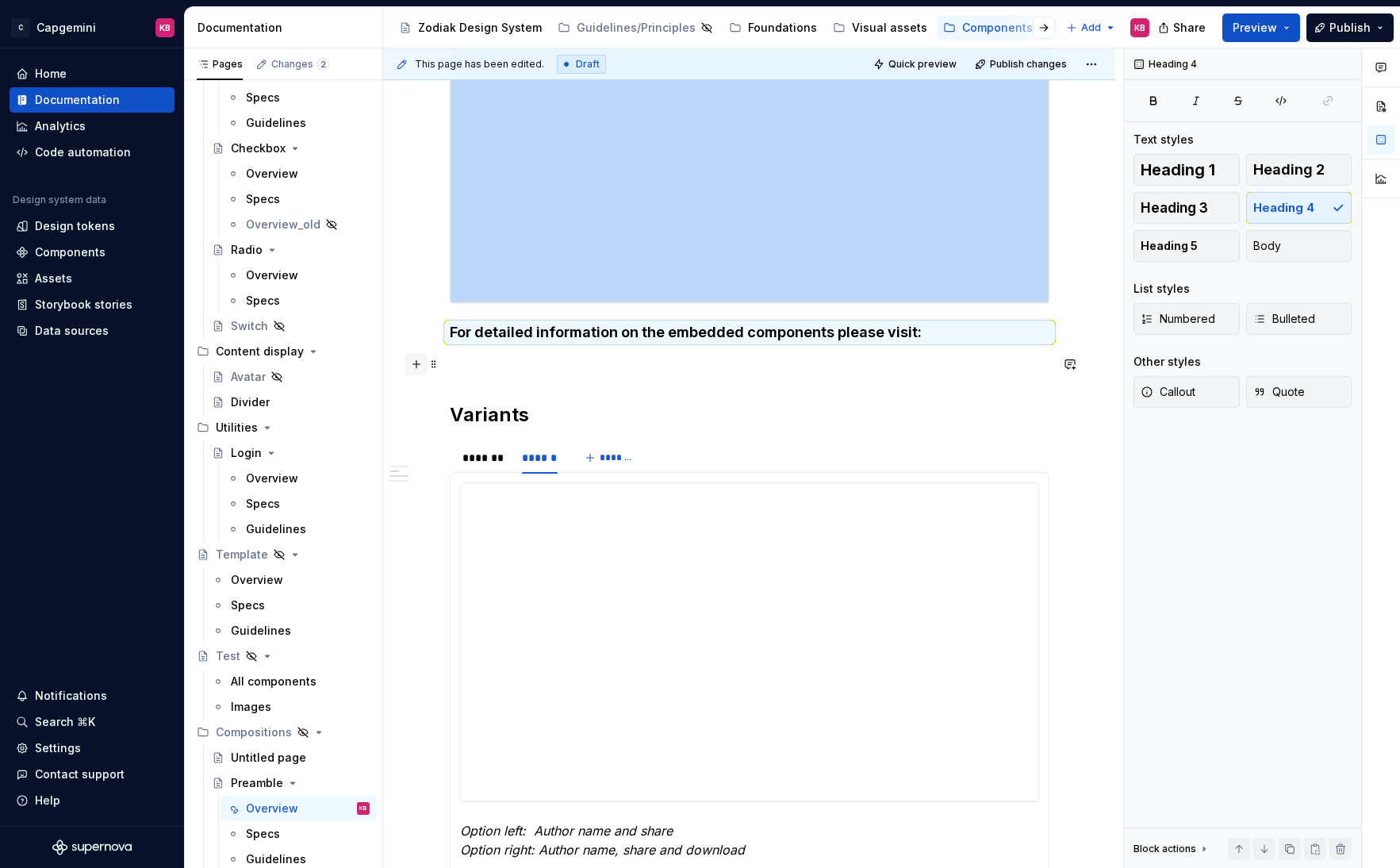
click at [425, 365] on button "button" at bounding box center [416, 363] width 22 height 22
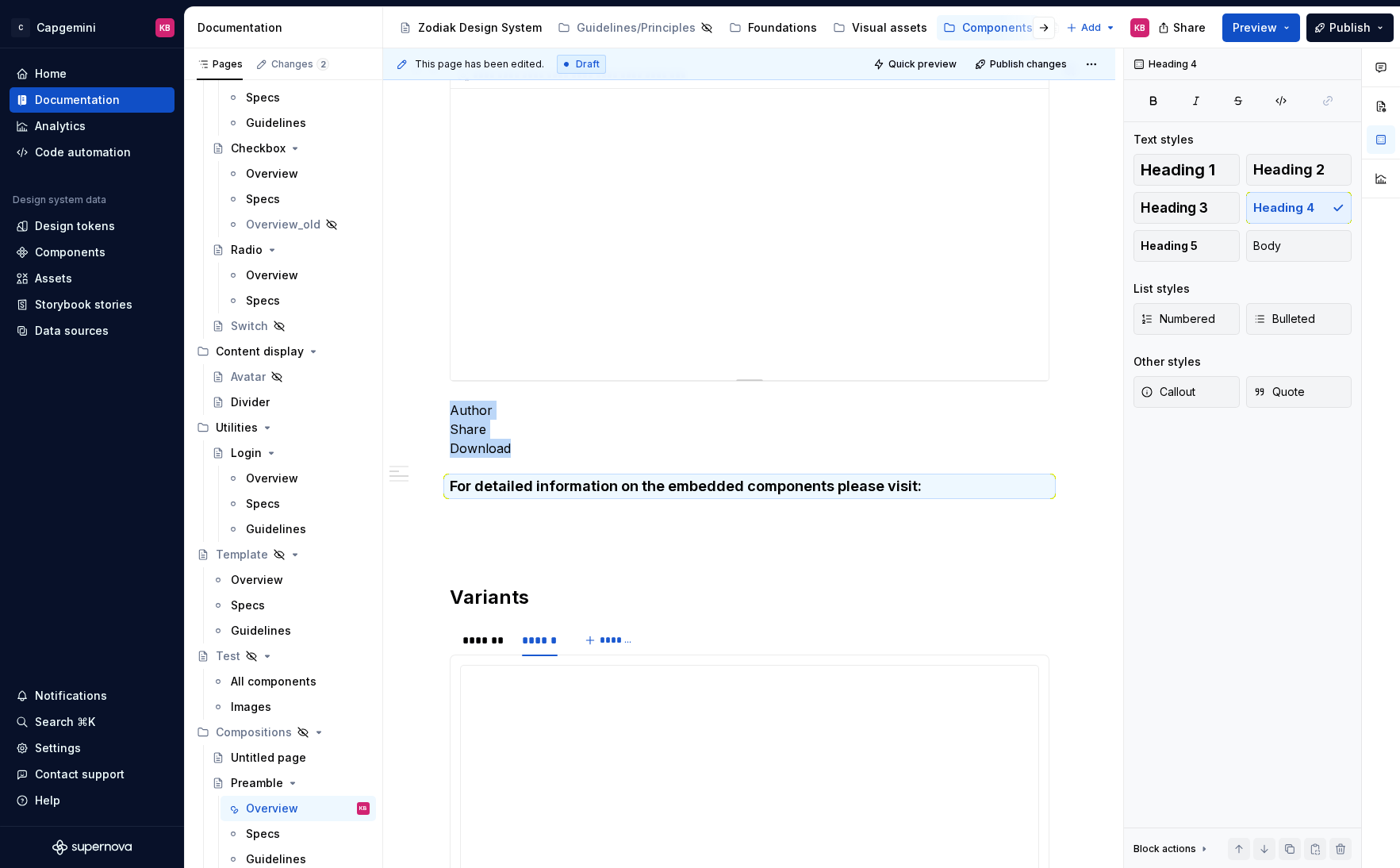
scroll to position [547, 0]
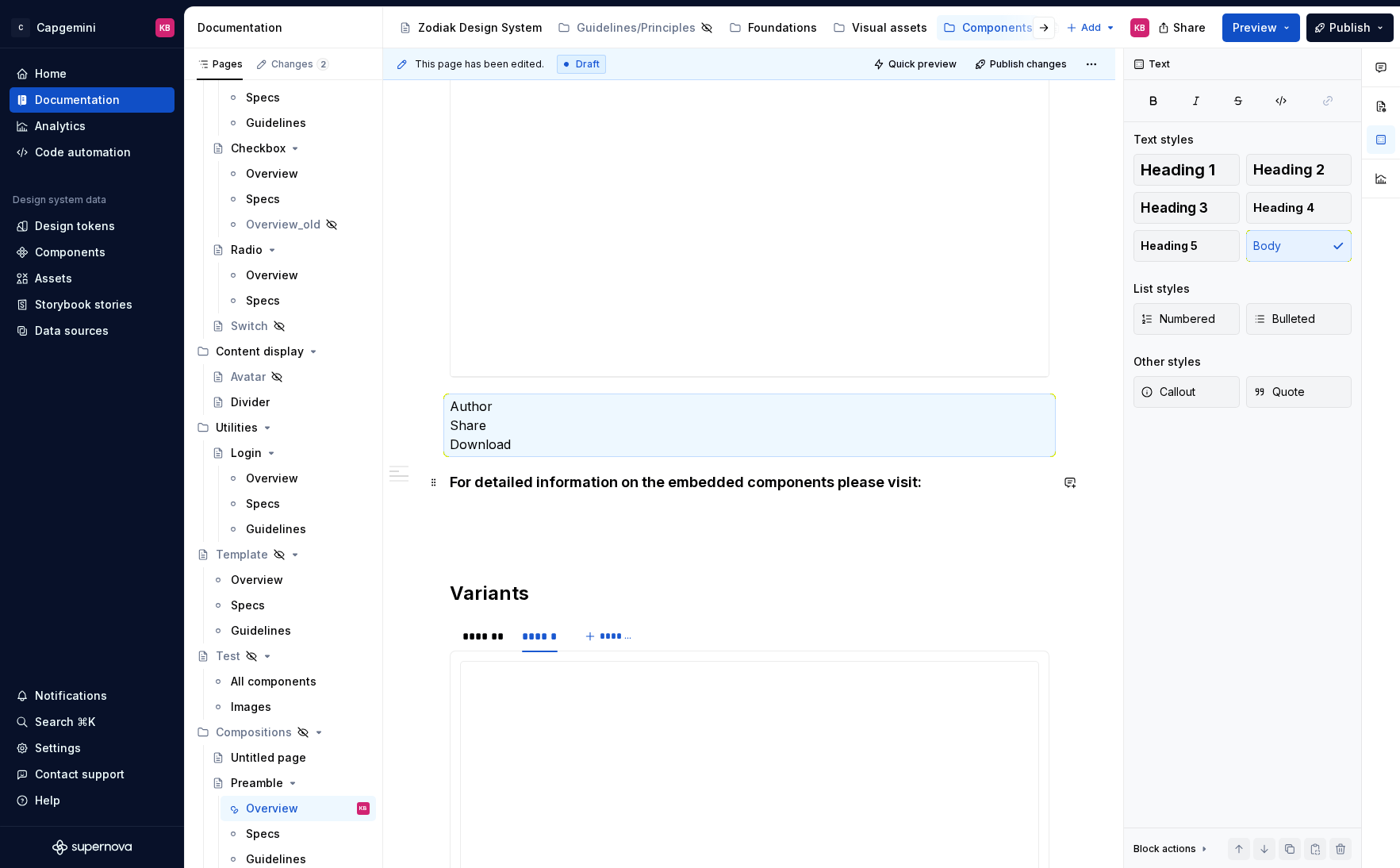
click at [474, 480] on h4 "For detailed information on the embedded components please visit:" at bounding box center [749, 483] width 600 height 19
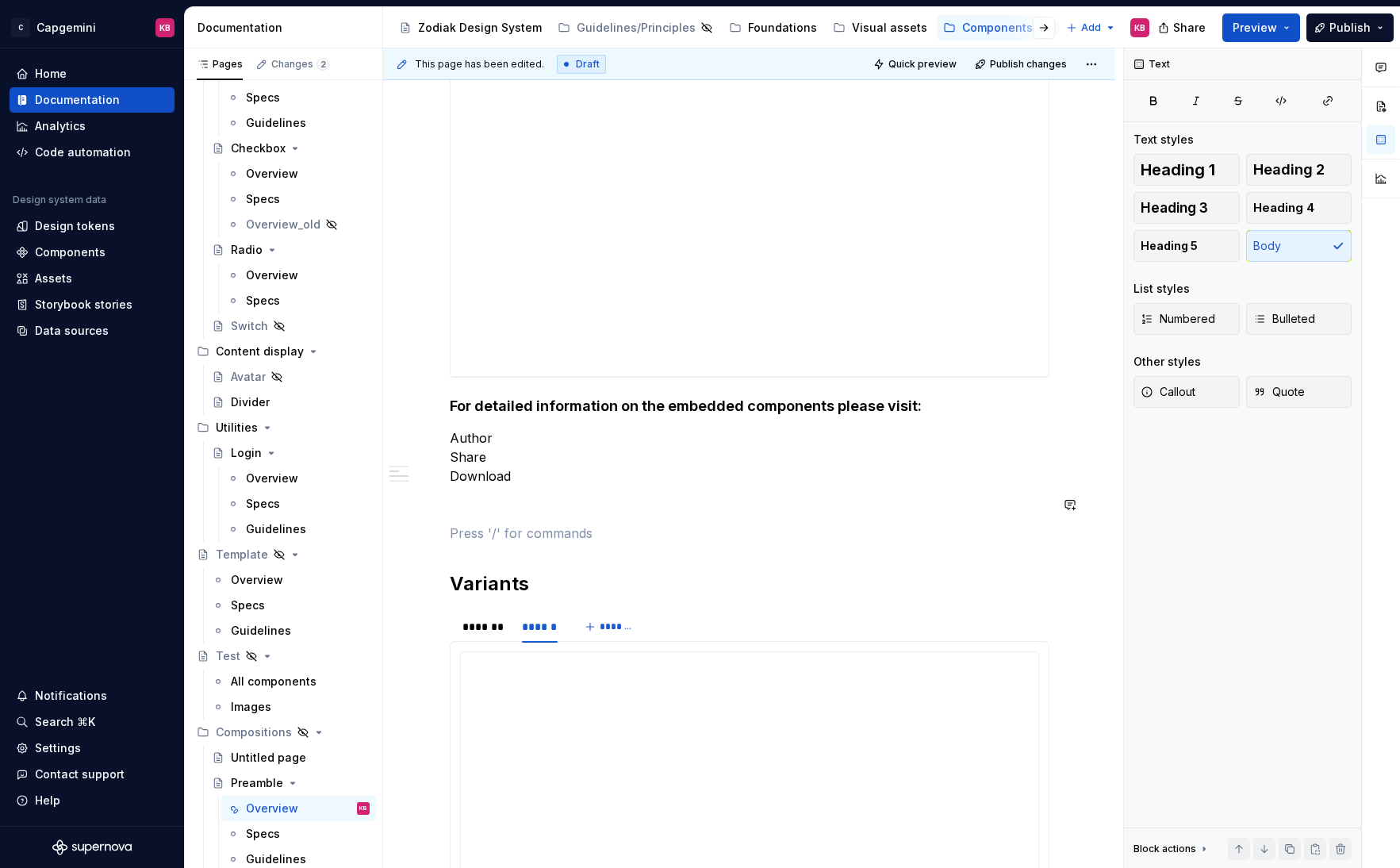
click at [455, 398] on h4 "For detailed information on the embedded components please visit:" at bounding box center [749, 406] width 600 height 19
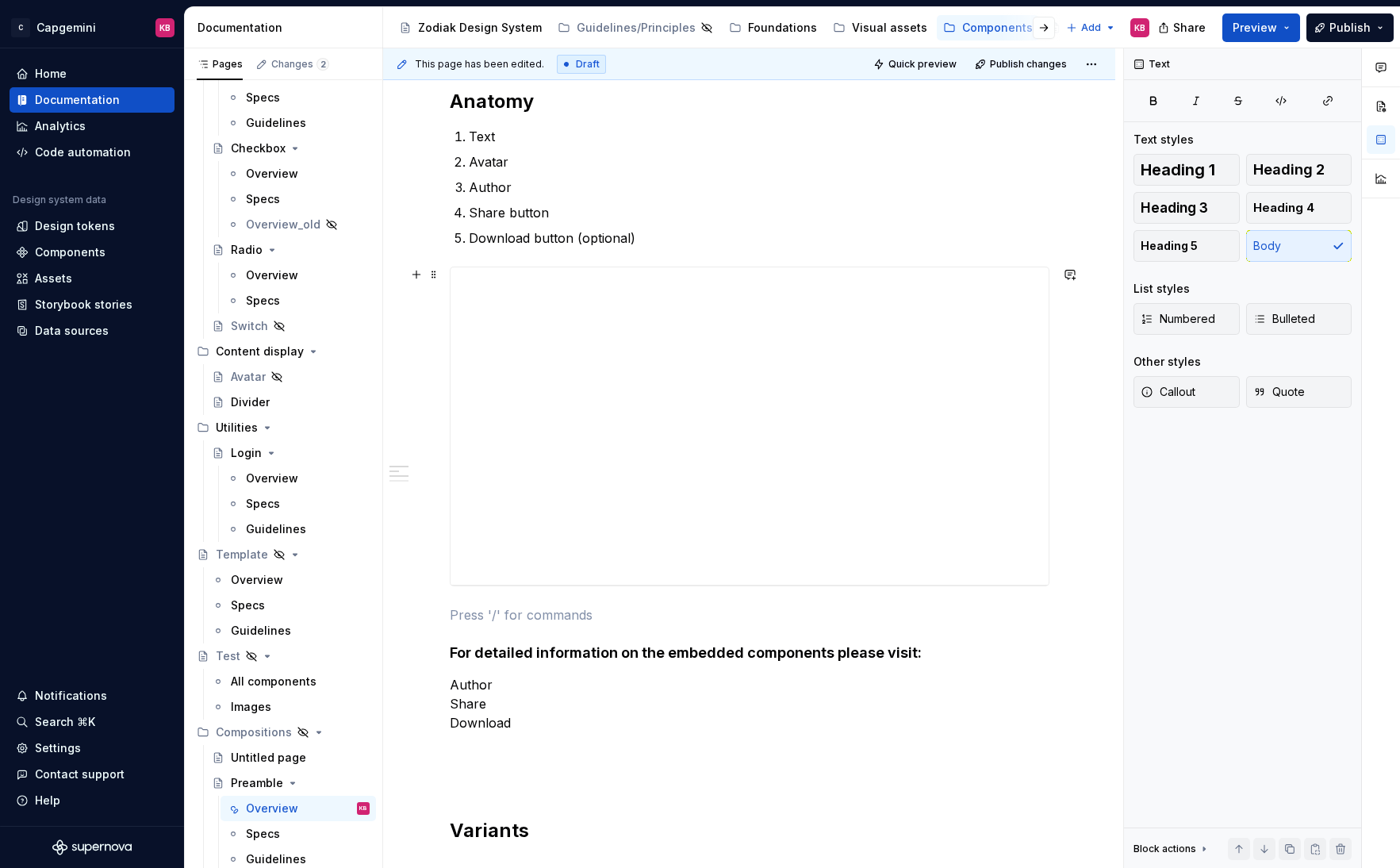
scroll to position [323, 0]
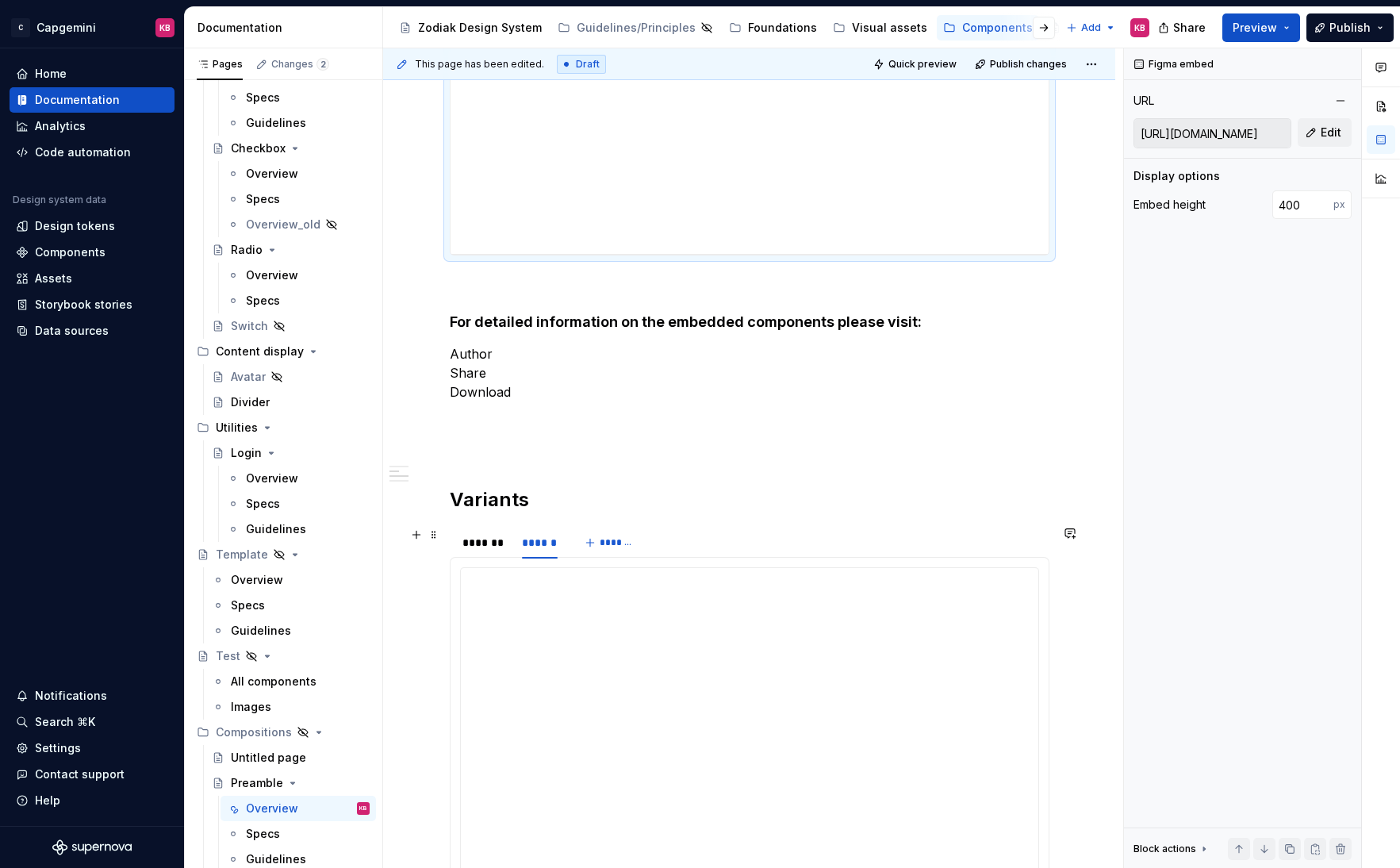
scroll to position [721, 0]
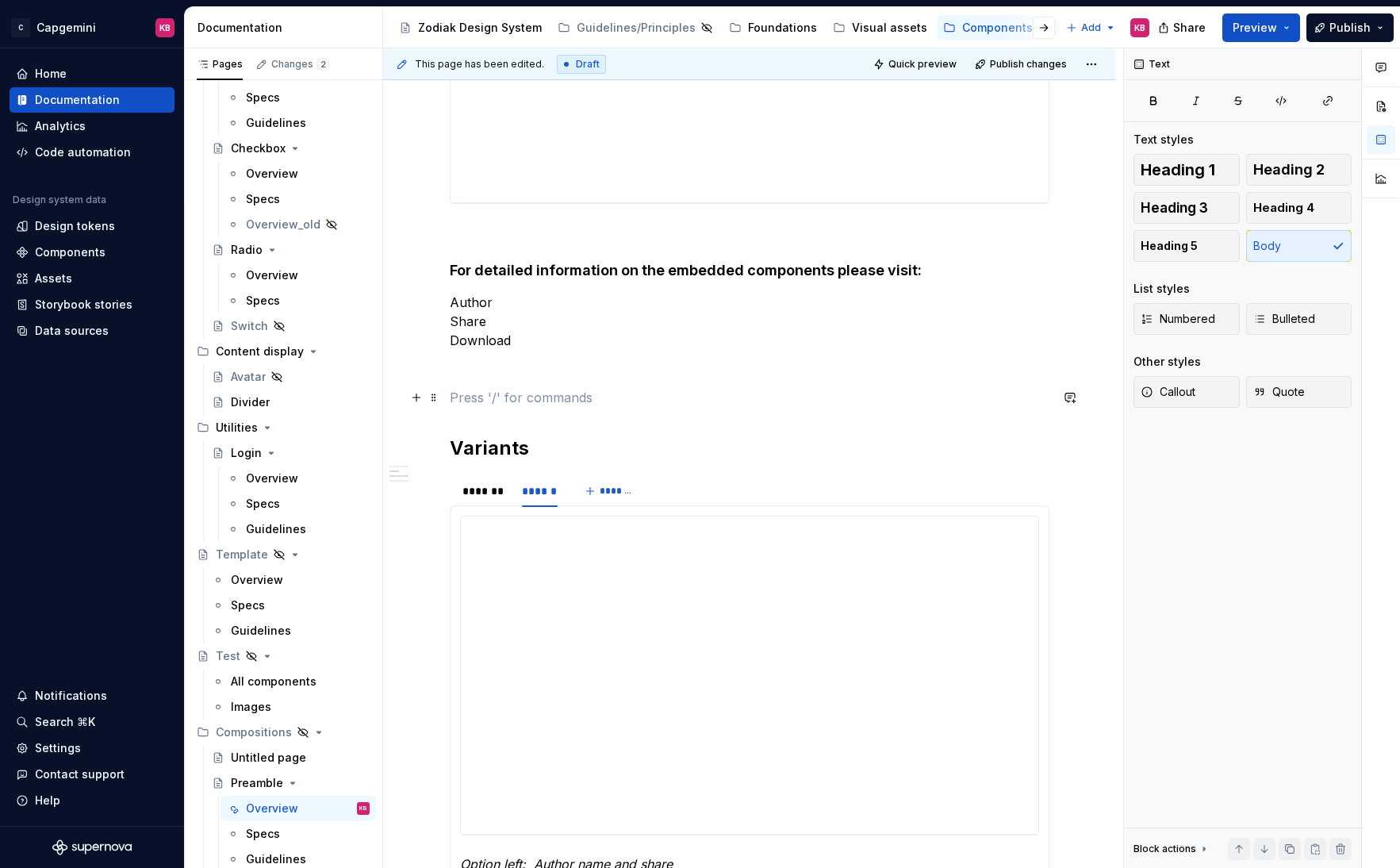
click at [478, 388] on p at bounding box center [749, 398] width 600 height 19
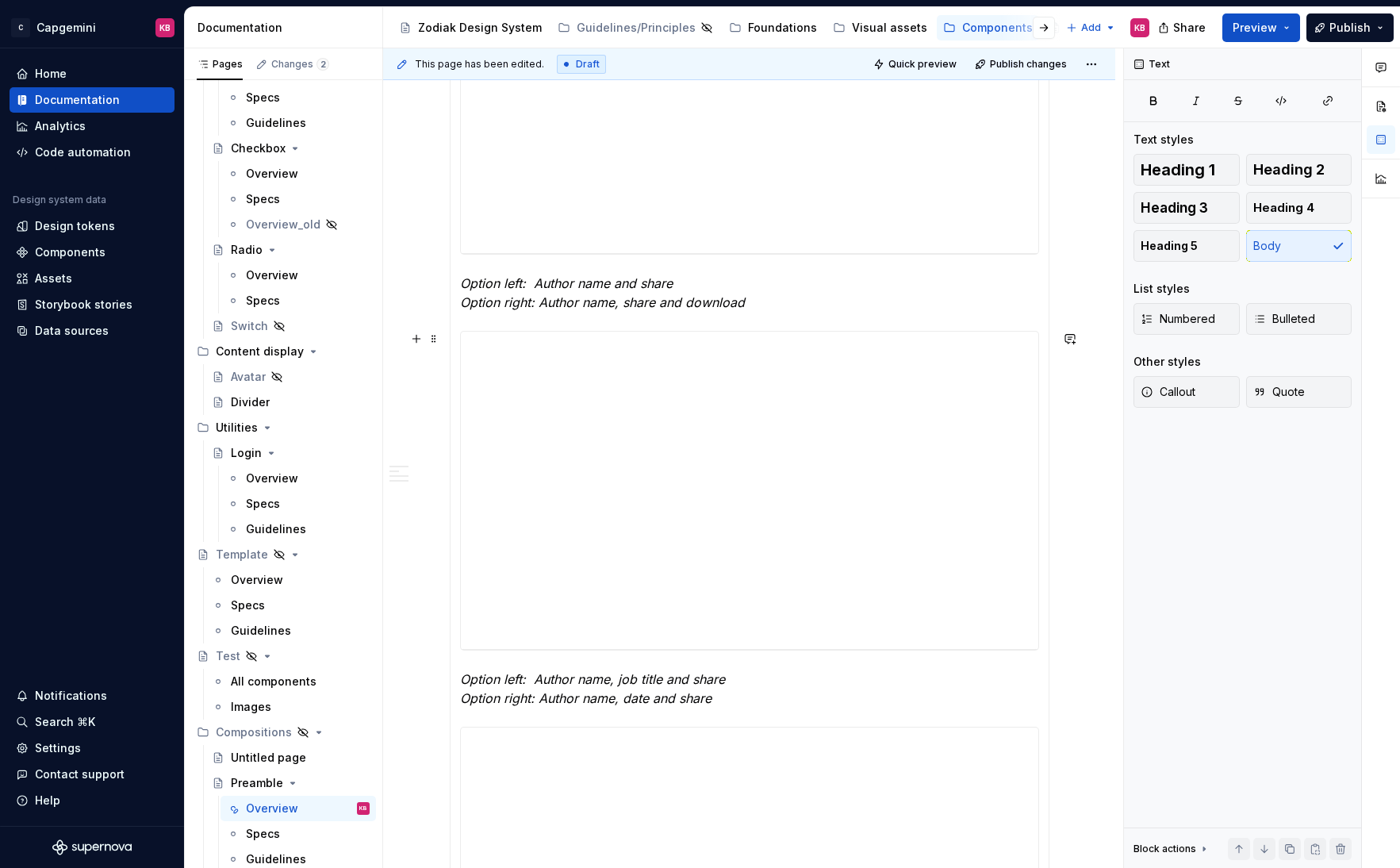
scroll to position [1230, 0]
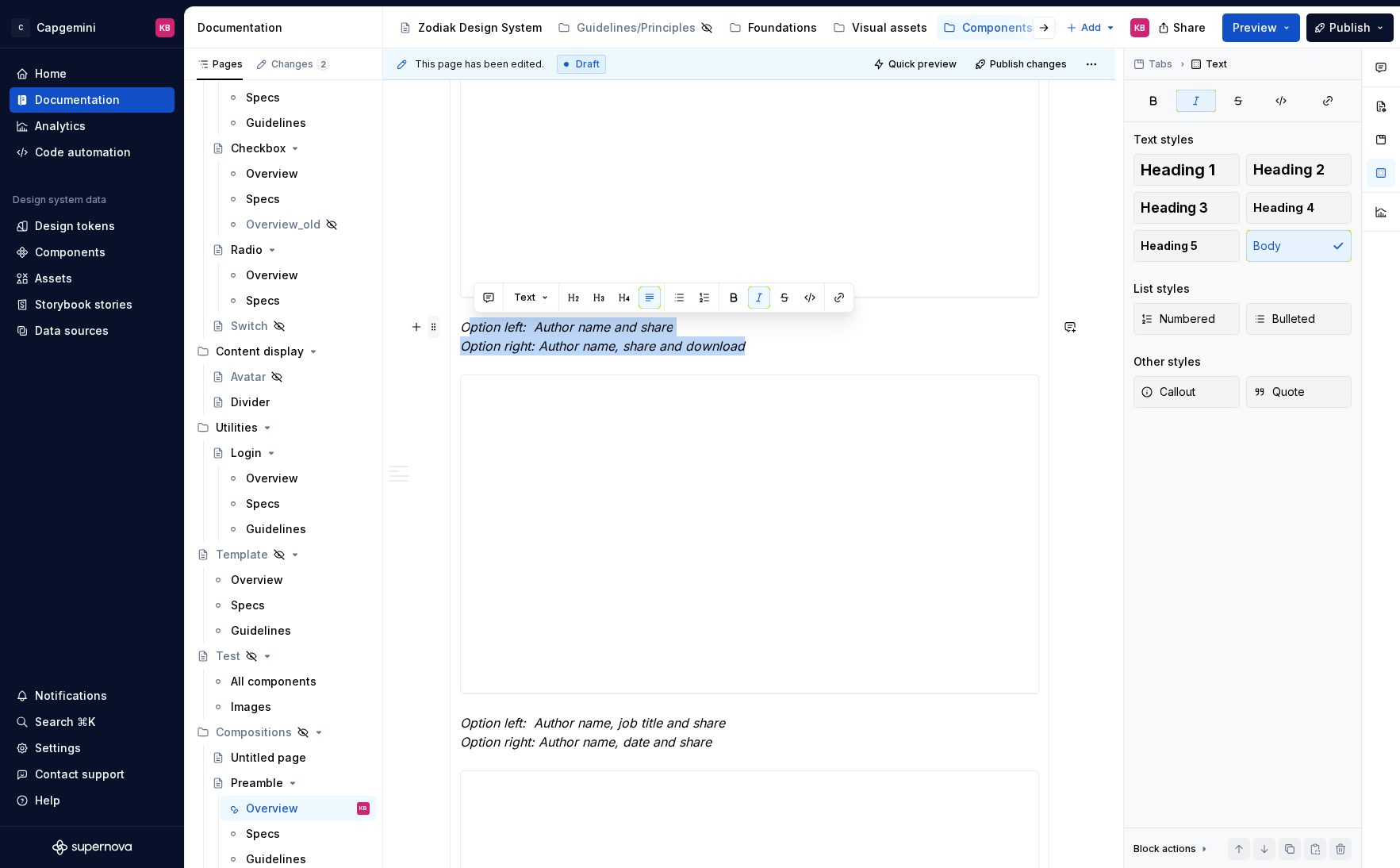
drag, startPoint x: 752, startPoint y: 349, endPoint x: 434, endPoint y: 329, distance: 318.6
click at [449, 329] on div "**********" at bounding box center [749, 556] width 600 height 2945
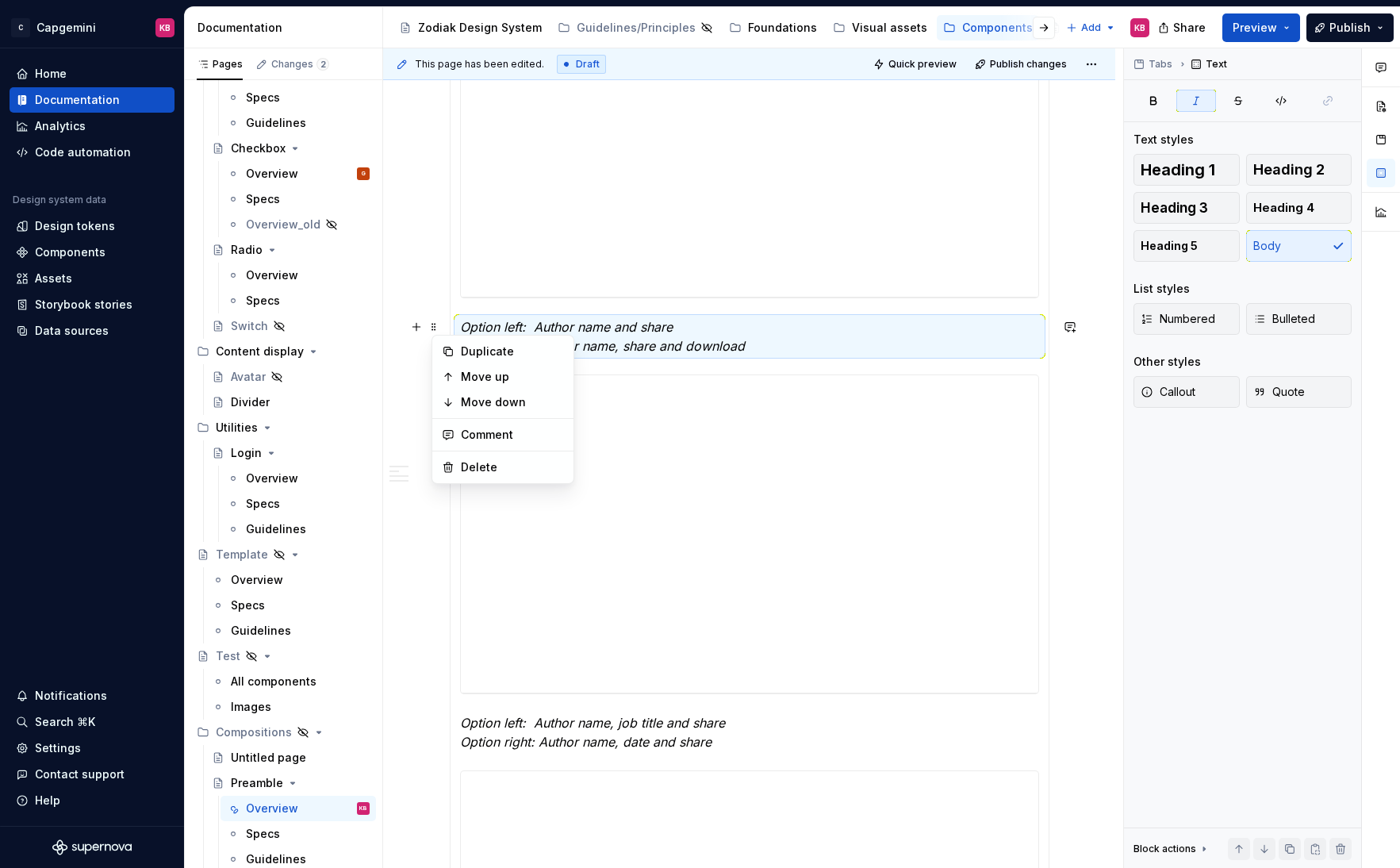
click at [653, 330] on em "Option left: Author name and share" at bounding box center [566, 327] width 213 height 16
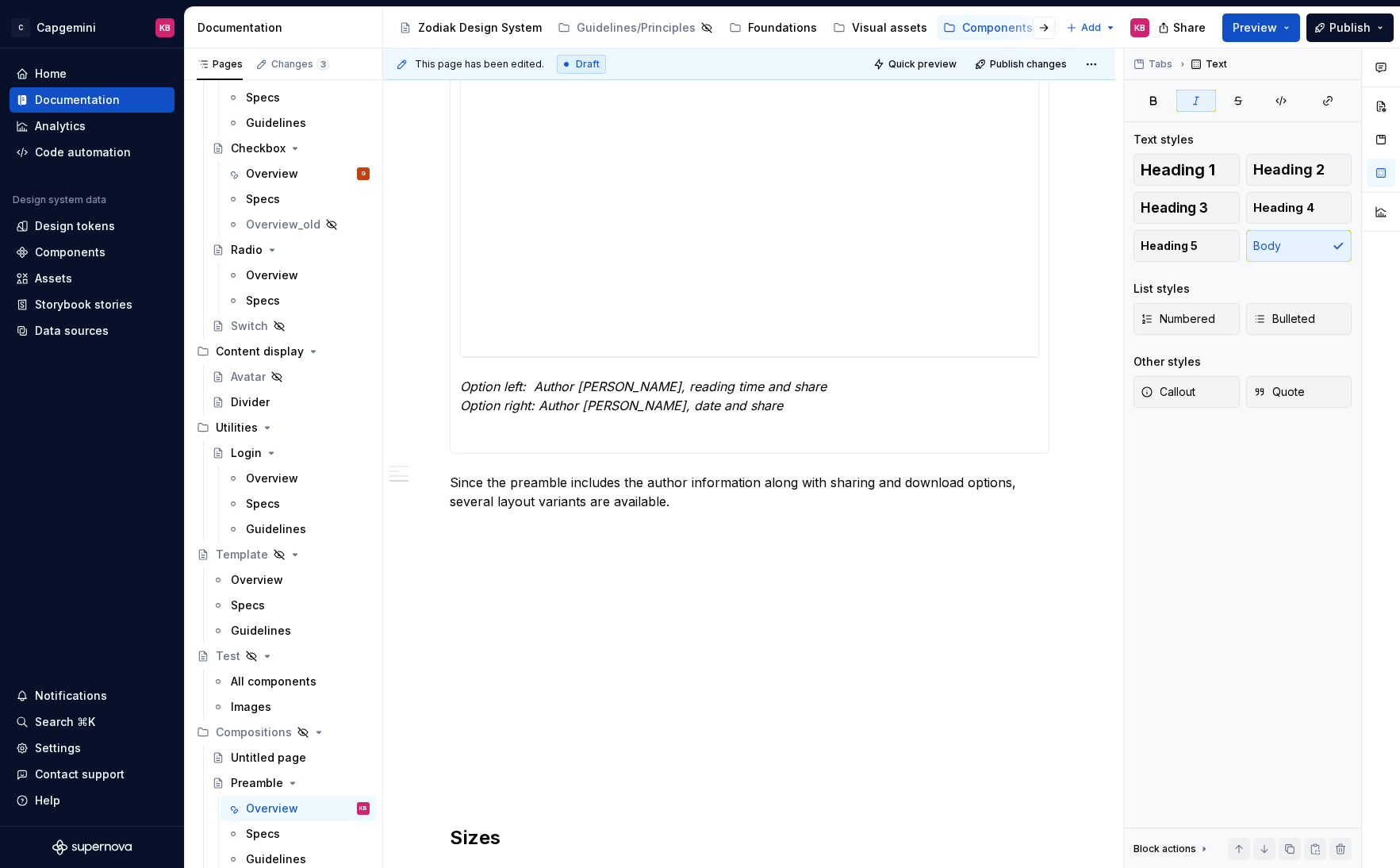
scroll to position [2361, 0]
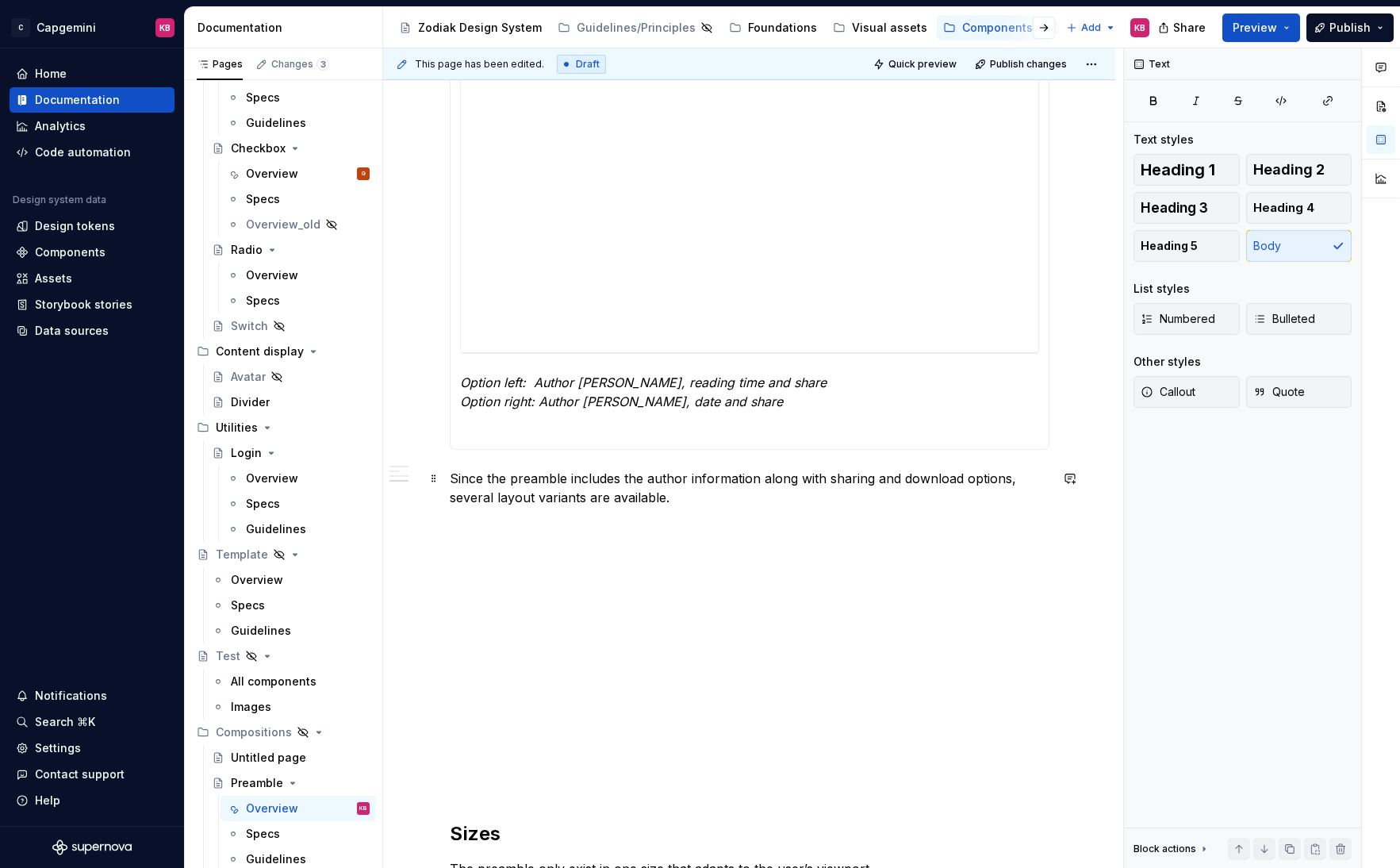
click at [607, 483] on p "Since the preamble includes the author information along with sharing and downl…" at bounding box center [749, 487] width 600 height 38
click at [434, 478] on span at bounding box center [434, 477] width 12 height 22
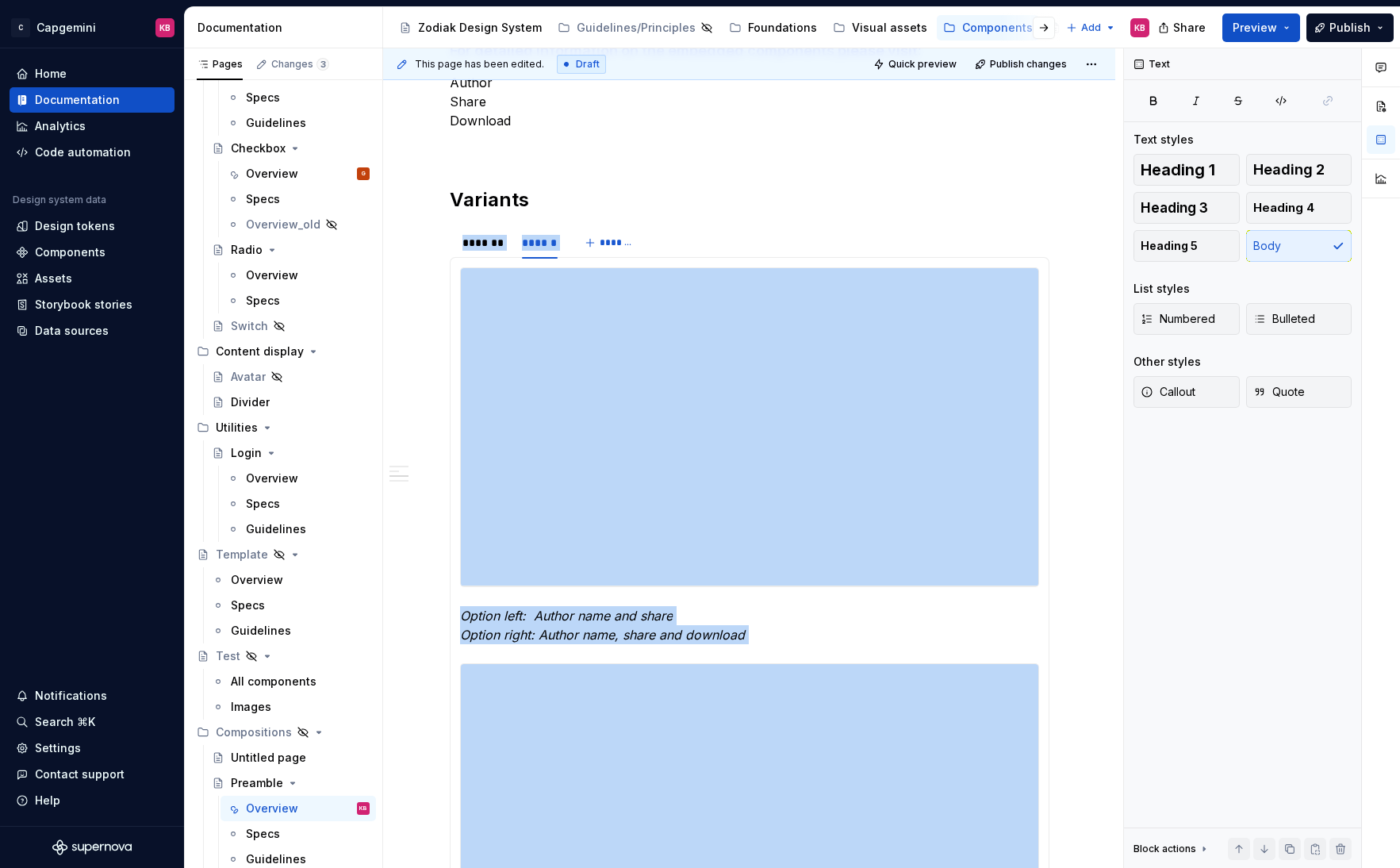
scroll to position [936, 0]
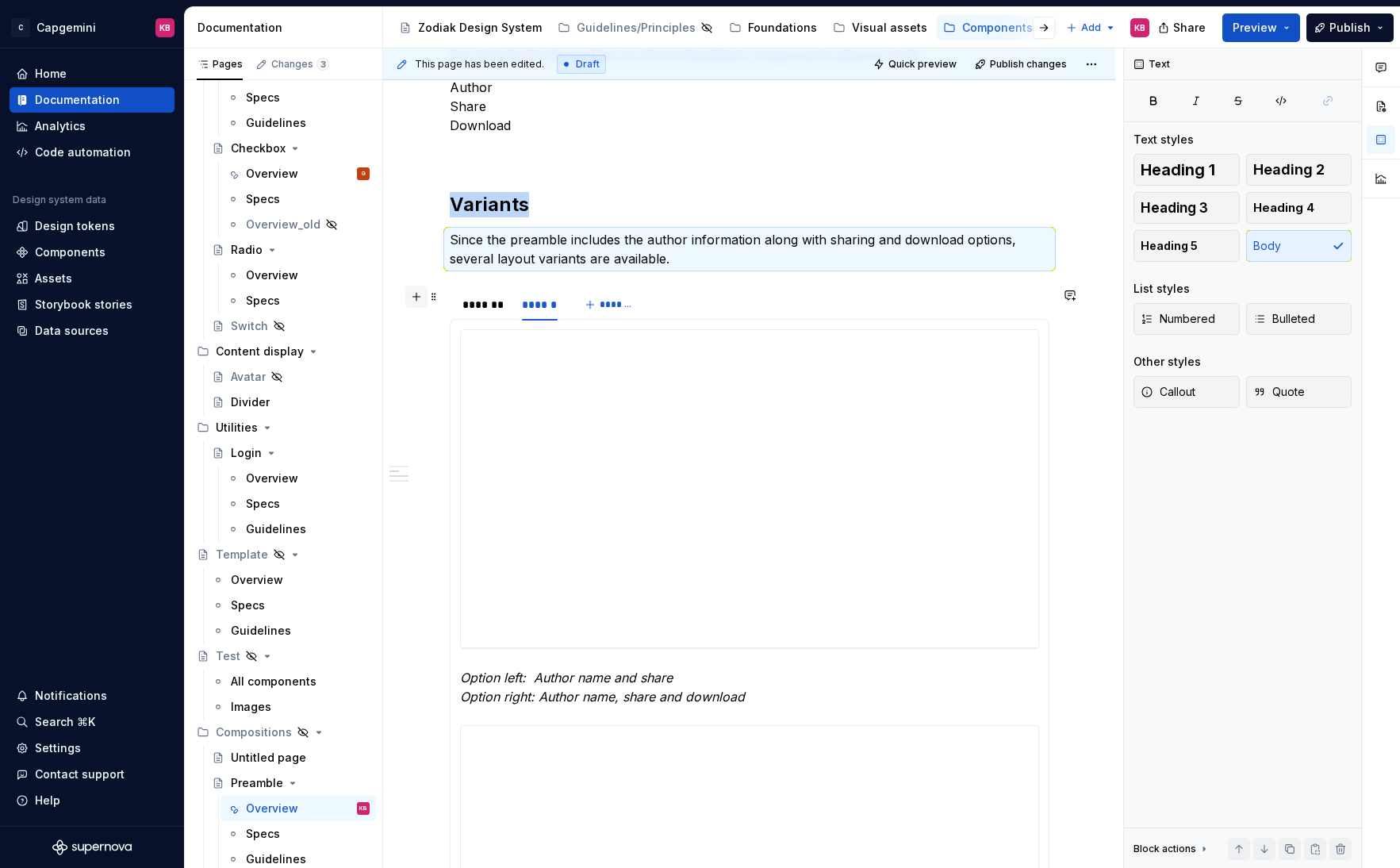
click at [428, 300] on button "button" at bounding box center [416, 296] width 22 height 22
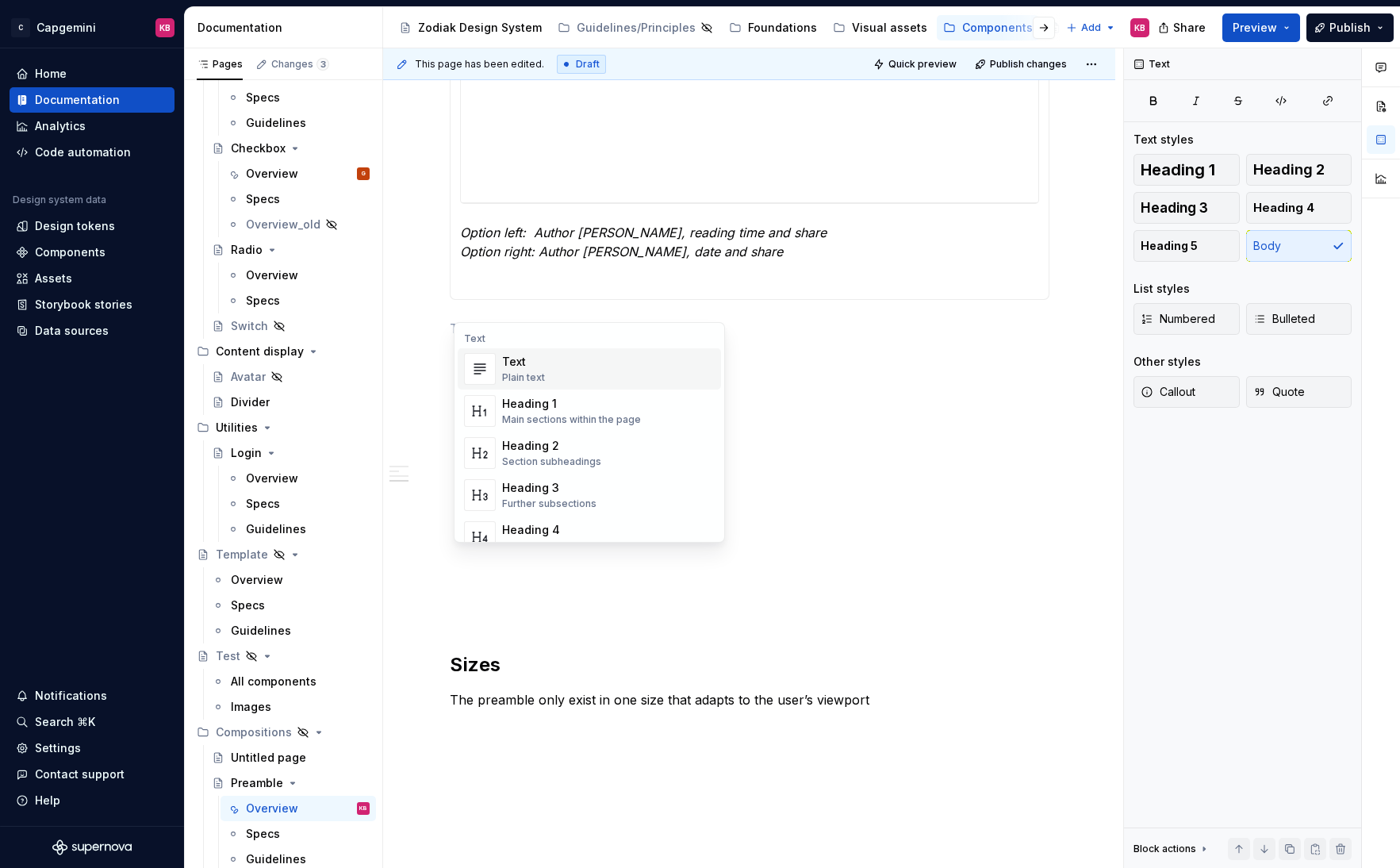
scroll to position [2592, 0]
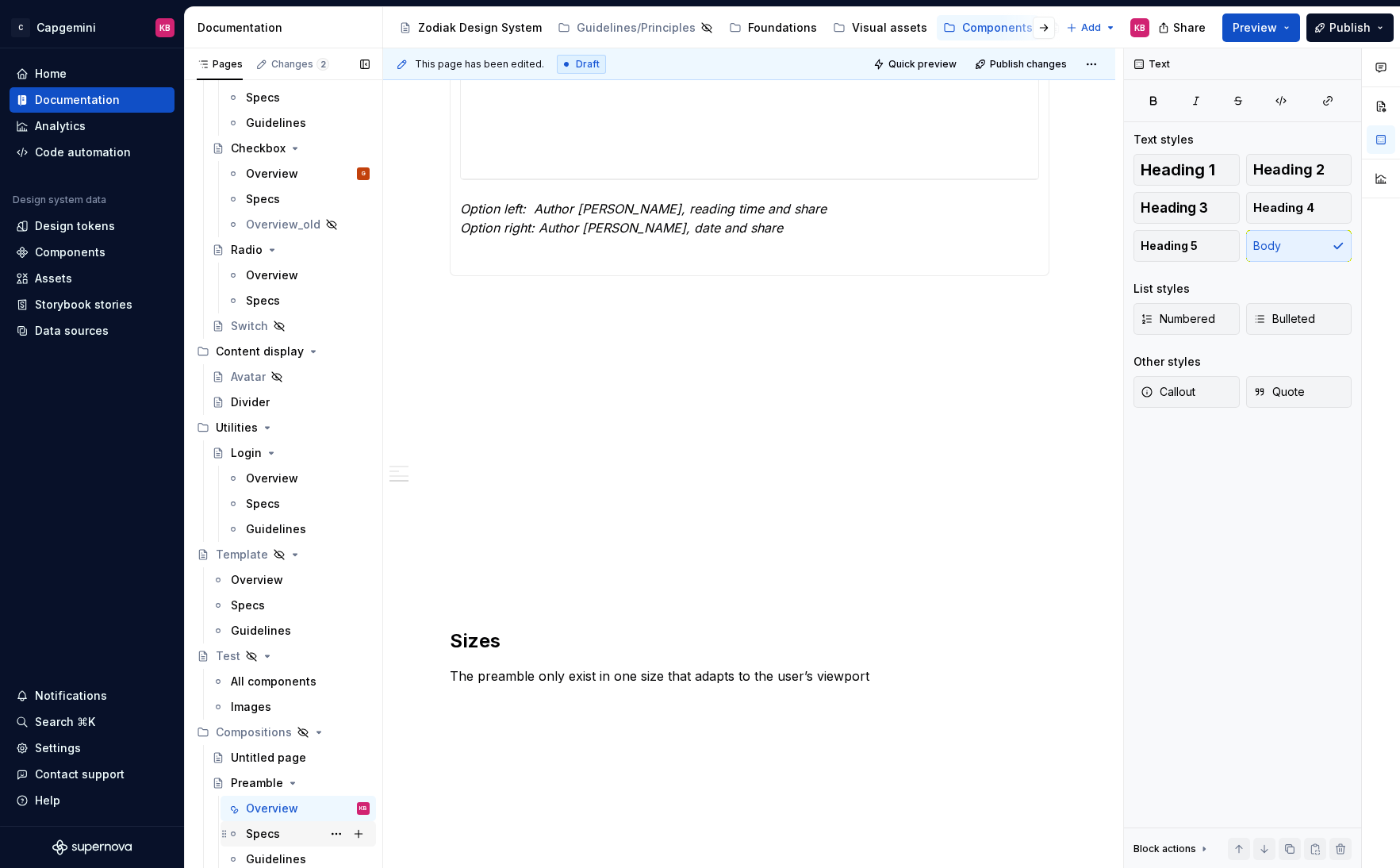
click at [265, 708] on div "Specs" at bounding box center [263, 834] width 34 height 16
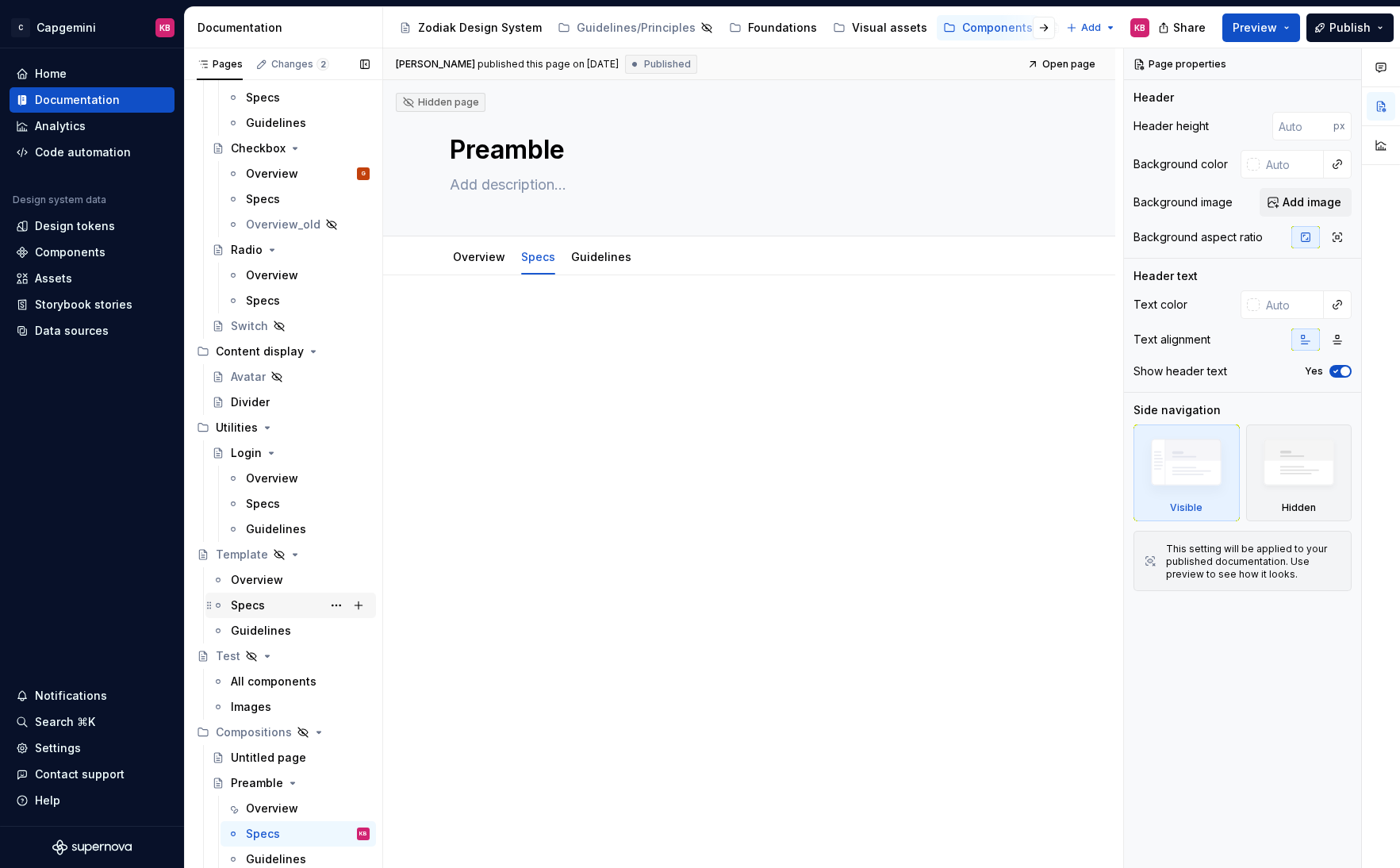
click at [253, 605] on div "Specs" at bounding box center [248, 605] width 34 height 16
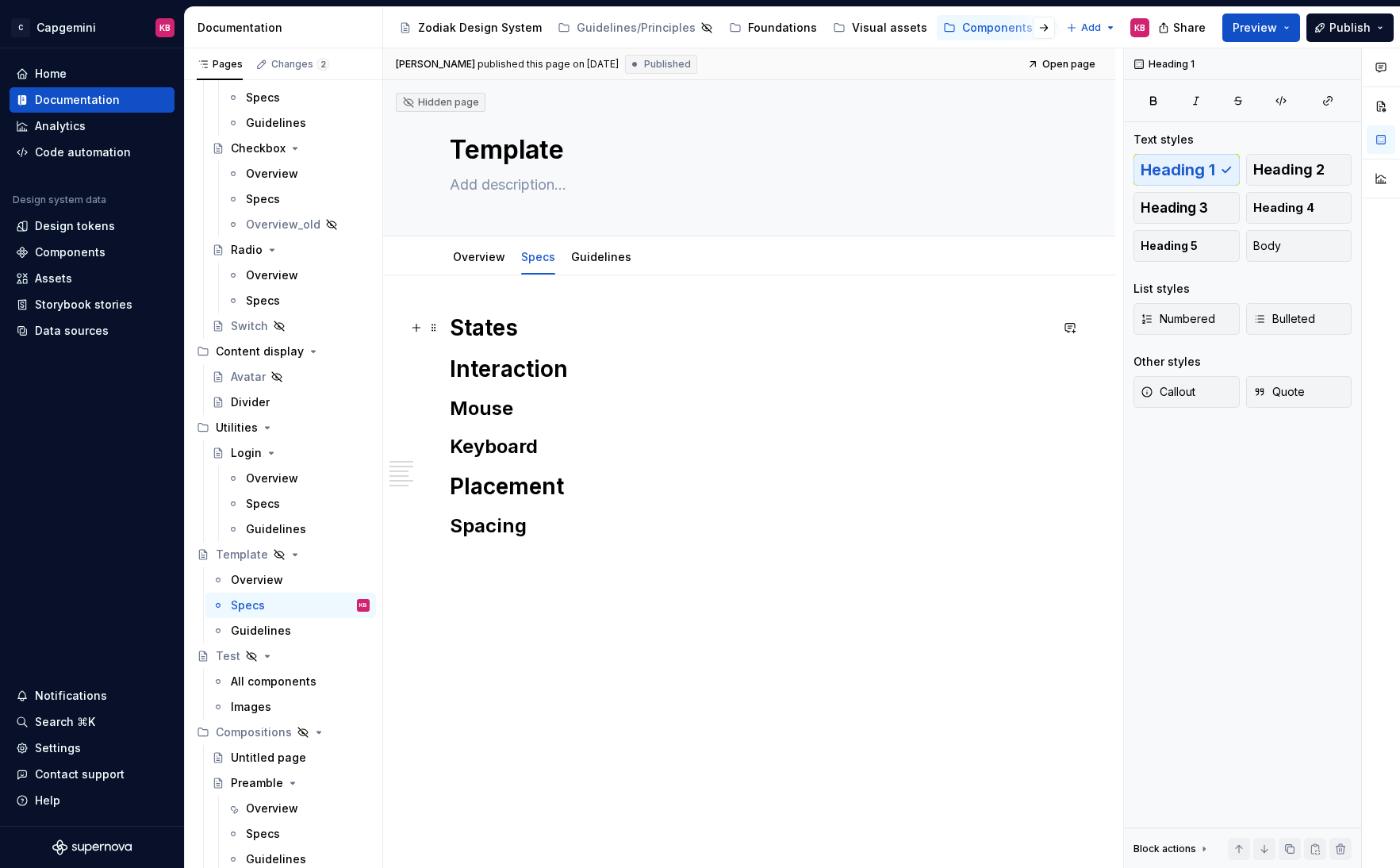
click at [489, 338] on h1 "States" at bounding box center [749, 328] width 600 height 29
click at [437, 325] on span at bounding box center [434, 327] width 12 height 22
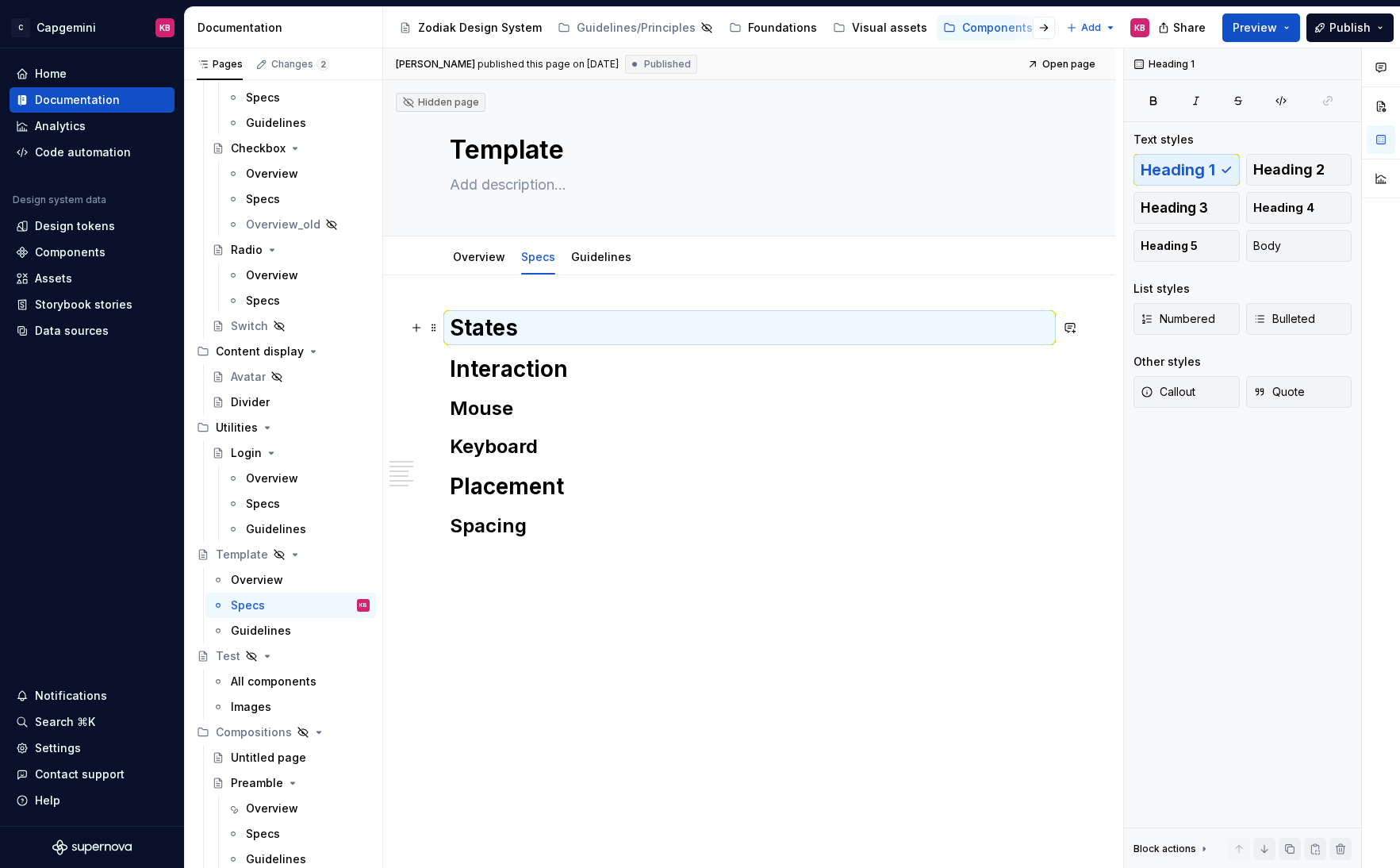
click at [432, 307] on div "States Interaction Mouse Keyboard Placement Spacing" at bounding box center [749, 546] width 732 height 542
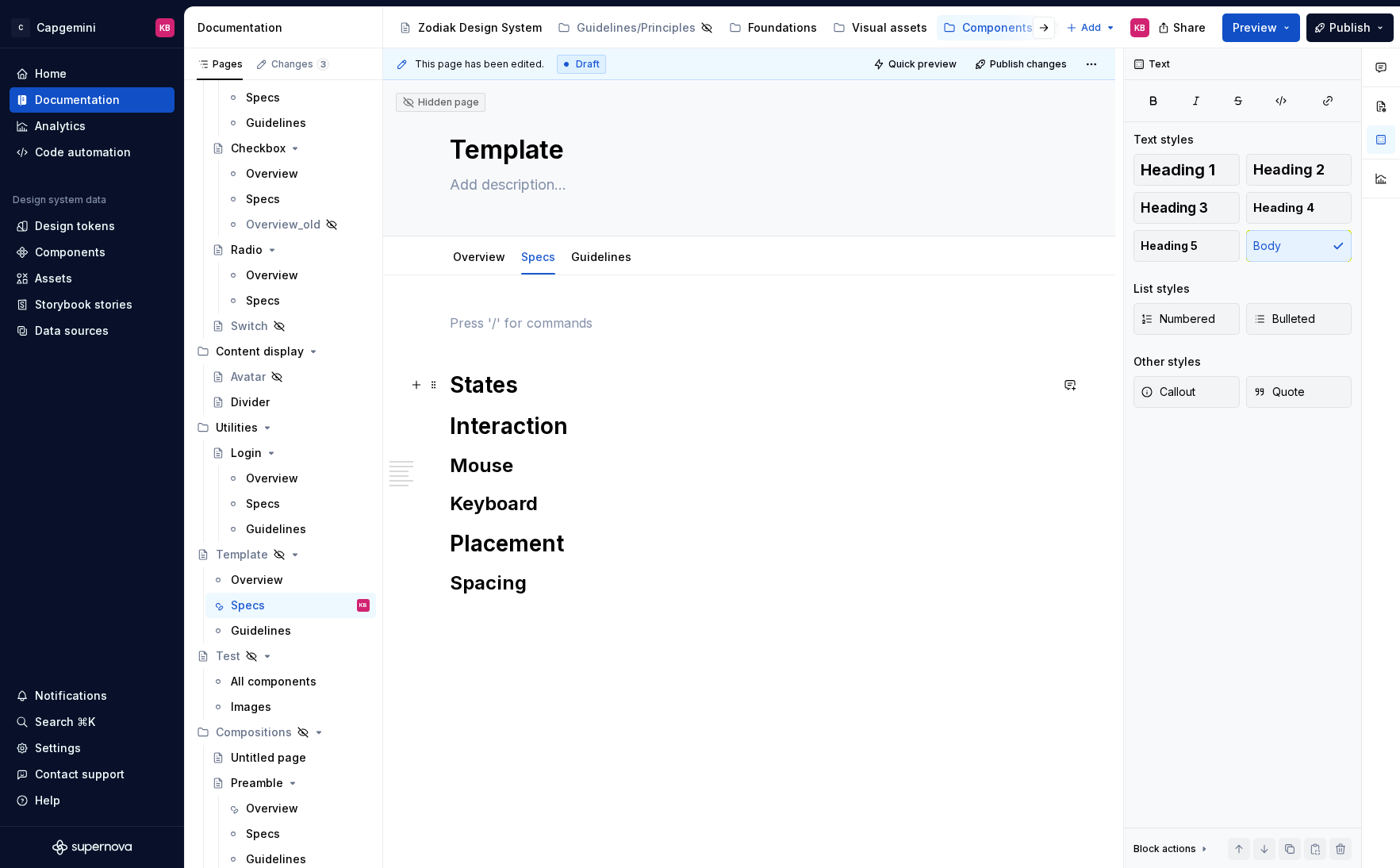
click at [478, 386] on h1 "States" at bounding box center [749, 385] width 600 height 29
click at [435, 386] on span at bounding box center [434, 385] width 12 height 22
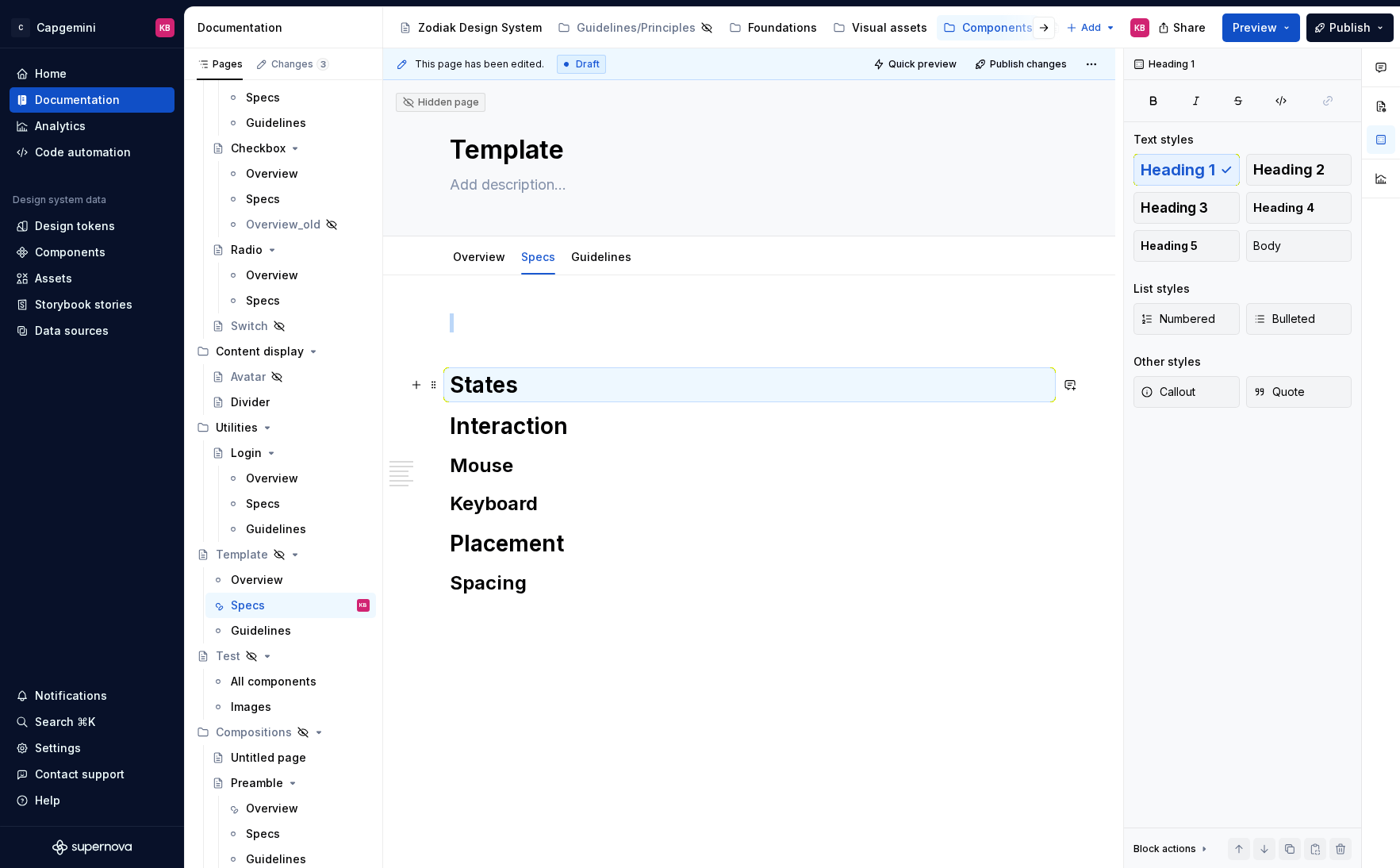
click at [441, 657] on div "States Interaction Mouse Keyboard Placement Spacing" at bounding box center [749, 575] width 732 height 600
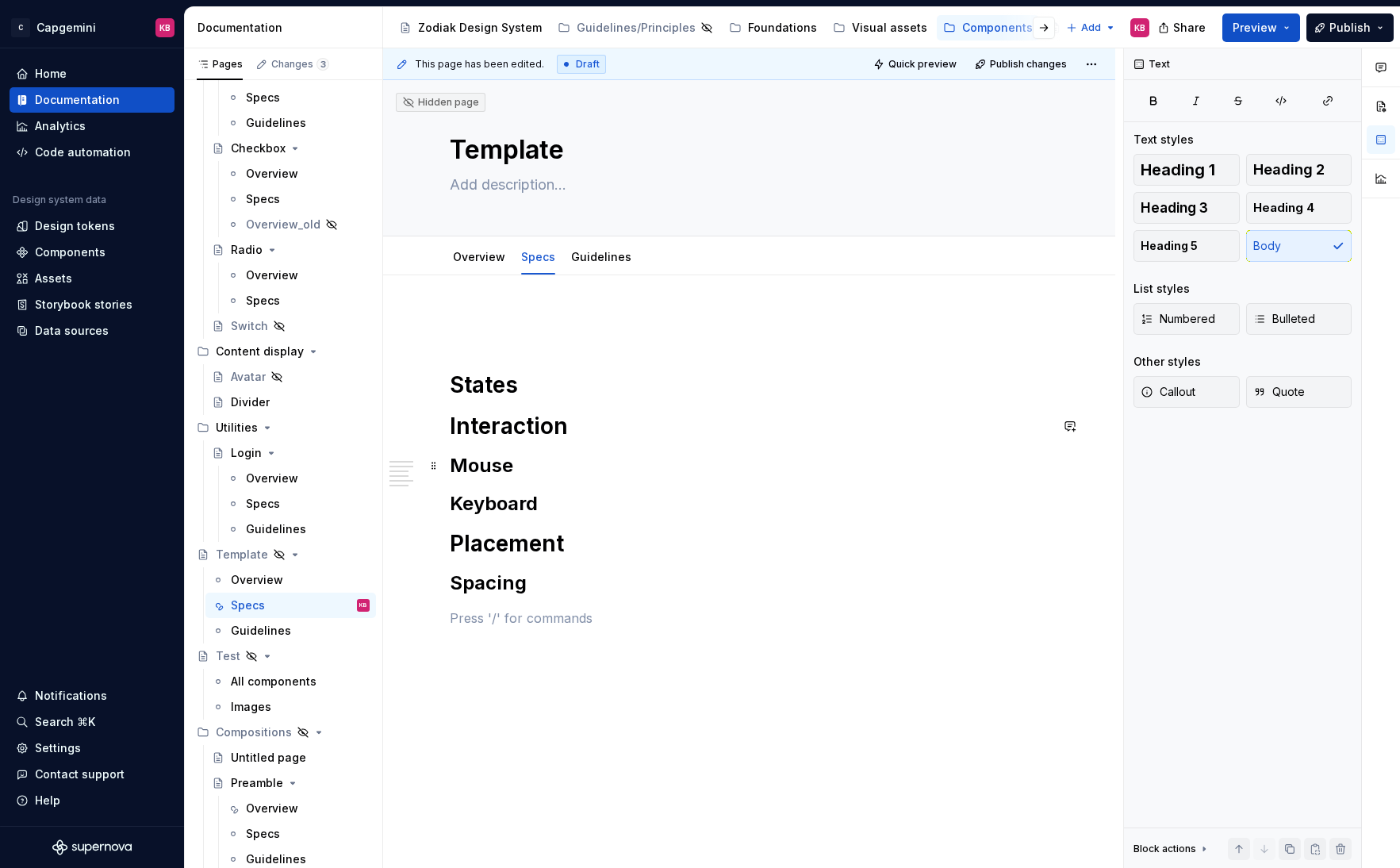
scroll to position [38, 0]
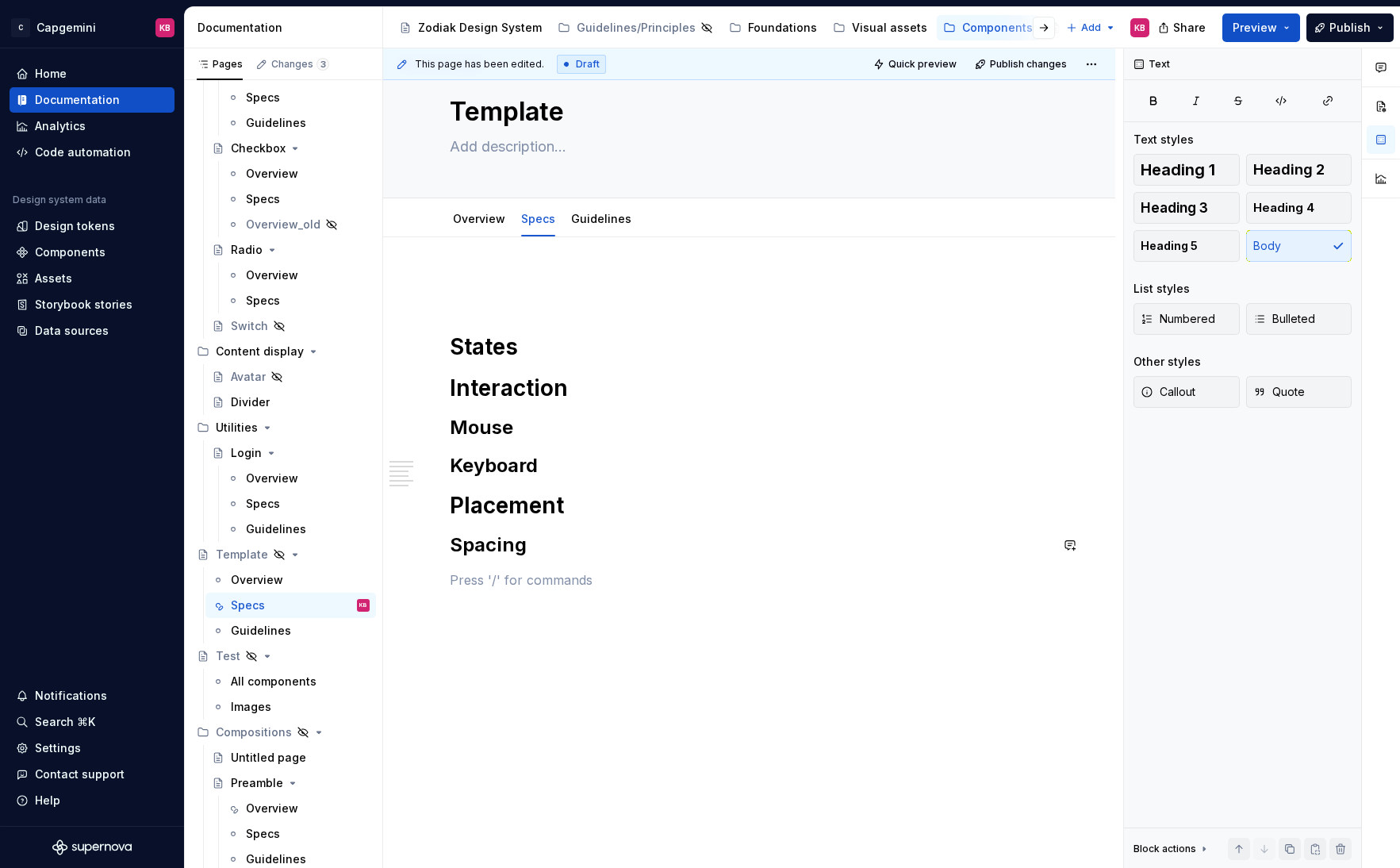
click at [490, 708] on div "States Interaction Mouse Keyboard Placement Spacing" at bounding box center [749, 553] width 732 height 632
click at [263, 708] on div "Specs" at bounding box center [263, 834] width 34 height 16
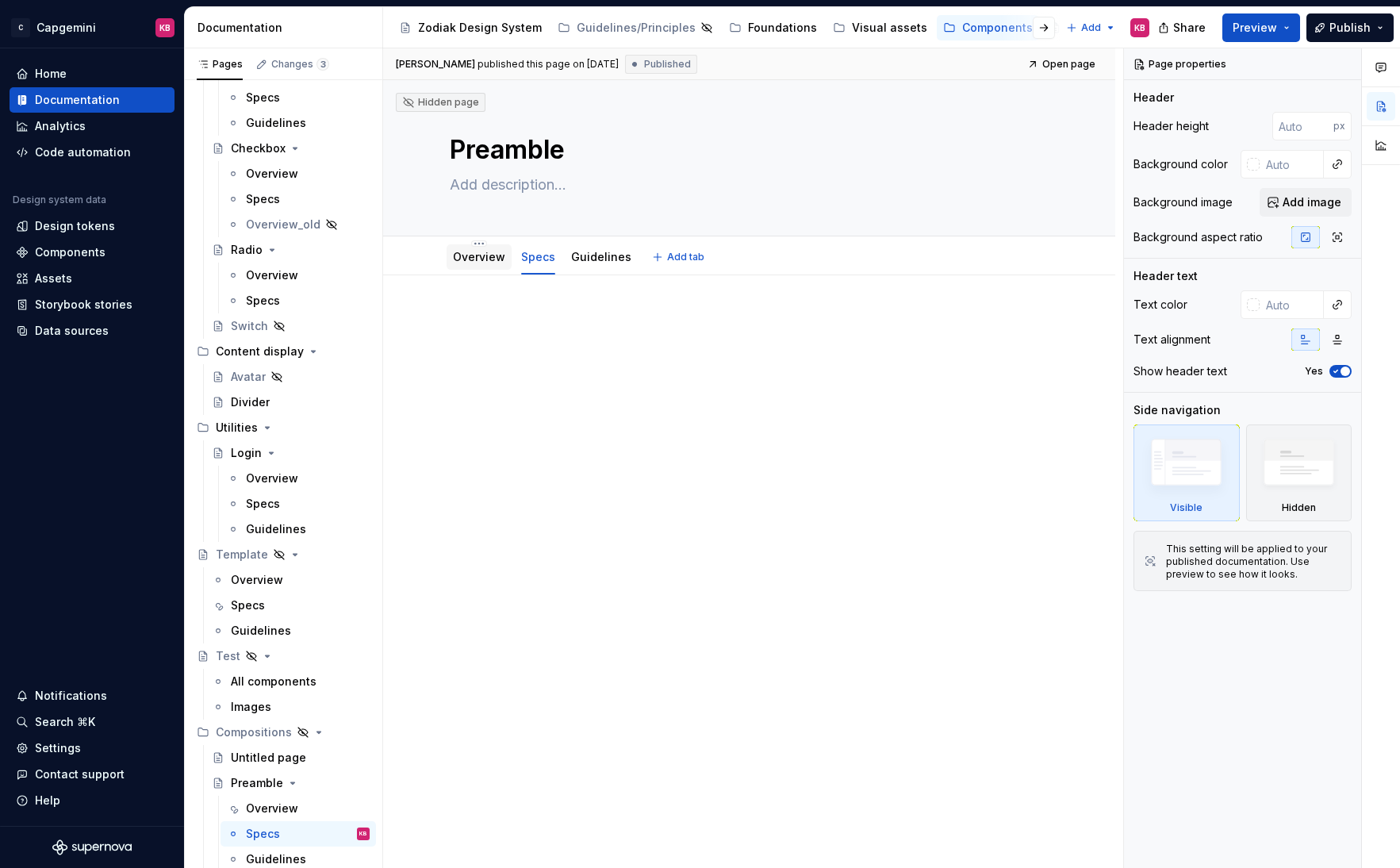
click at [487, 262] on link "Overview" at bounding box center [479, 256] width 53 height 13
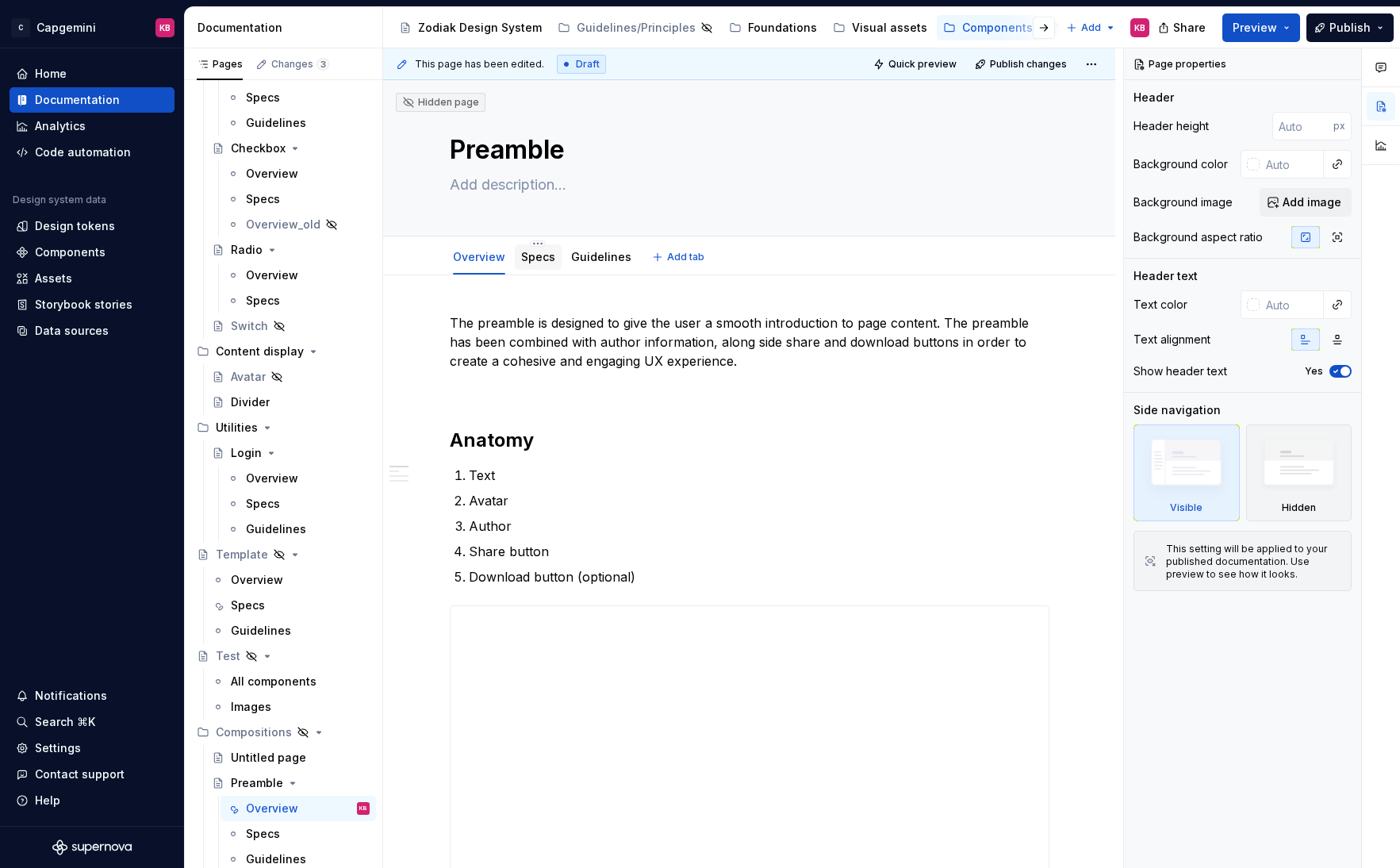
click at [546, 256] on link "Specs" at bounding box center [538, 256] width 34 height 13
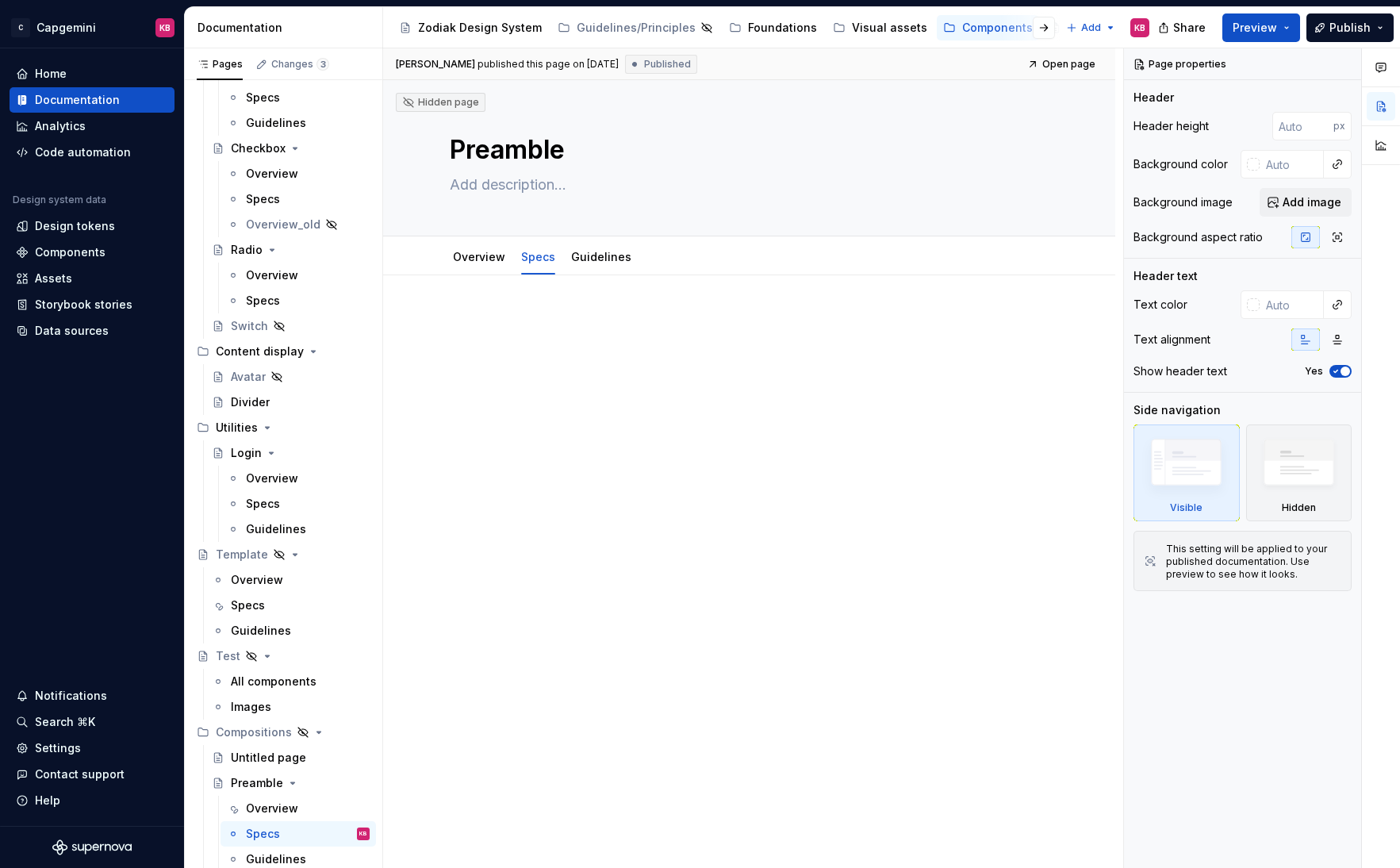
click at [475, 325] on p at bounding box center [749, 323] width 600 height 19
click at [271, 498] on div "Specs" at bounding box center [263, 504] width 34 height 16
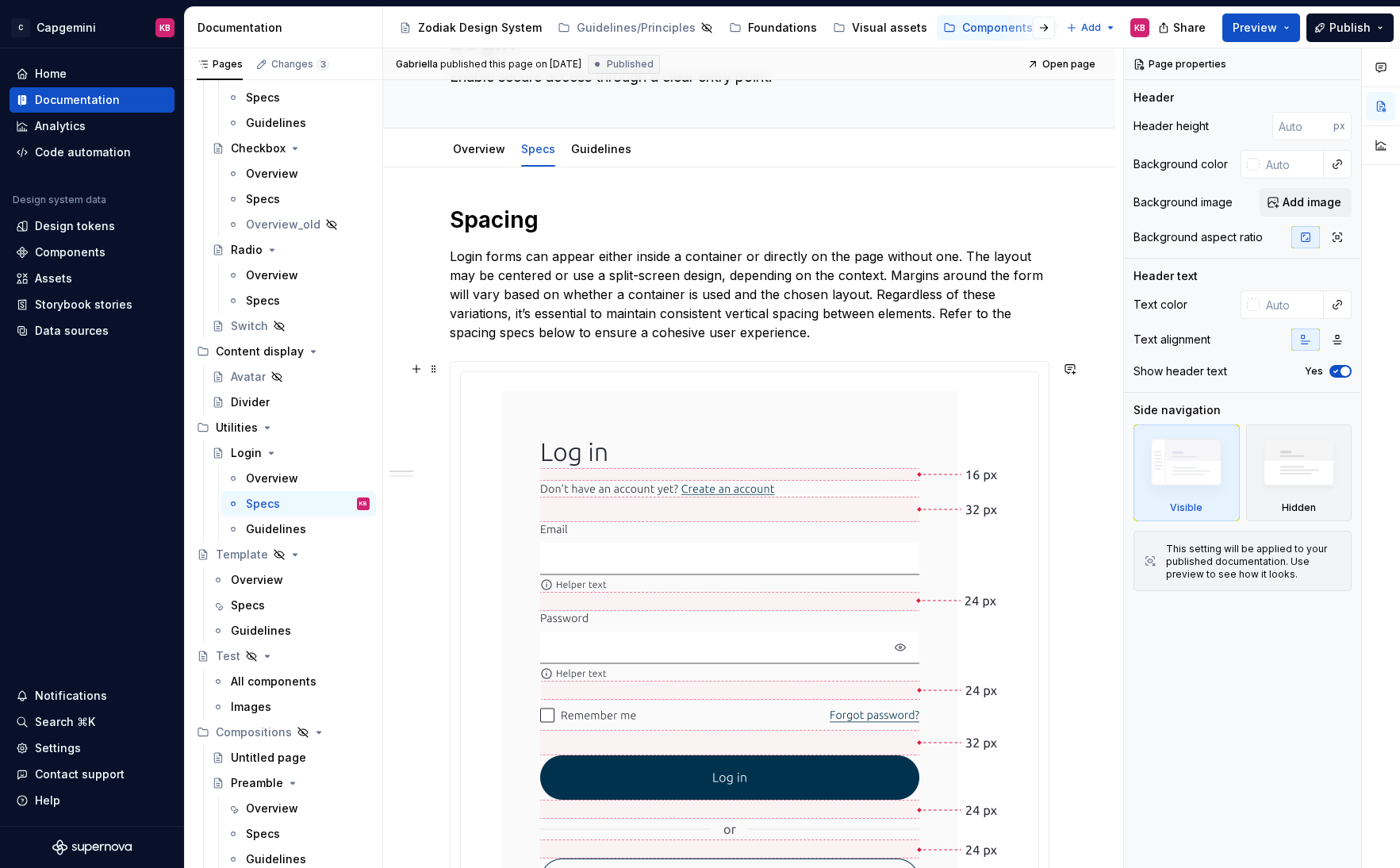
scroll to position [99, 0]
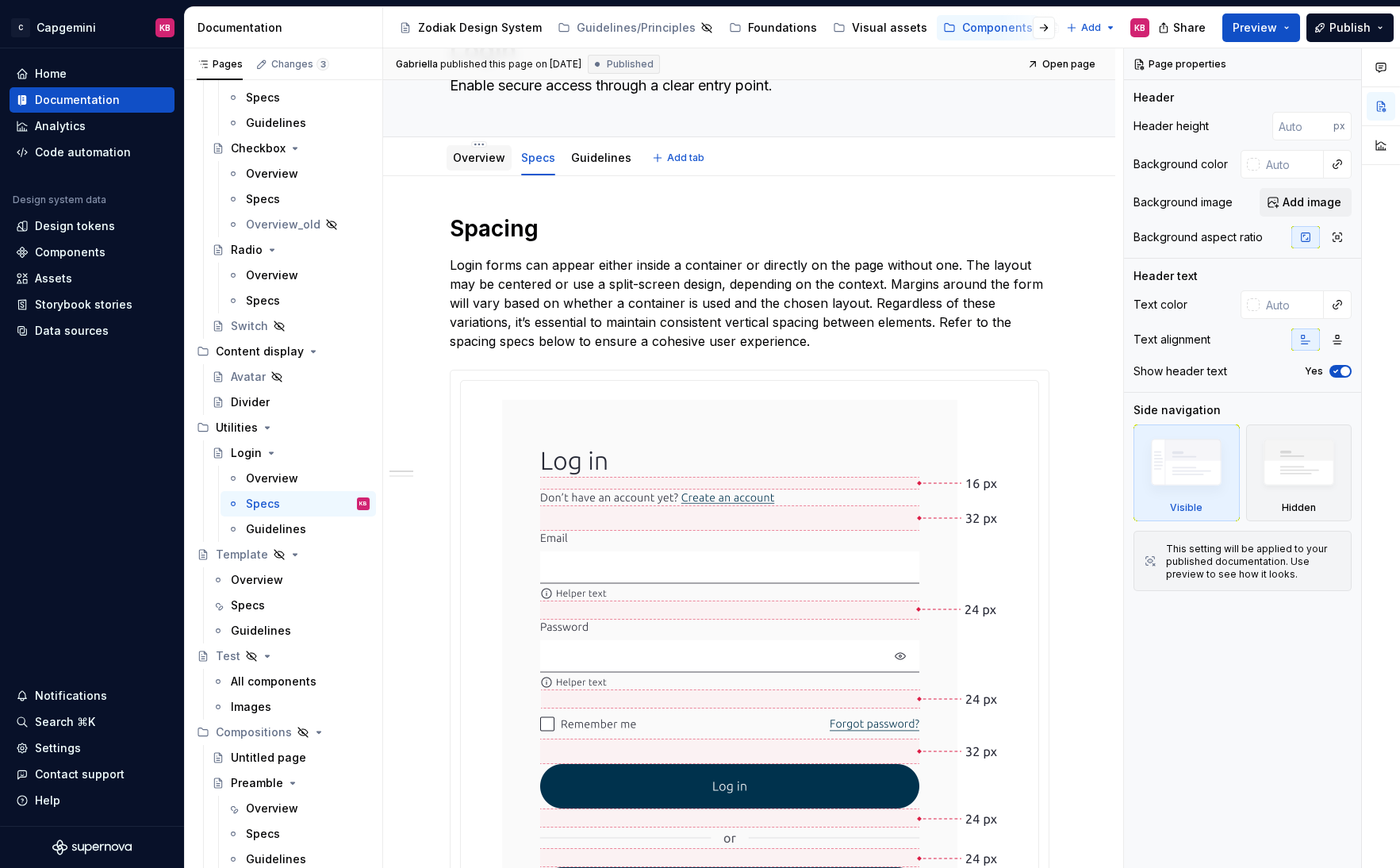
click at [484, 160] on link "Overview" at bounding box center [479, 157] width 53 height 13
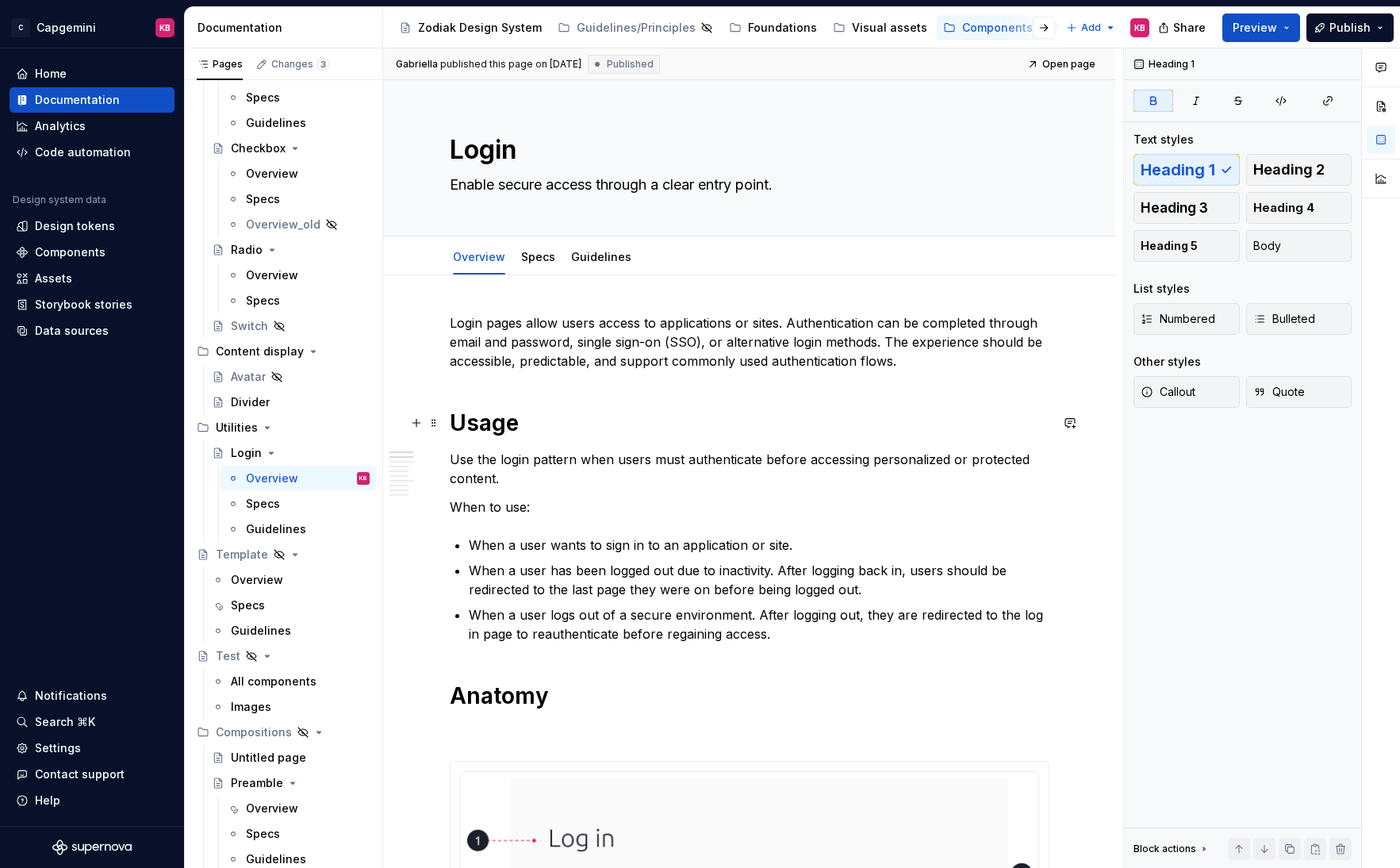
click at [461, 429] on strong "Usage" at bounding box center [484, 422] width 69 height 27
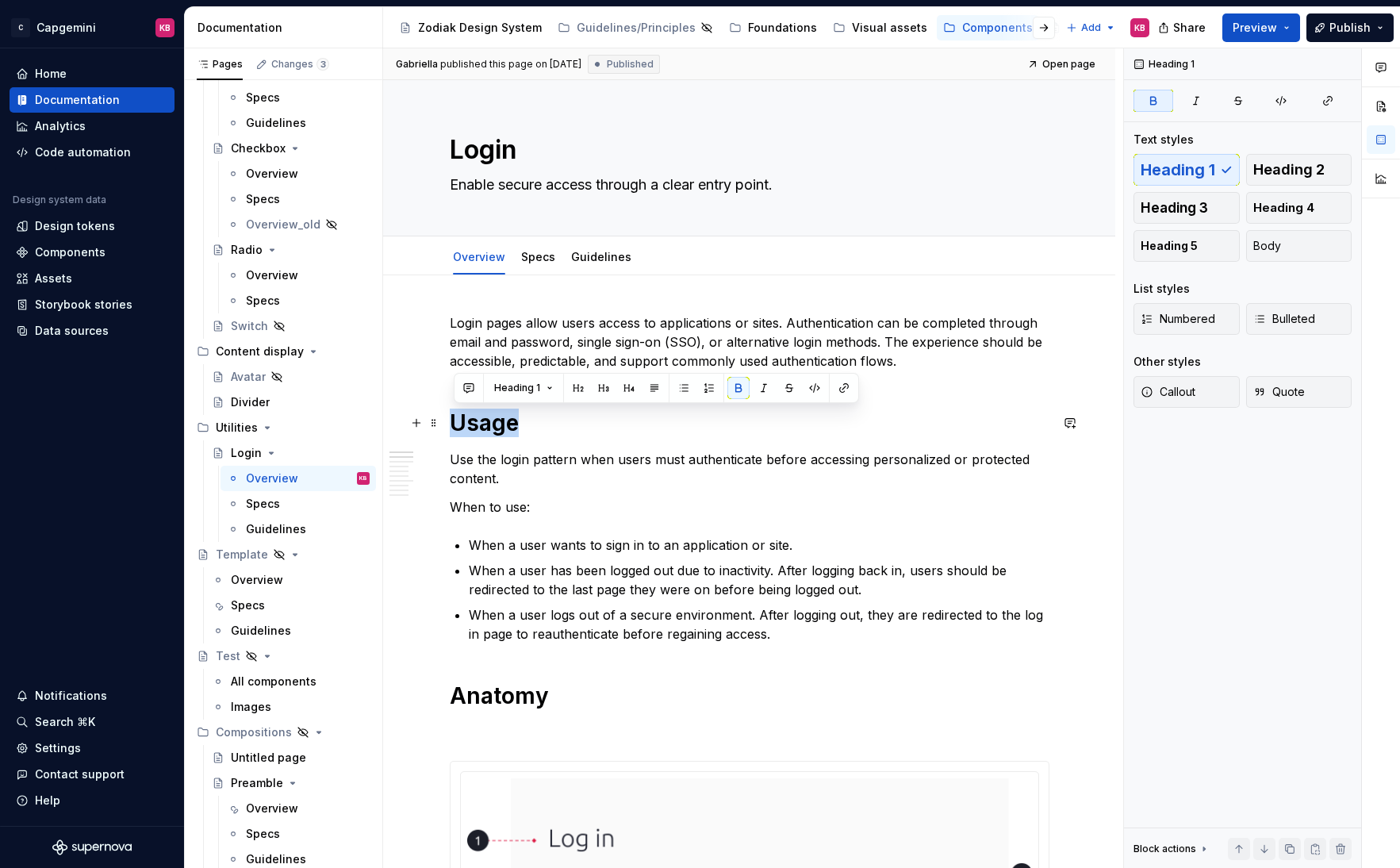
click at [461, 429] on strong "Usage" at bounding box center [484, 422] width 69 height 27
copy strong "Usage"
click at [246, 708] on div "Overview" at bounding box center [272, 808] width 53 height 16
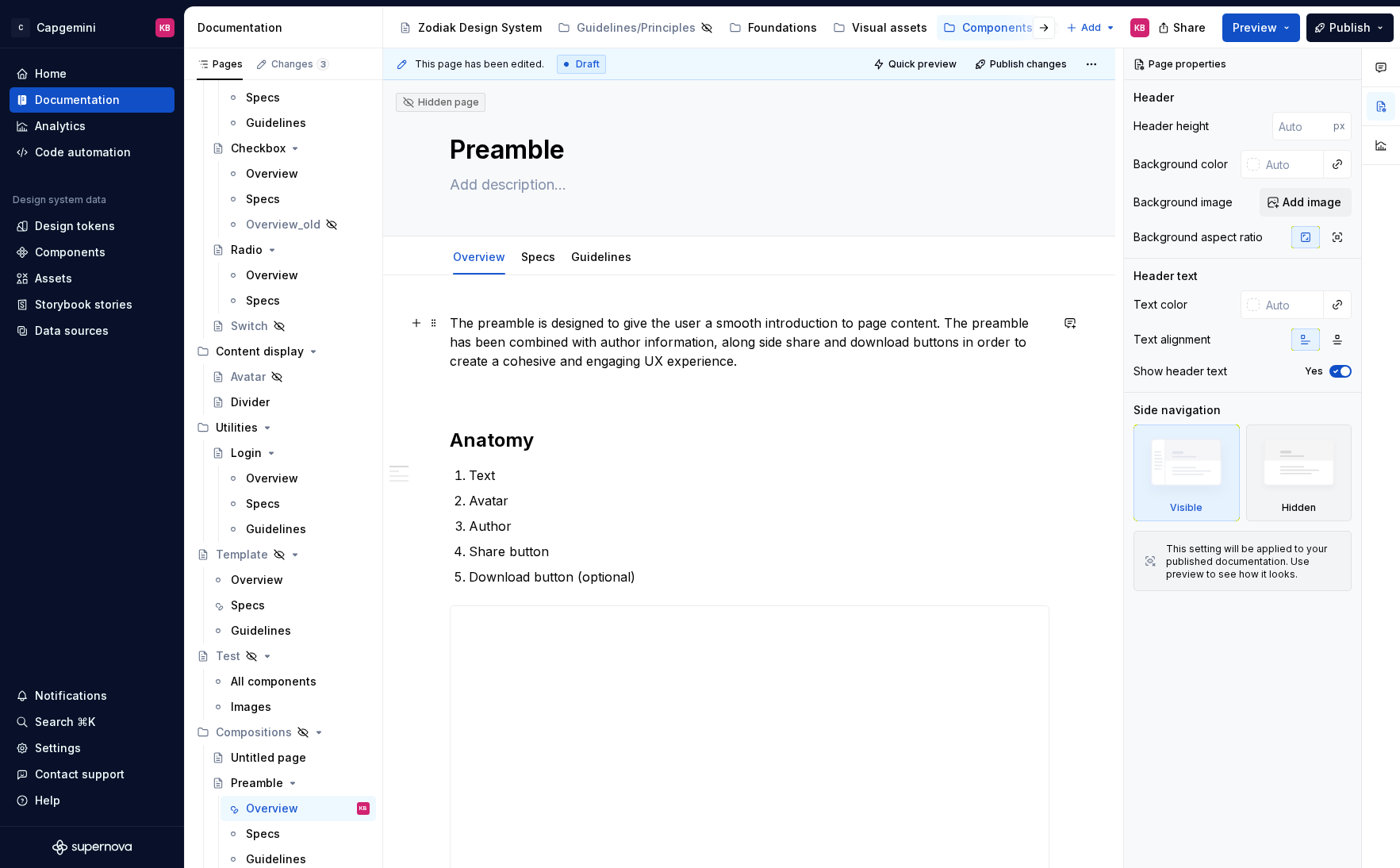
click at [455, 315] on p "The preamble is designed to give the user a smooth introduction to page content…" at bounding box center [749, 342] width 600 height 57
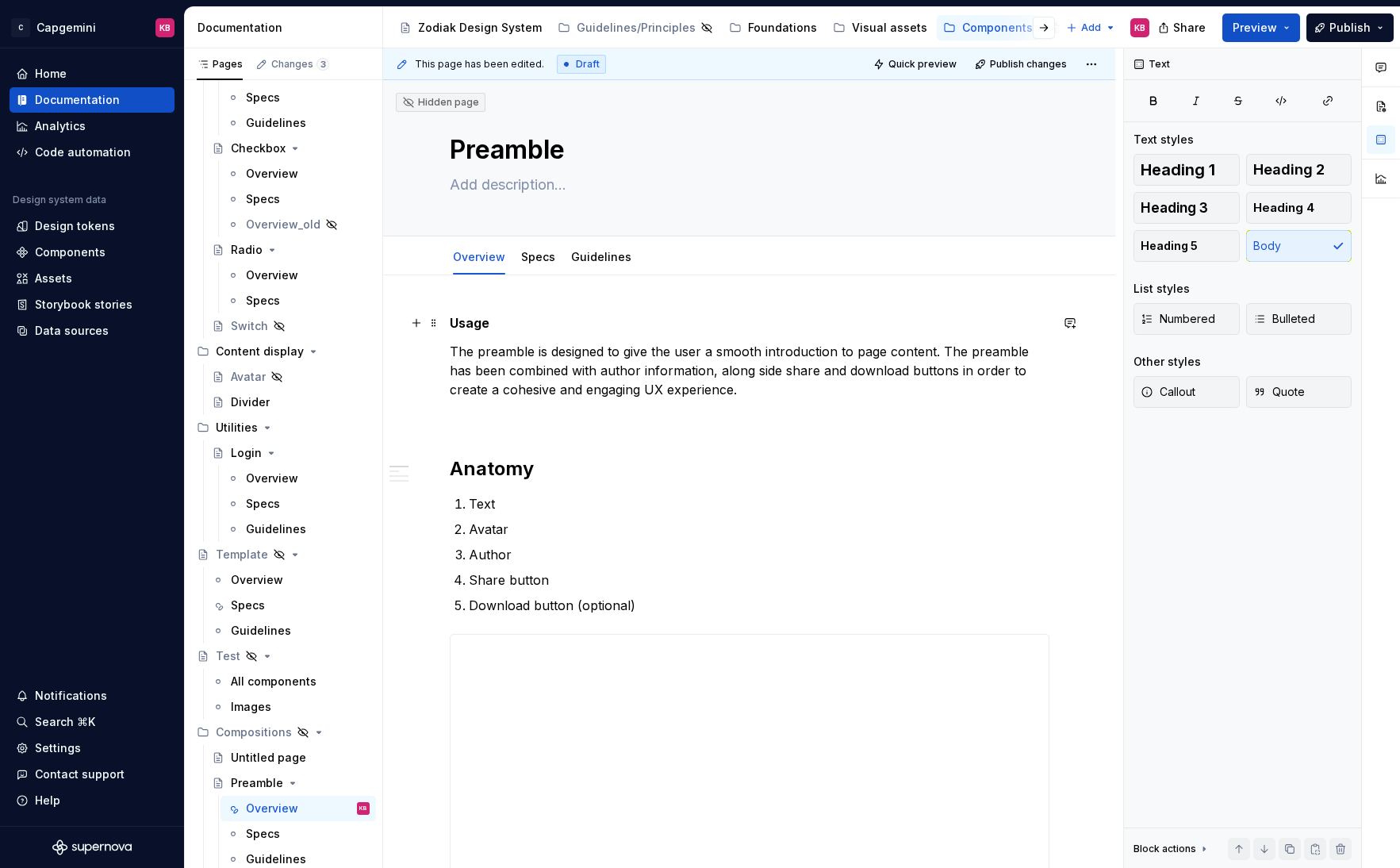
type textarea "*"
drag, startPoint x: 493, startPoint y: 321, endPoint x: 448, endPoint y: 321, distance: 45.0
click at [552, 297] on button "button" at bounding box center [553, 293] width 22 height 22
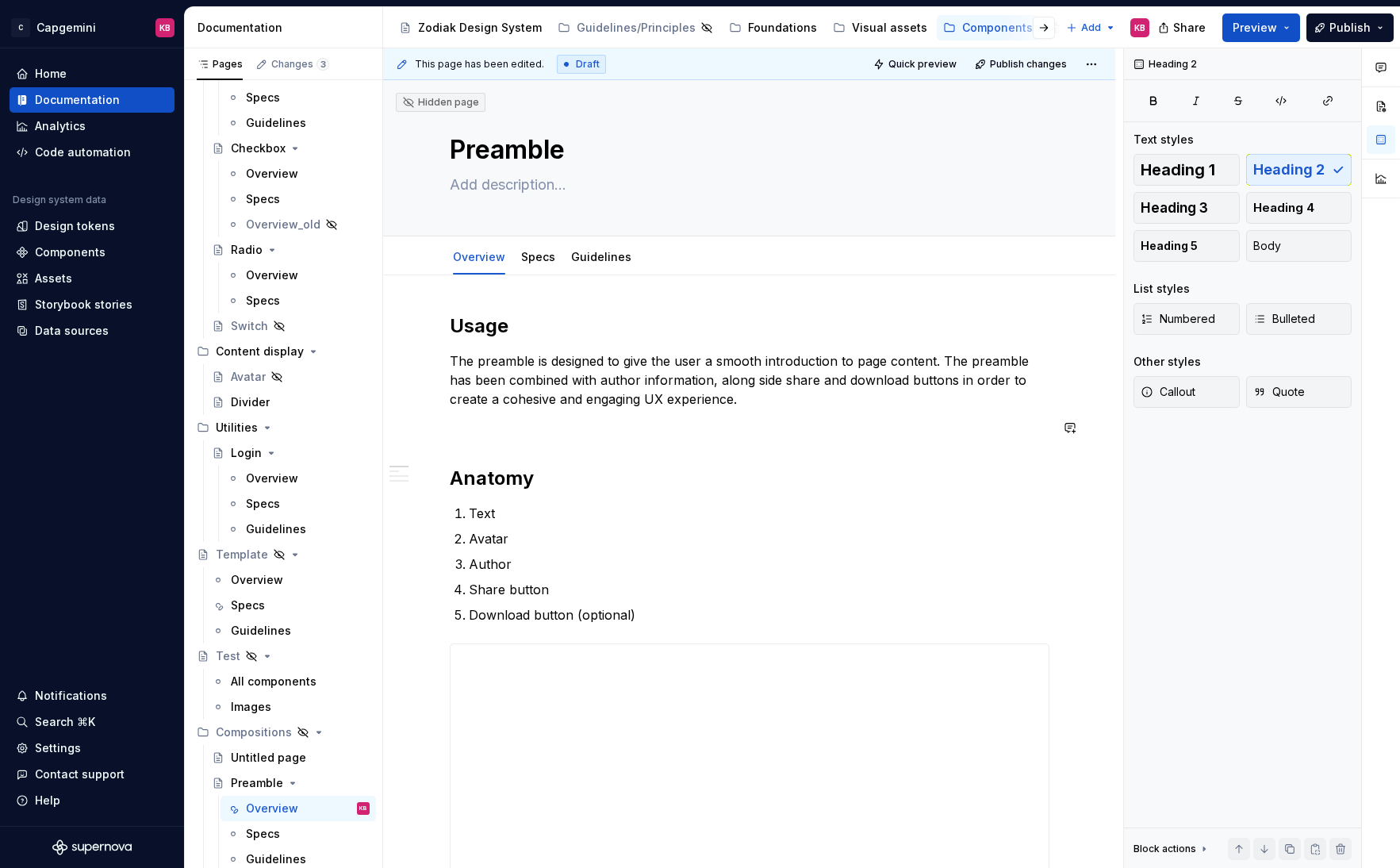
click at [749, 399] on p "The preamble is designed to give the user a smooth introduction to page content…" at bounding box center [749, 379] width 600 height 57
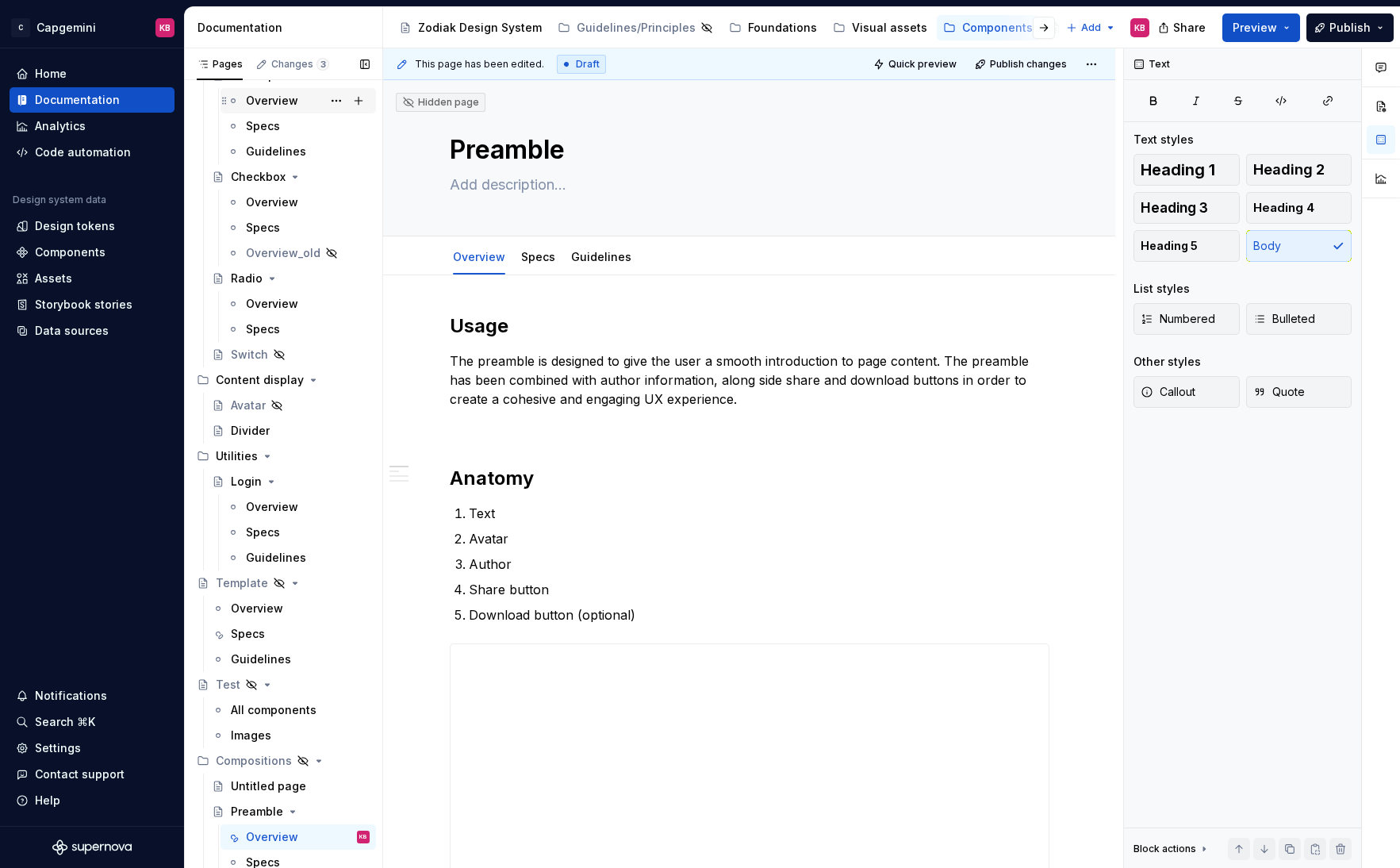
scroll to position [614, 0]
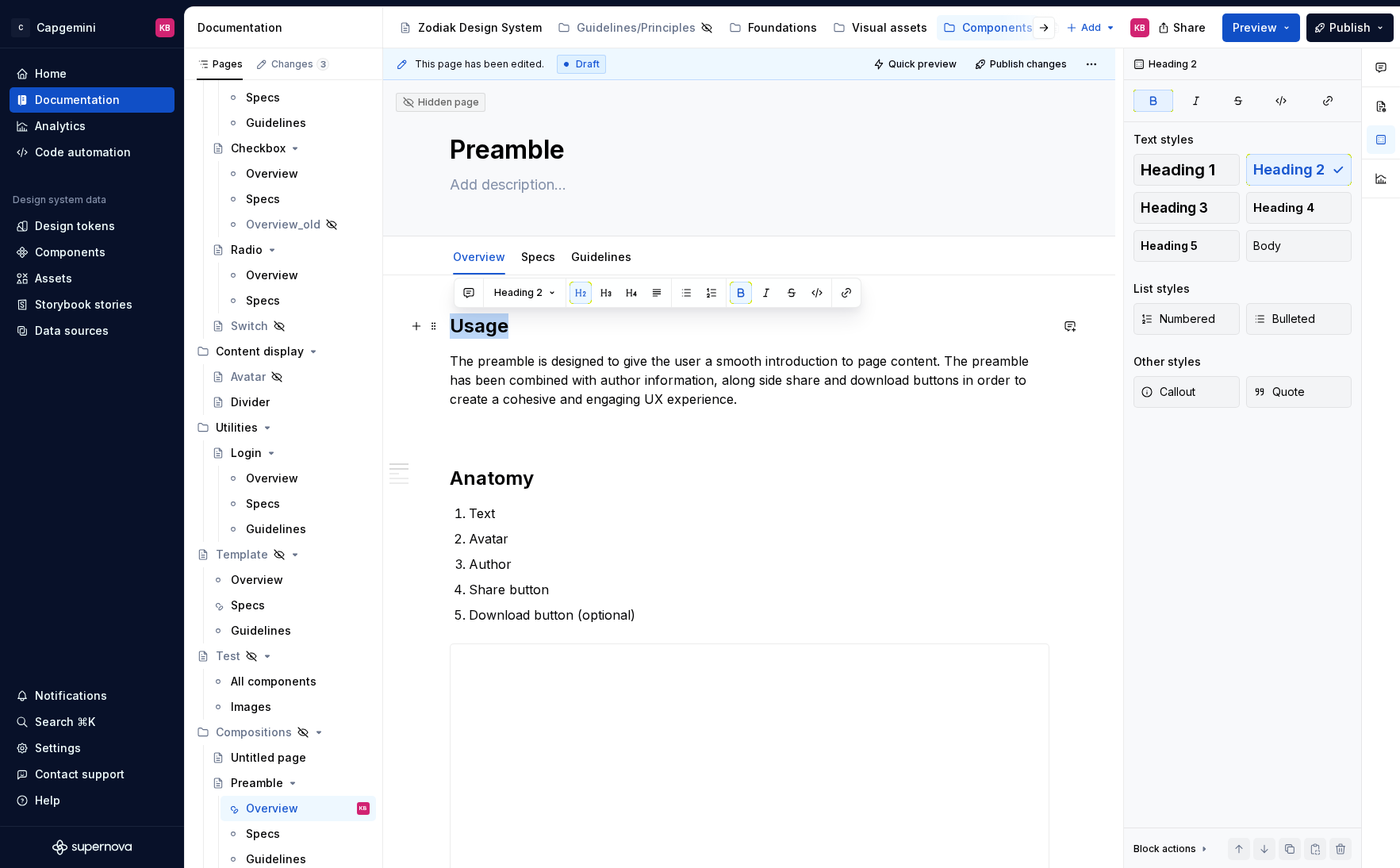
drag, startPoint x: 516, startPoint y: 327, endPoint x: 452, endPoint y: 328, distance: 64.0
click at [452, 327] on h2 "Usage" at bounding box center [749, 326] width 600 height 25
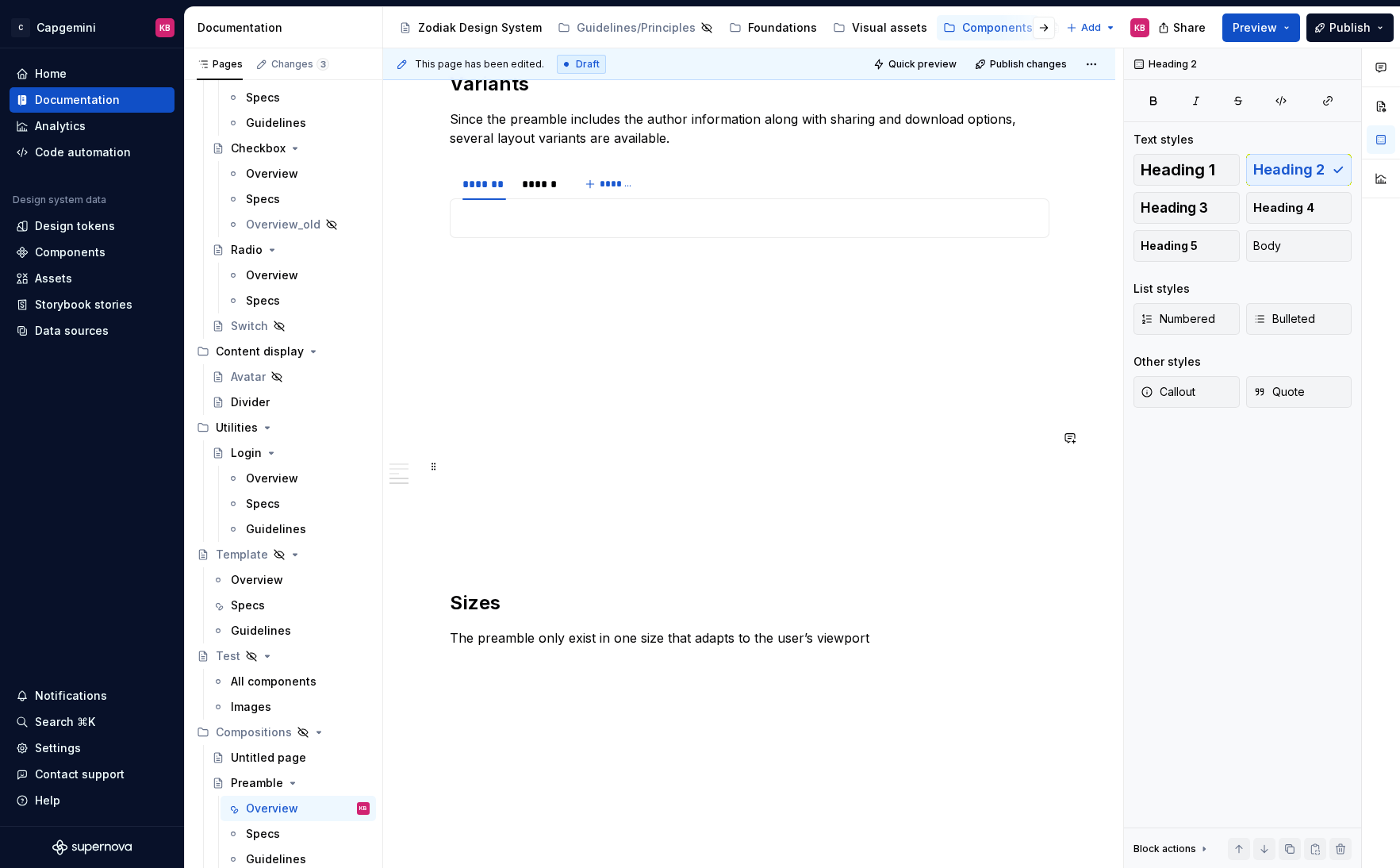
scroll to position [1153, 0]
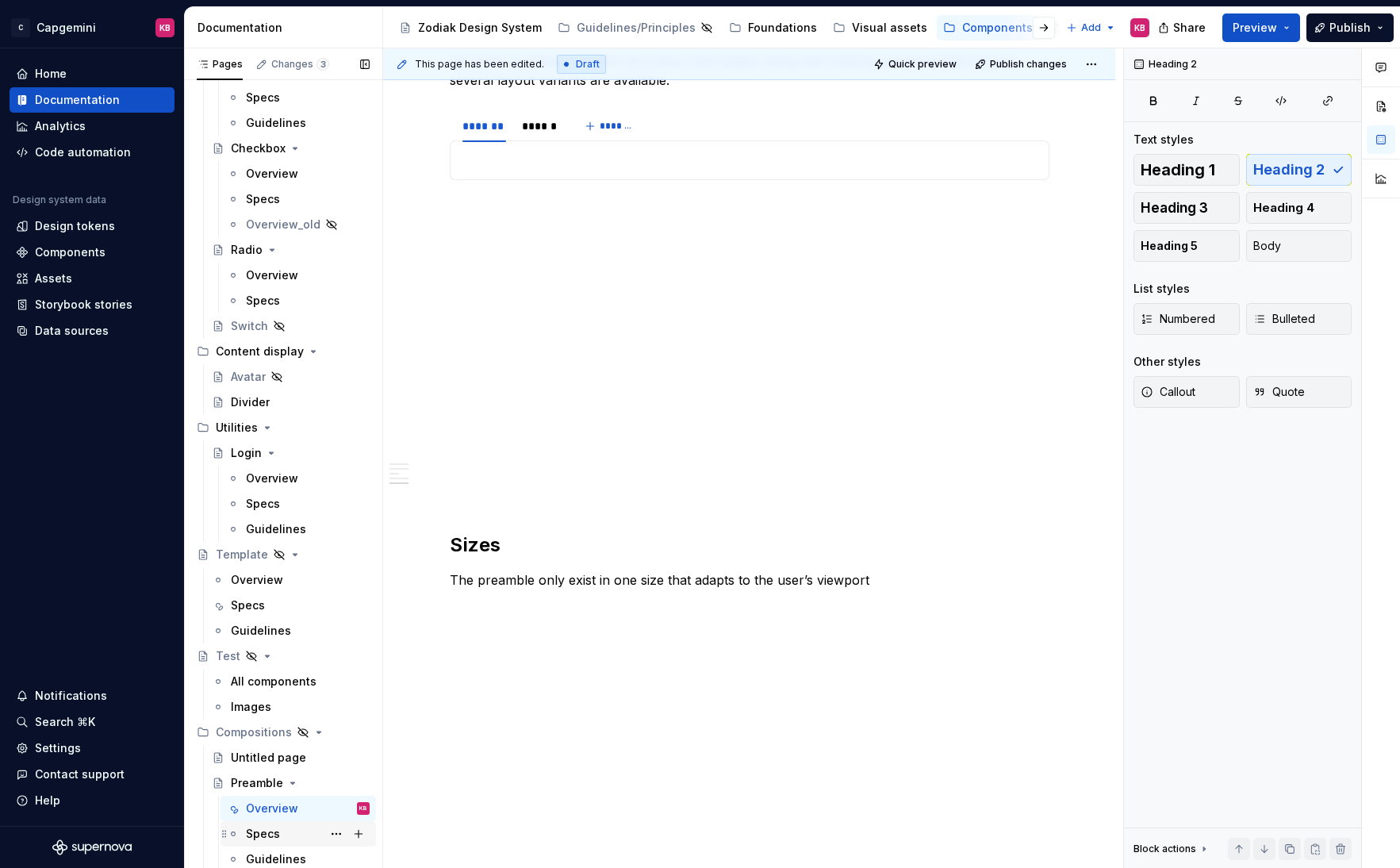
click at [265, 708] on div "Specs" at bounding box center [263, 834] width 34 height 16
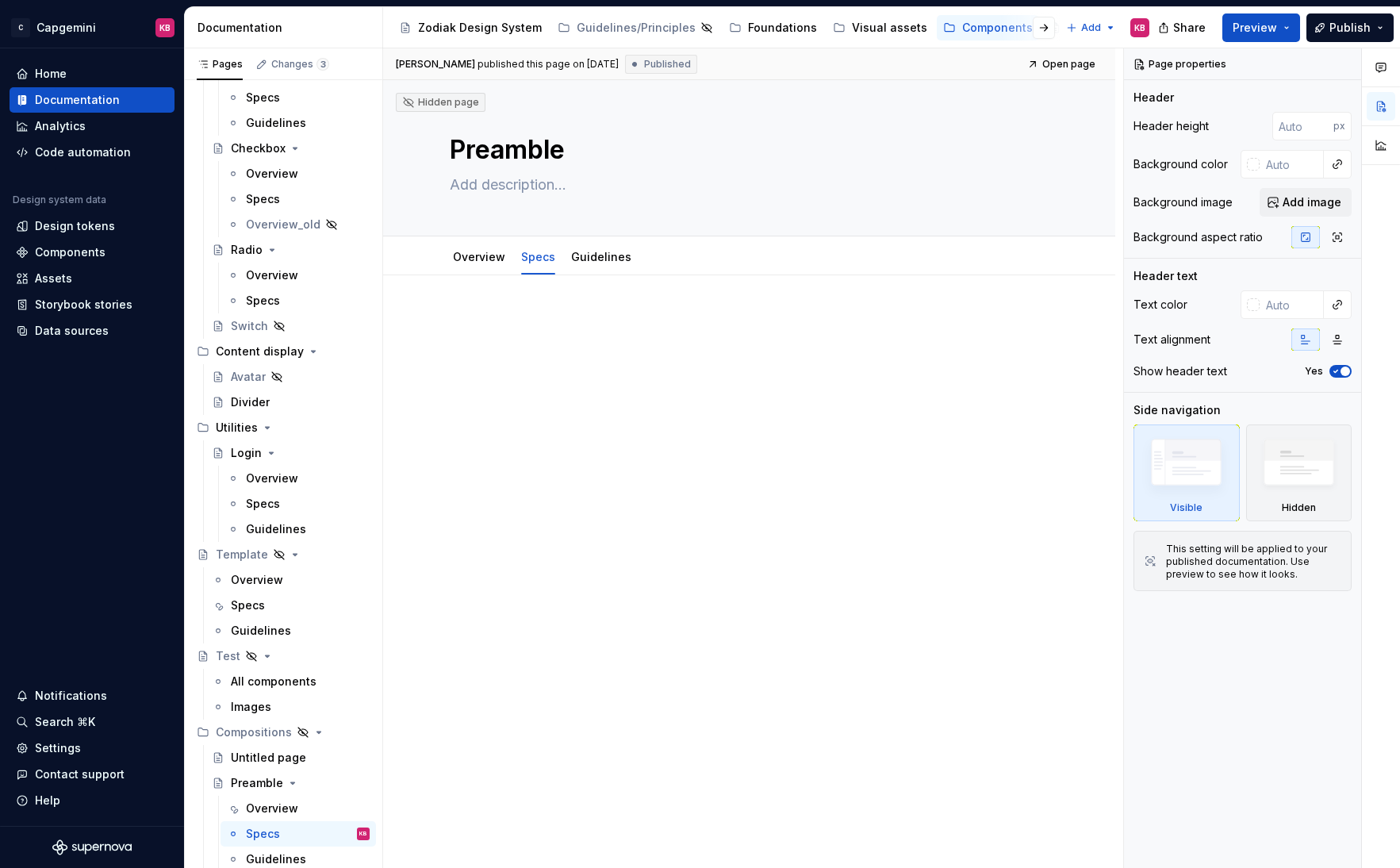
type textarea "*"
click at [484, 346] on div at bounding box center [749, 343] width 600 height 60
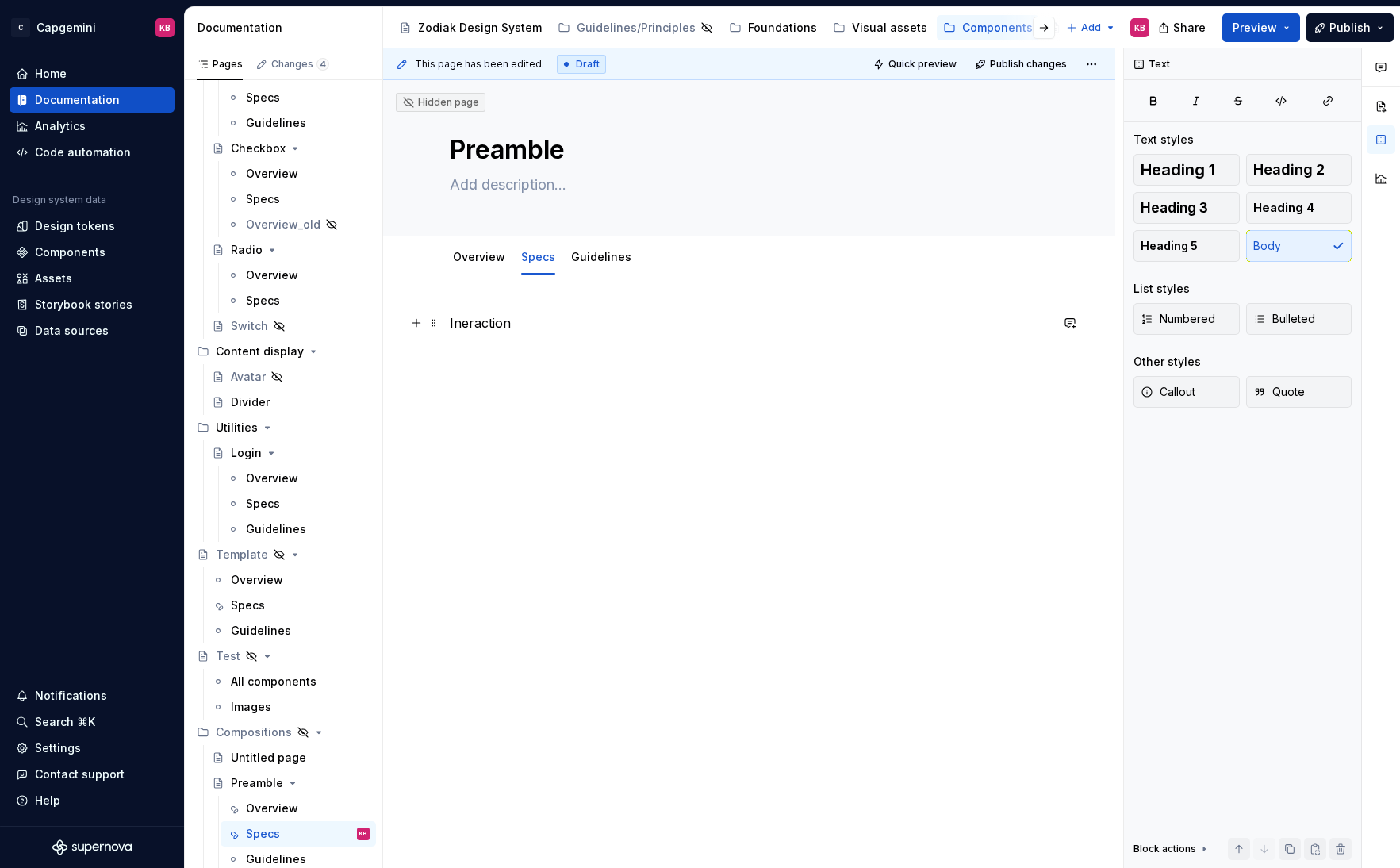
click at [502, 328] on p "Ineraction" at bounding box center [749, 323] width 600 height 19
click at [560, 295] on button "button" at bounding box center [553, 293] width 22 height 22
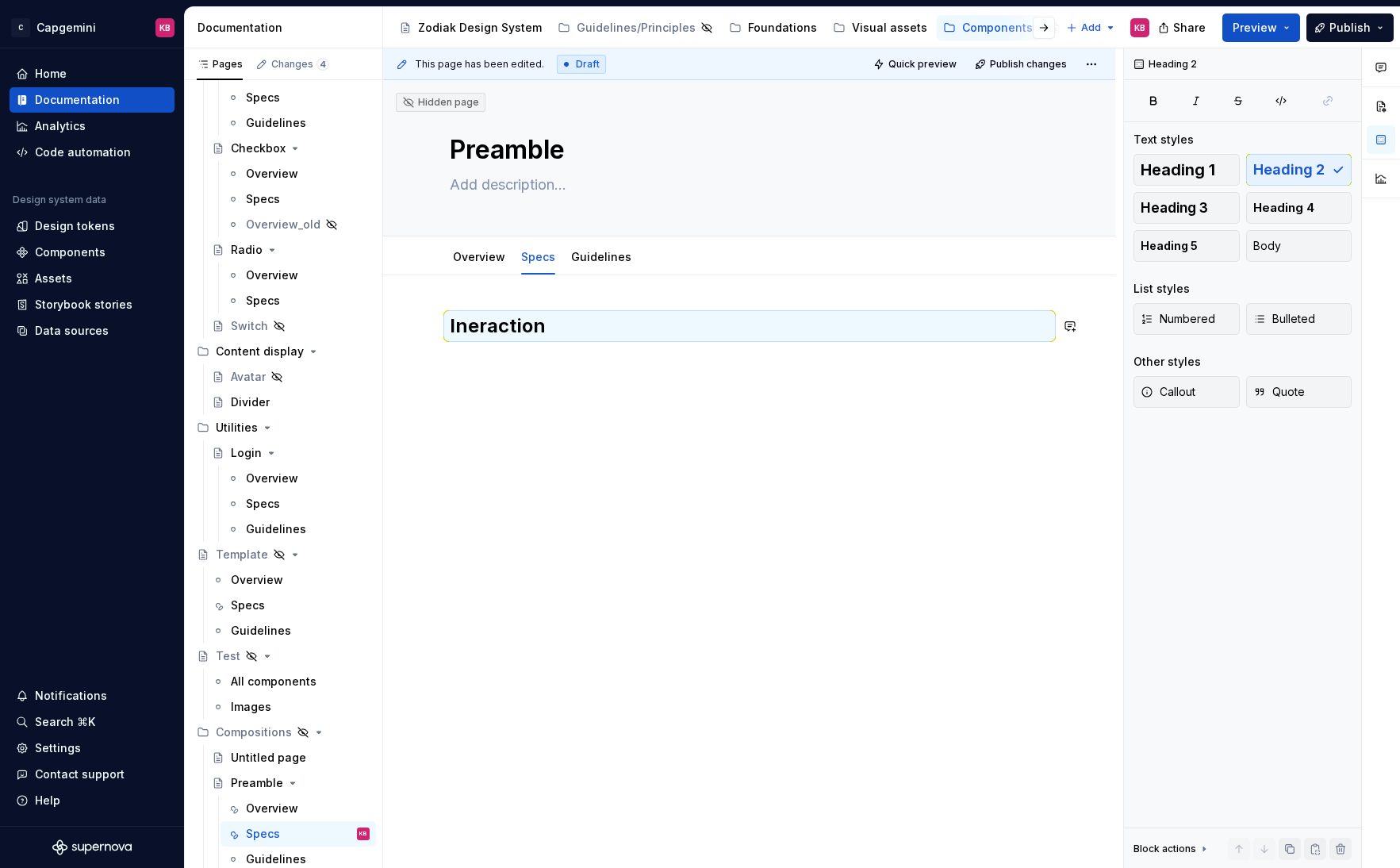
click at [525, 359] on div "Ineraction" at bounding box center [749, 343] width 600 height 60
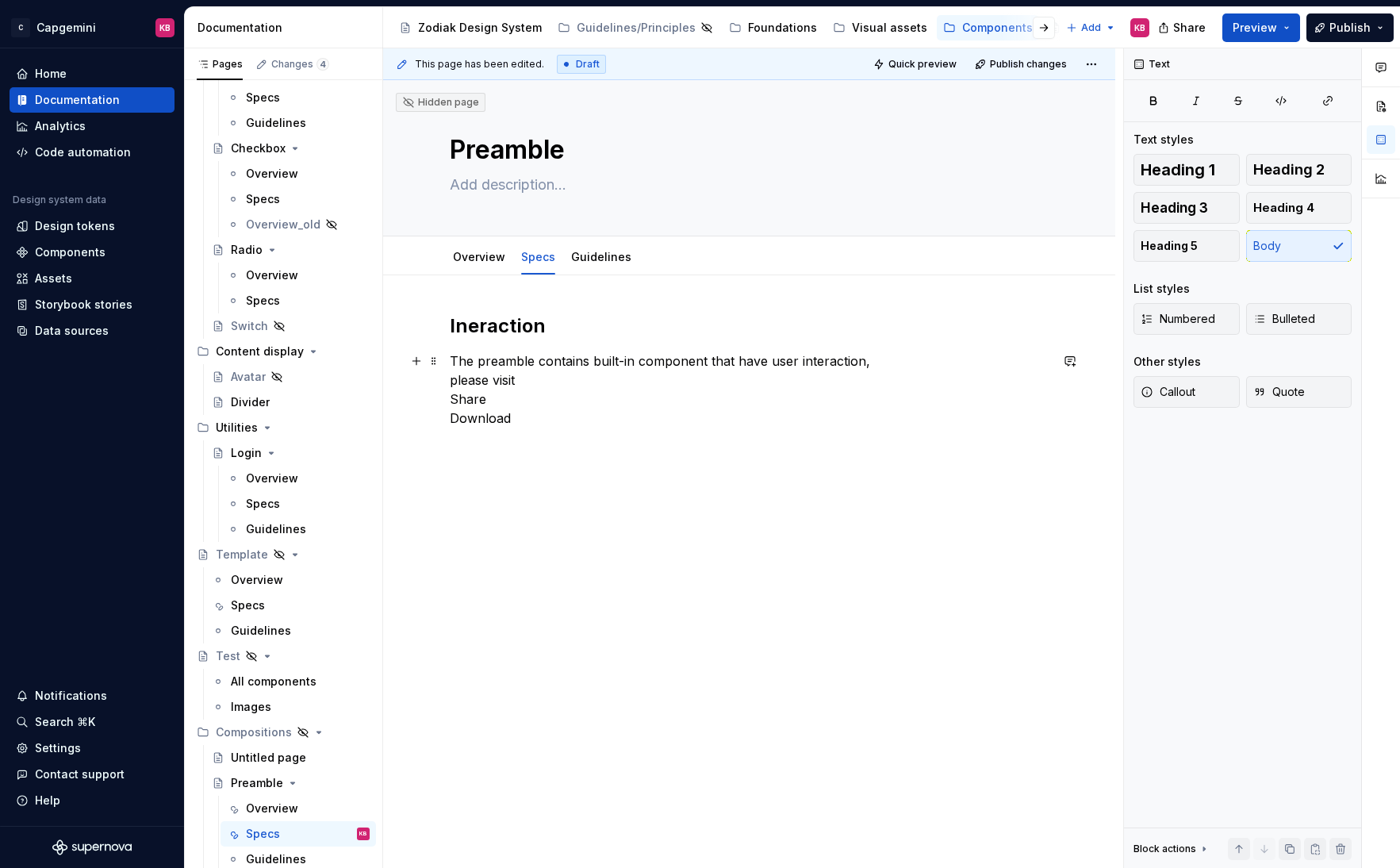
click at [524, 375] on p "The preamble contains built-in component that have user interaction, please vis…" at bounding box center [749, 389] width 600 height 76
click at [519, 445] on p "The preamble contains built-in component that have user interaction, please vis…" at bounding box center [749, 399] width 600 height 95
click at [470, 332] on h2 "Ineraction" at bounding box center [749, 326] width 600 height 25
click at [435, 480] on div "Interaction The preamble contains built-in component that have user interaction…" at bounding box center [749, 514] width 732 height 479
click at [256, 603] on div "Specs" at bounding box center [248, 605] width 34 height 16
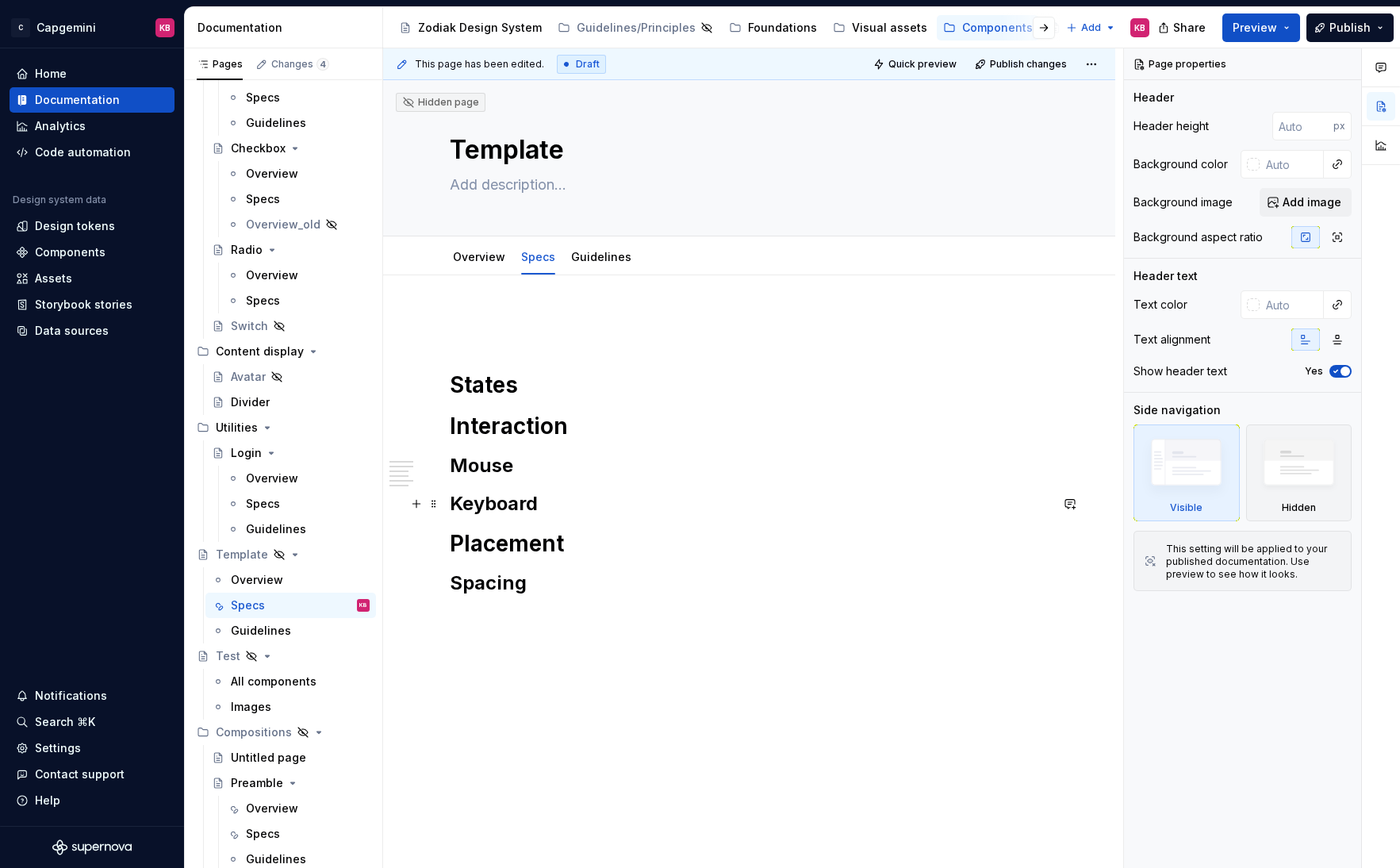
click at [476, 502] on h2 "Keyboard" at bounding box center [749, 504] width 600 height 25
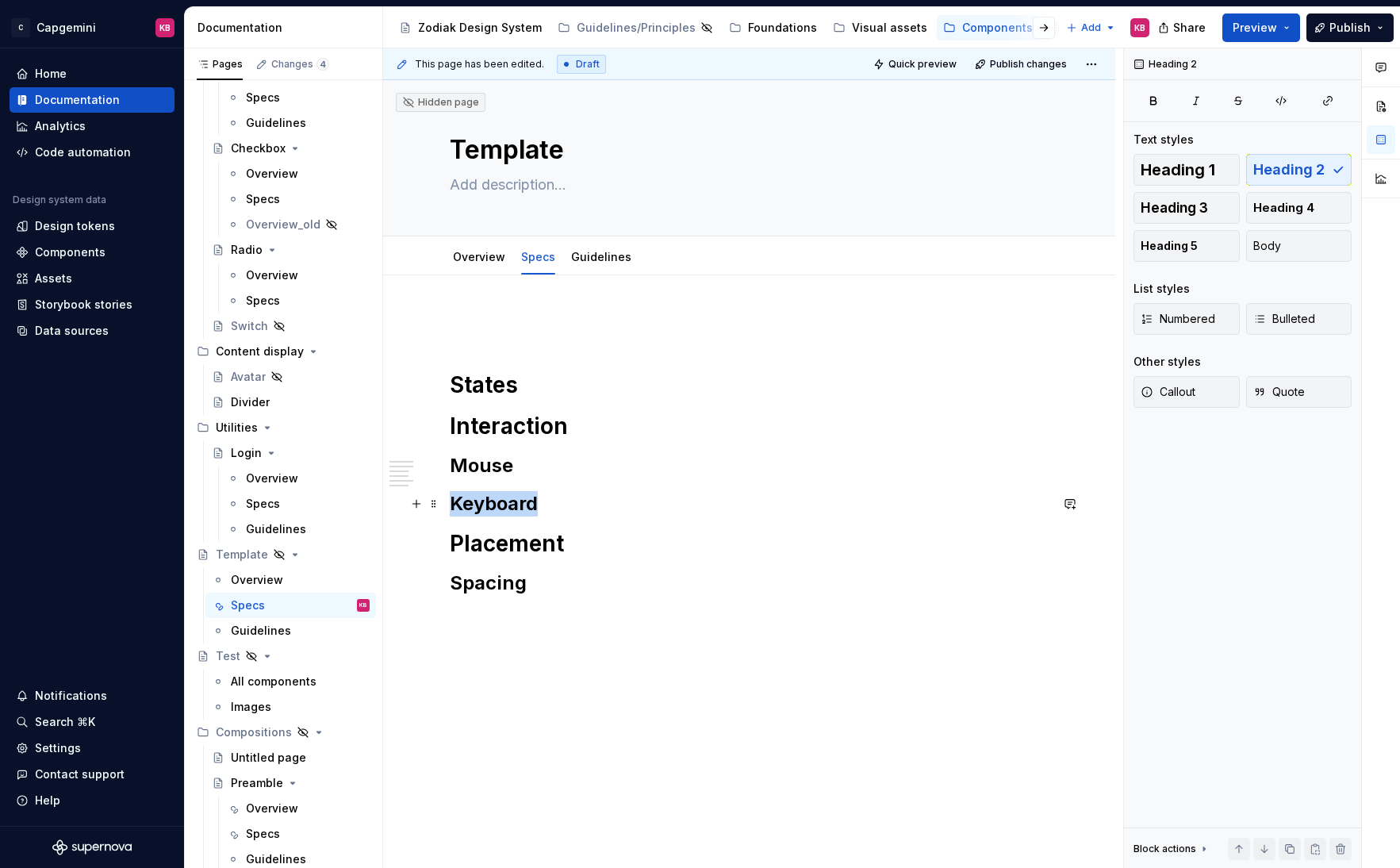
click at [476, 502] on h2 "Keyboard" at bounding box center [749, 504] width 600 height 25
click at [477, 539] on h1 "Placement" at bounding box center [749, 543] width 600 height 29
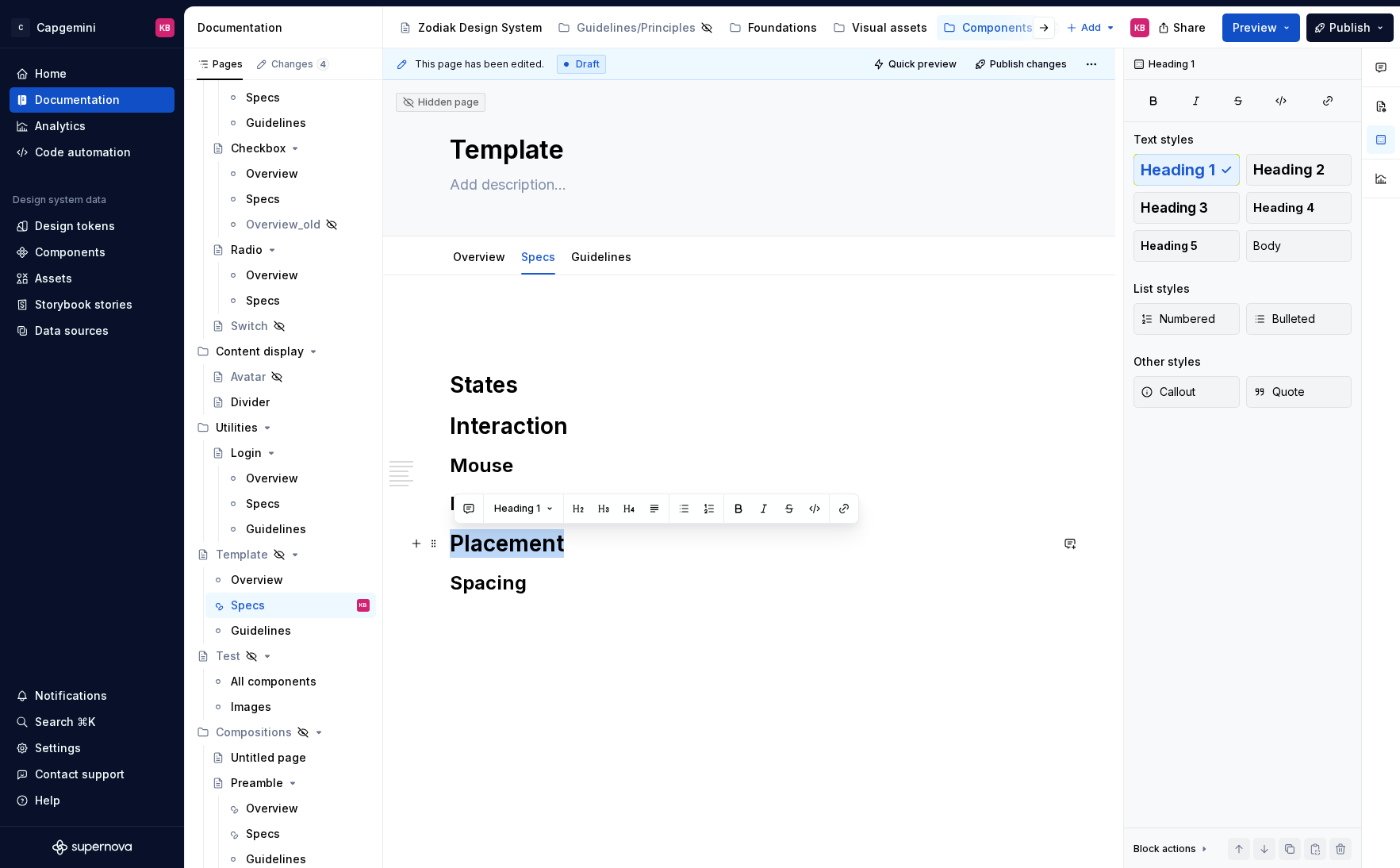
click at [477, 539] on h1 "Placement" at bounding box center [749, 543] width 600 height 29
copy h1 "Placement"
click at [561, 342] on div "States Interaction Mouse Keyboard Placement Spacing" at bounding box center [749, 470] width 600 height 314
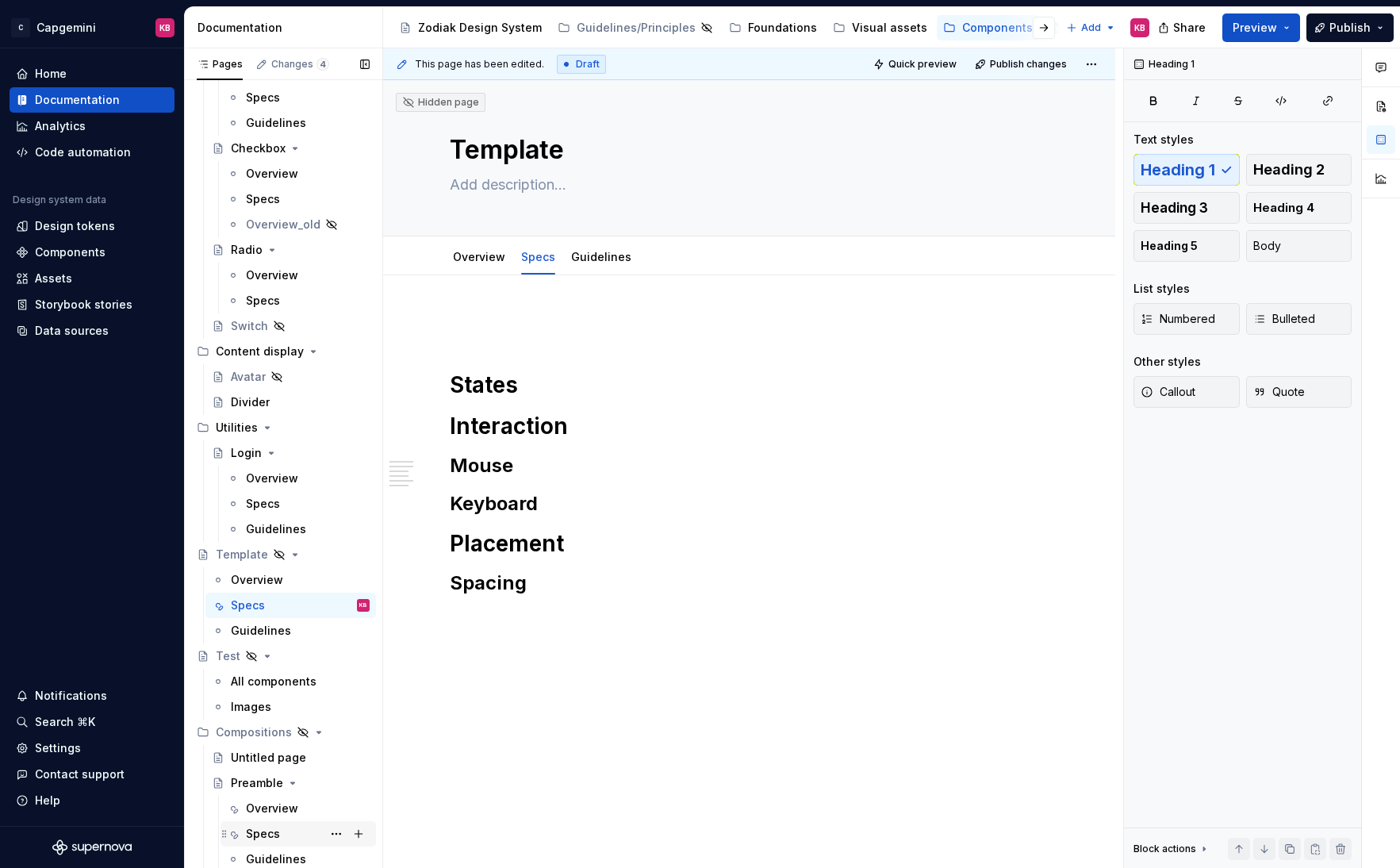
click at [265, 708] on div "Specs" at bounding box center [263, 834] width 34 height 16
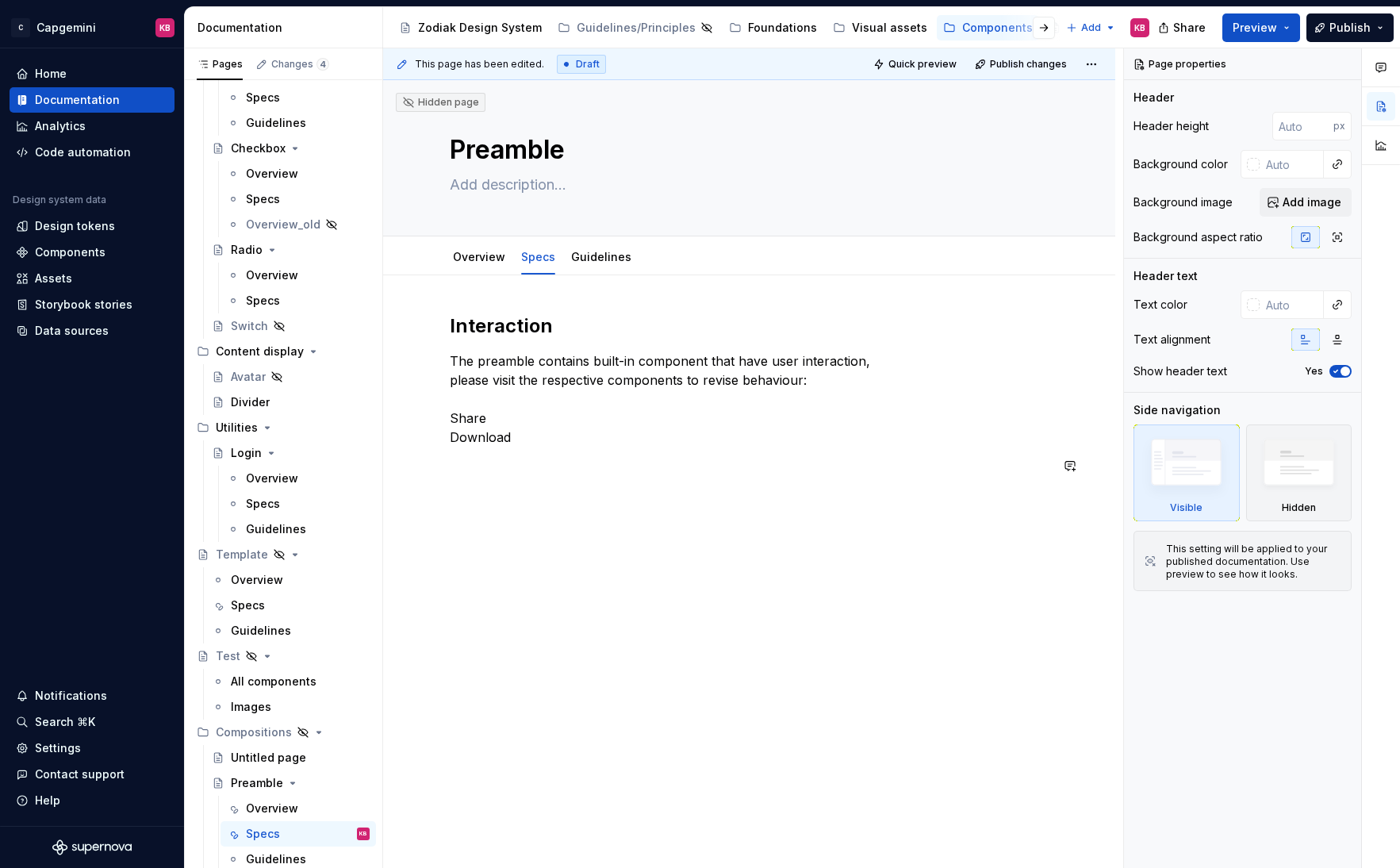
type textarea "*"
click at [513, 481] on div "Interaction The preamble contains built-in component that have user interaction…" at bounding box center [749, 404] width 600 height 180
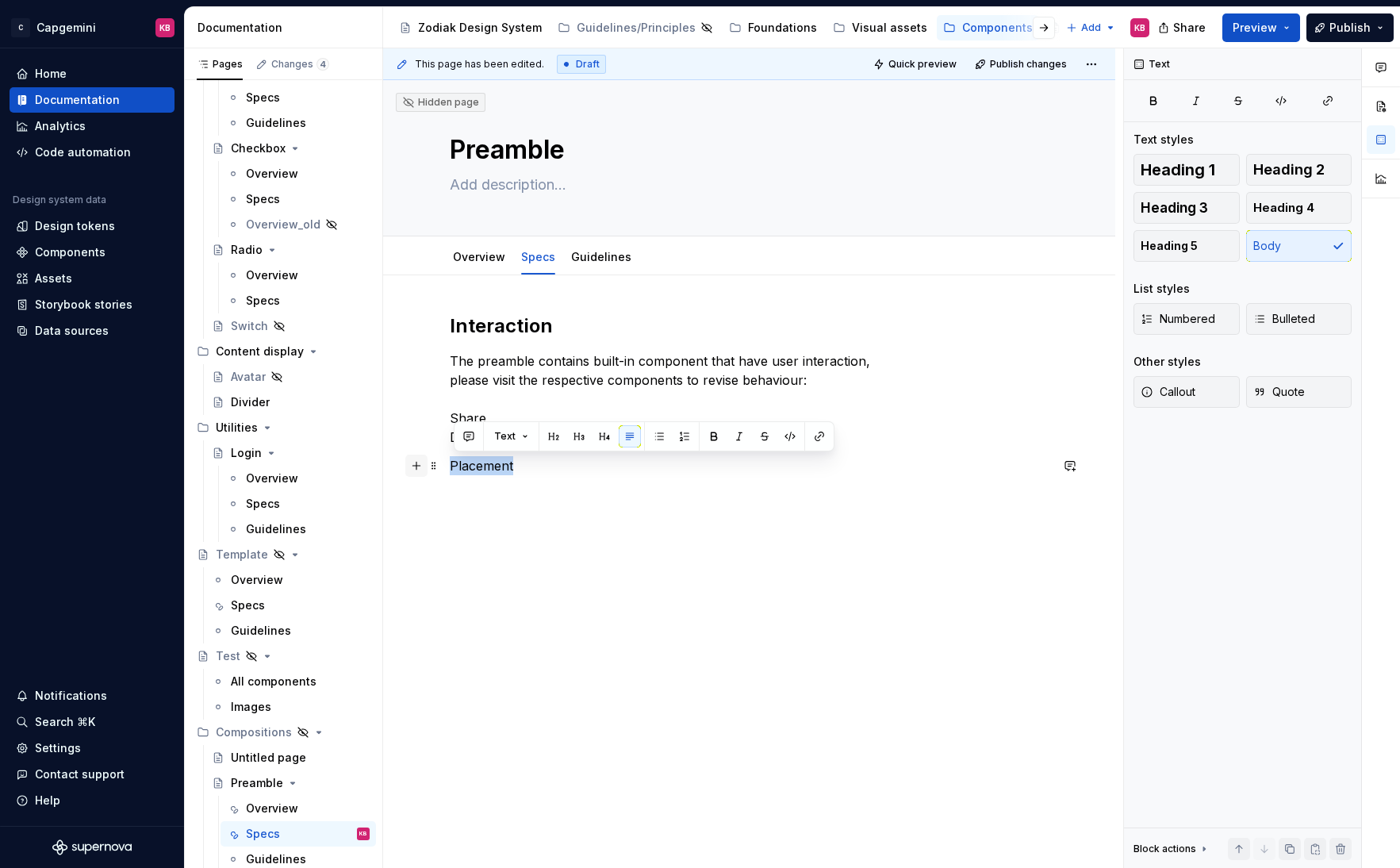
drag, startPoint x: 518, startPoint y: 467, endPoint x: 422, endPoint y: 464, distance: 96.0
click at [449, 464] on div "Interaction The preamble contains built-in component that have user interaction…" at bounding box center [749, 404] width 600 height 180
click at [555, 437] on button "button" at bounding box center [553, 435] width 22 height 22
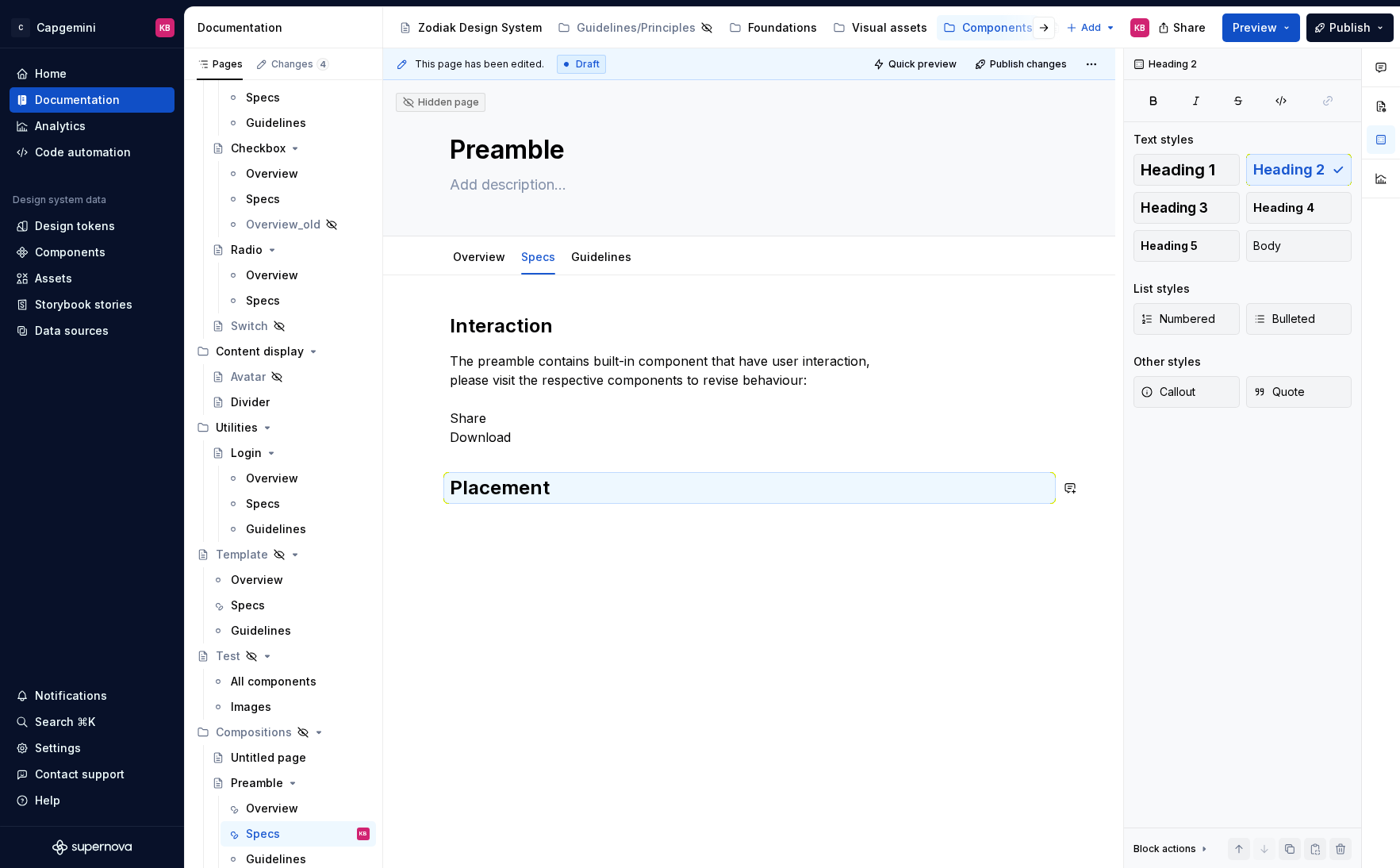
click at [487, 527] on div "Interaction The preamble contains built-in component that have user interaction…" at bounding box center [749, 527] width 732 height 505
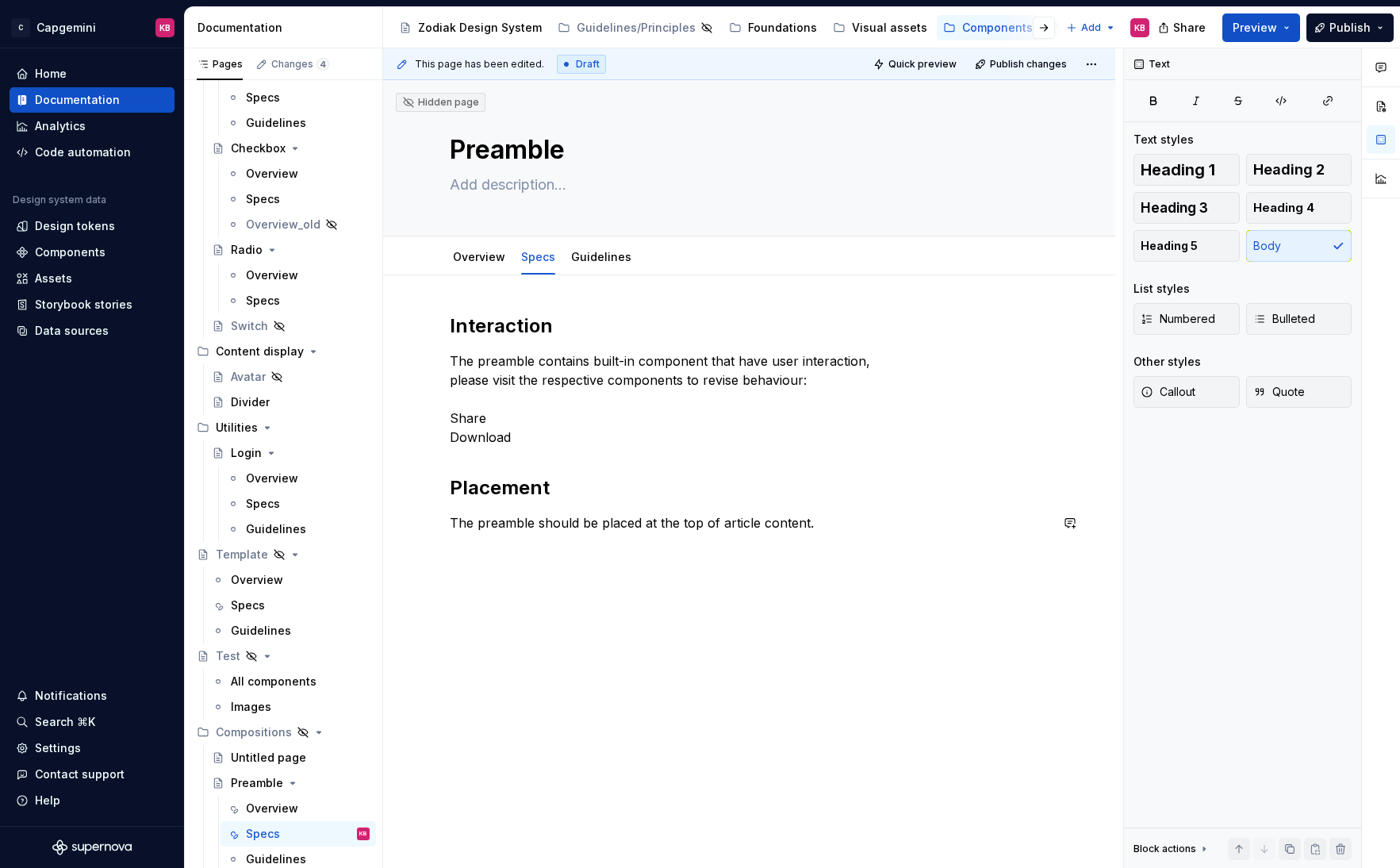
click at [484, 585] on div "Interaction The preamble contains built-in component that have user interaction…" at bounding box center [749, 543] width 732 height 536
type textarea "*"
